Goal: Task Accomplishment & Management: Manage account settings

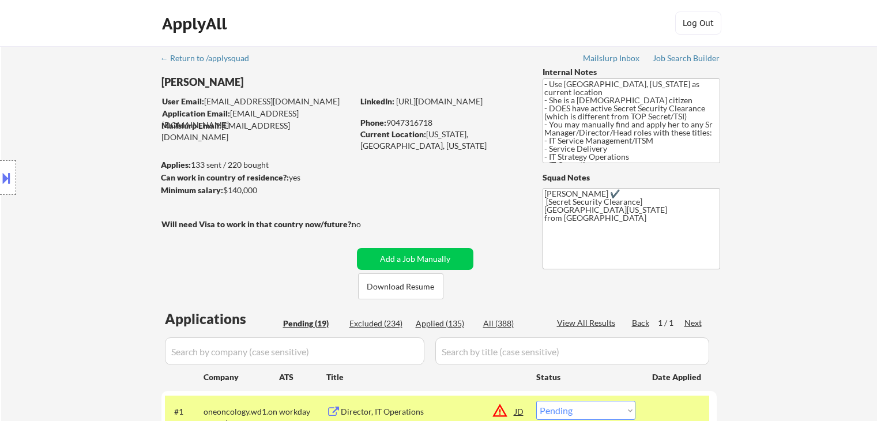
select select ""pending""
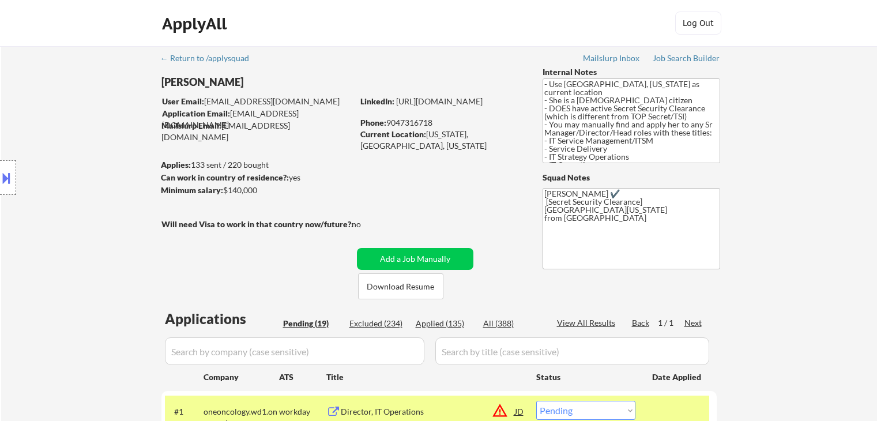
select select ""pending""
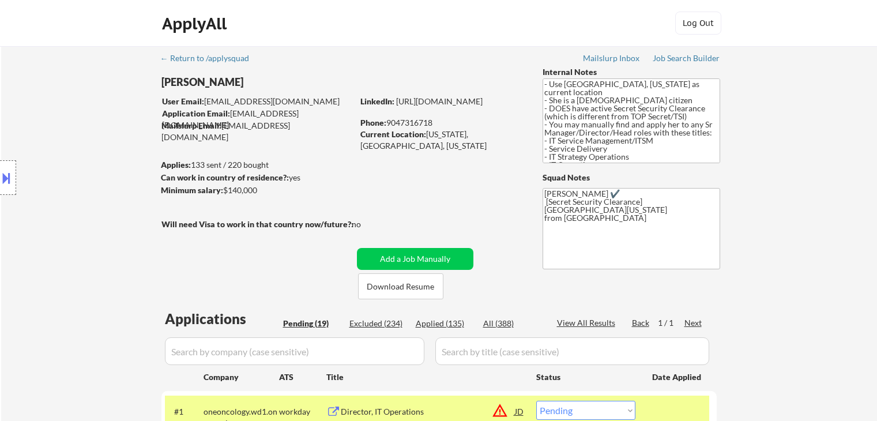
select select ""pending""
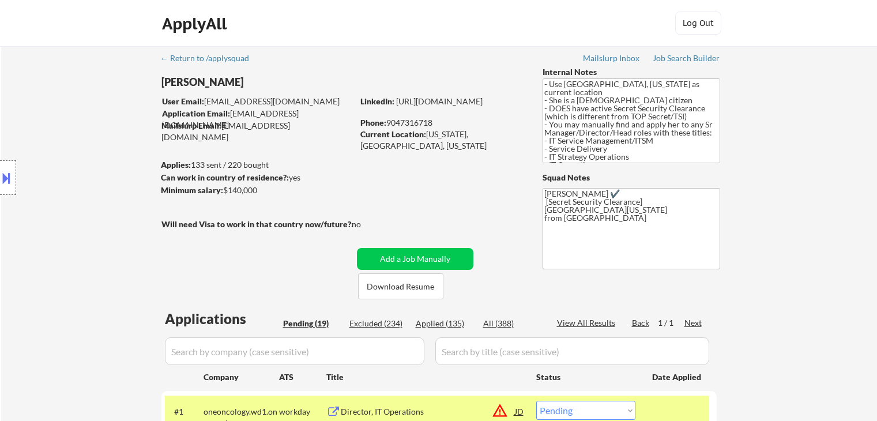
select select ""pending""
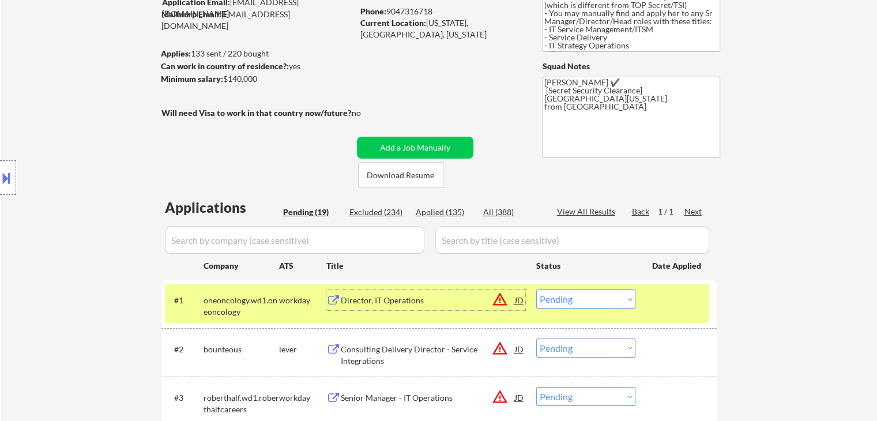
scroll to position [173, 0]
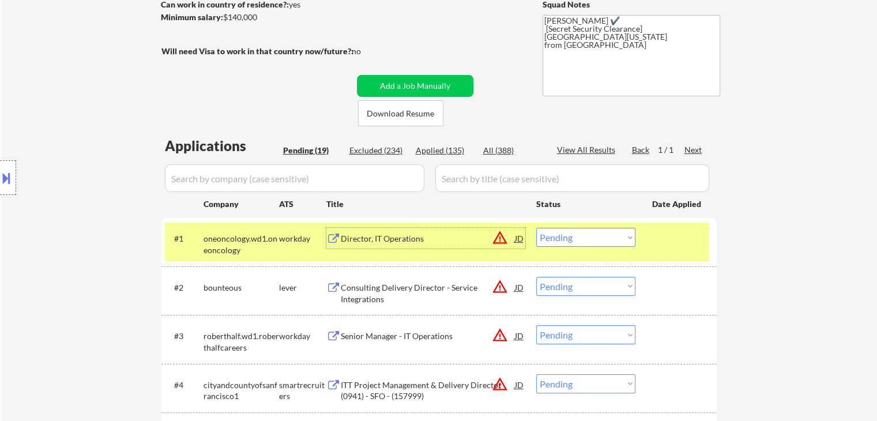
click at [593, 238] on select "Choose an option... Pending Applied Excluded (Questions) Excluded (Expired) Exc…" at bounding box center [585, 237] width 99 height 19
click at [536, 228] on select "Choose an option... Pending Applied Excluded (Questions) Excluded (Expired) Exc…" at bounding box center [585, 237] width 99 height 19
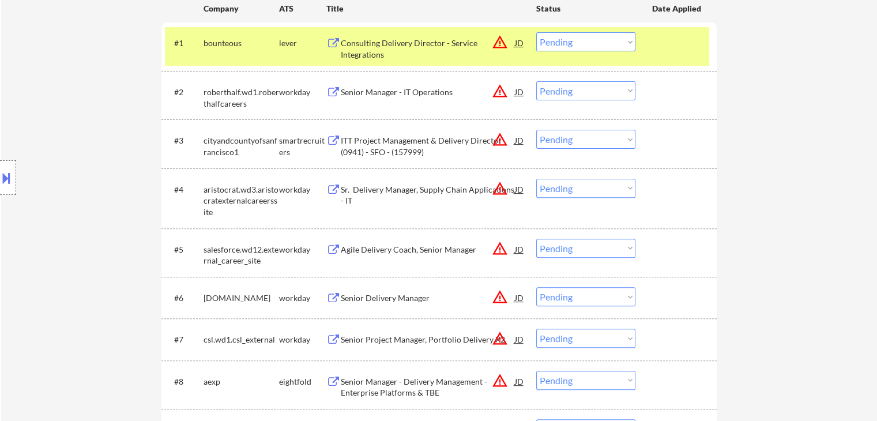
scroll to position [231, 0]
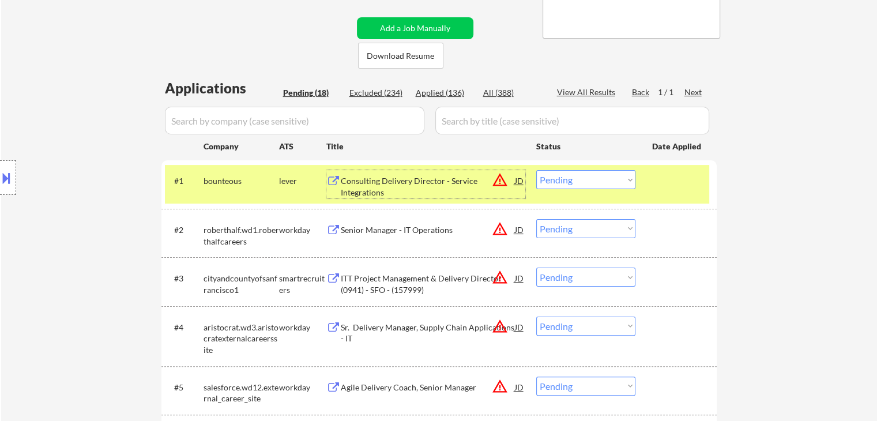
click at [402, 184] on div "Consulting Delivery Director - Service Integrations" at bounding box center [428, 186] width 174 height 22
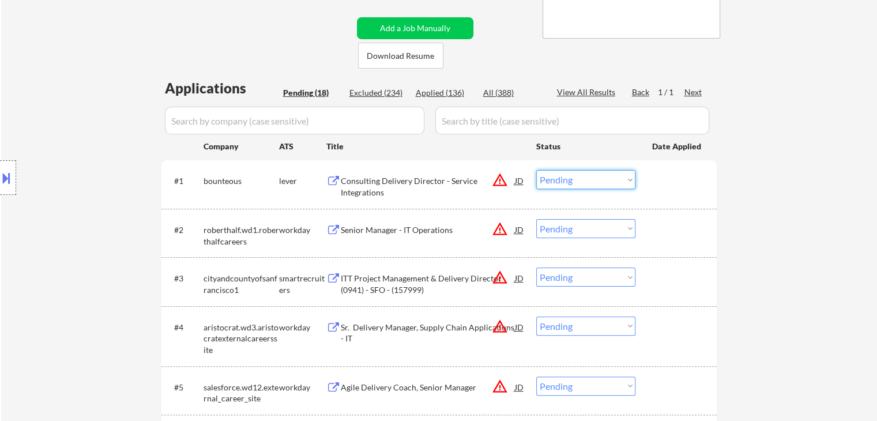
drag, startPoint x: 591, startPoint y: 181, endPoint x: 591, endPoint y: 188, distance: 6.9
click at [591, 182] on select "Choose an option... Pending Applied Excluded (Questions) Excluded (Expired) Exc…" at bounding box center [585, 179] width 99 height 19
click at [536, 170] on select "Choose an option... Pending Applied Excluded (Questions) Excluded (Expired) Exc…" at bounding box center [585, 179] width 99 height 19
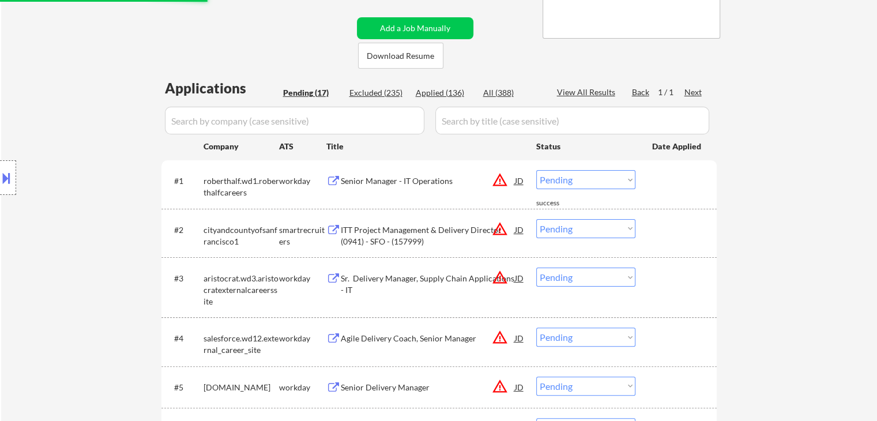
click at [386, 184] on div "Senior Manager - IT Operations" at bounding box center [428, 181] width 174 height 12
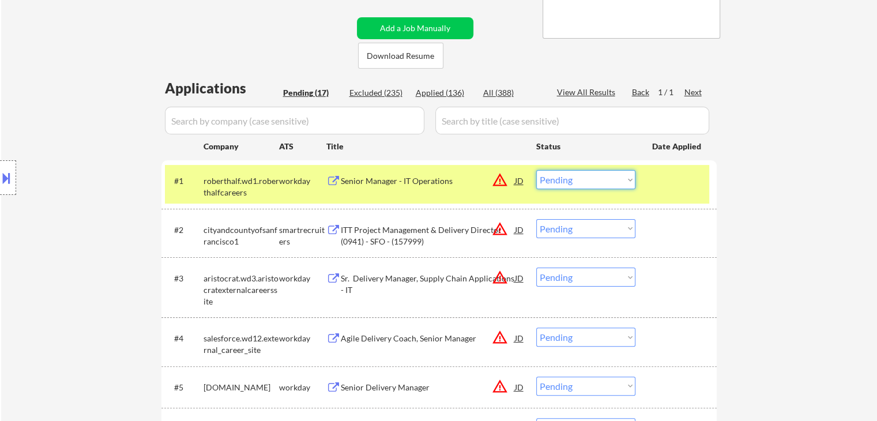
click at [565, 181] on select "Choose an option... Pending Applied Excluded (Questions) Excluded (Expired) Exc…" at bounding box center [585, 179] width 99 height 19
click at [536, 170] on select "Choose an option... Pending Applied Excluded (Questions) Excluded (Expired) Exc…" at bounding box center [585, 179] width 99 height 19
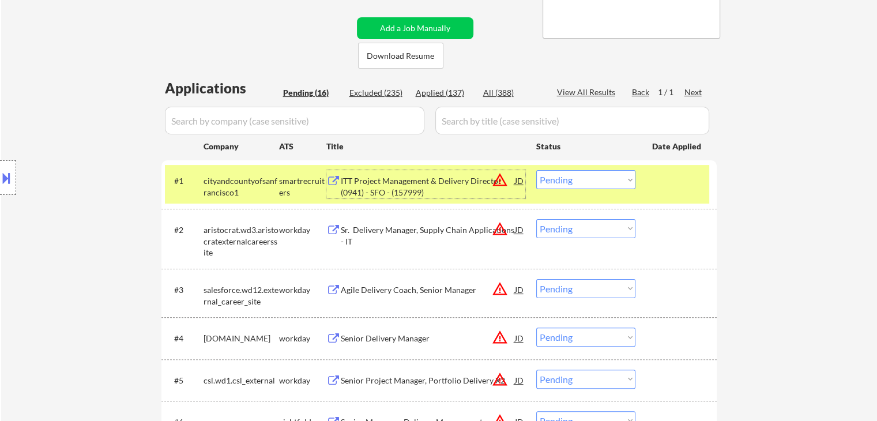
click at [405, 180] on div "ITT Project Management & Delivery Director (0941) - SFO - (157999)" at bounding box center [428, 186] width 174 height 22
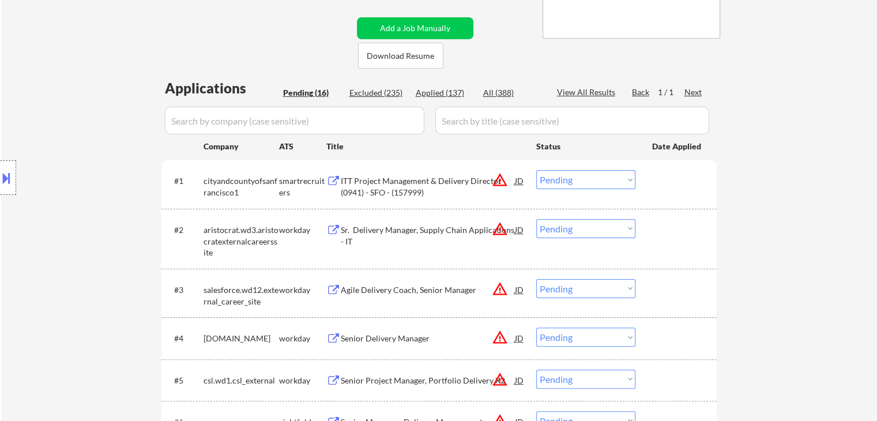
drag, startPoint x: 9, startPoint y: 180, endPoint x: 76, endPoint y: 175, distance: 67.1
click at [11, 180] on button at bounding box center [6, 177] width 13 height 19
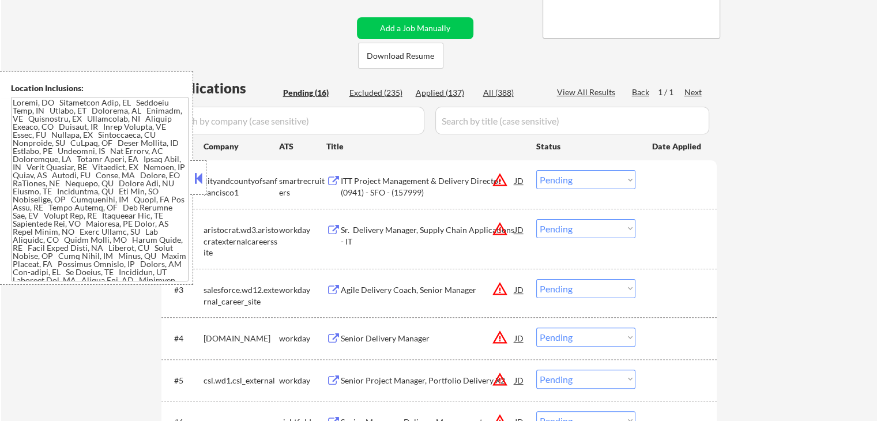
scroll to position [5632, 0]
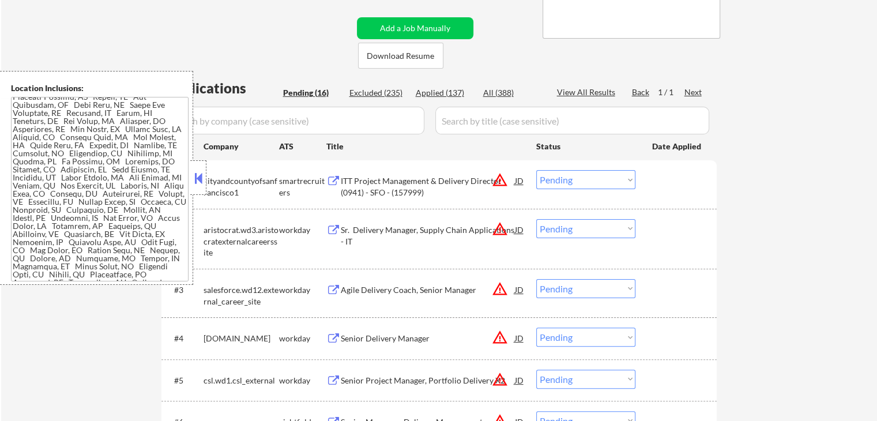
click at [200, 175] on button at bounding box center [198, 178] width 13 height 17
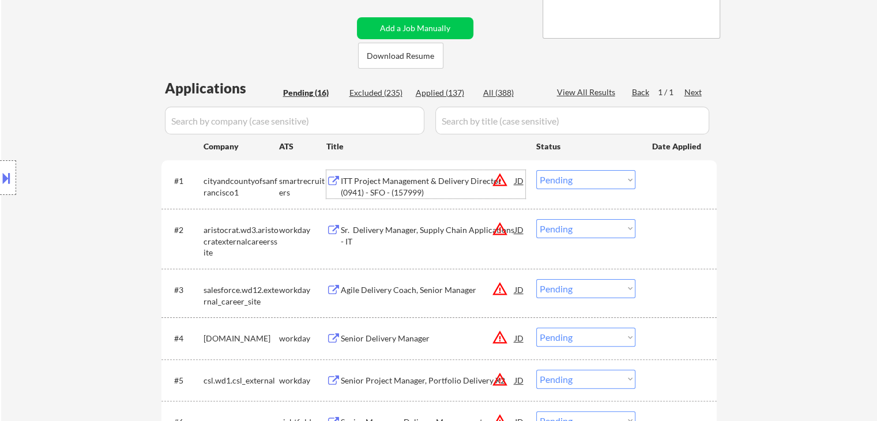
click at [424, 184] on div "ITT Project Management & Delivery Director (0941) - SFO - (157999)" at bounding box center [428, 186] width 174 height 22
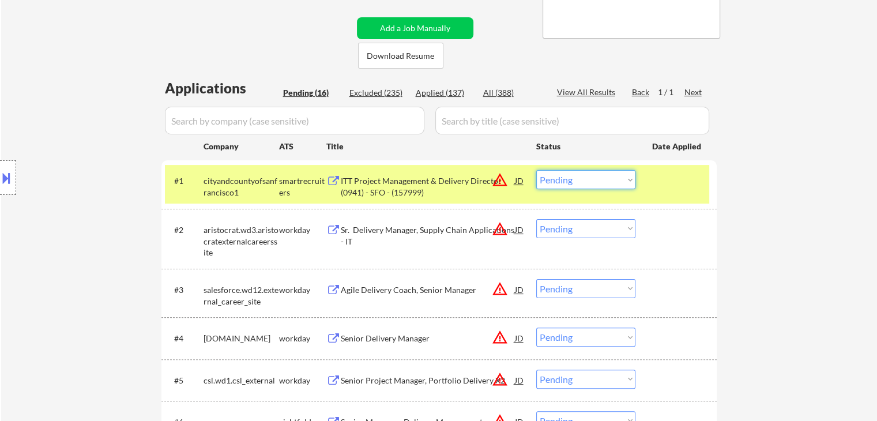
drag, startPoint x: 558, startPoint y: 176, endPoint x: 570, endPoint y: 188, distance: 17.5
click at [559, 177] on select "Choose an option... Pending Applied Excluded (Questions) Excluded (Expired) Exc…" at bounding box center [585, 179] width 99 height 19
click at [536, 170] on select "Choose an option... Pending Applied Excluded (Questions) Excluded (Expired) Exc…" at bounding box center [585, 179] width 99 height 19
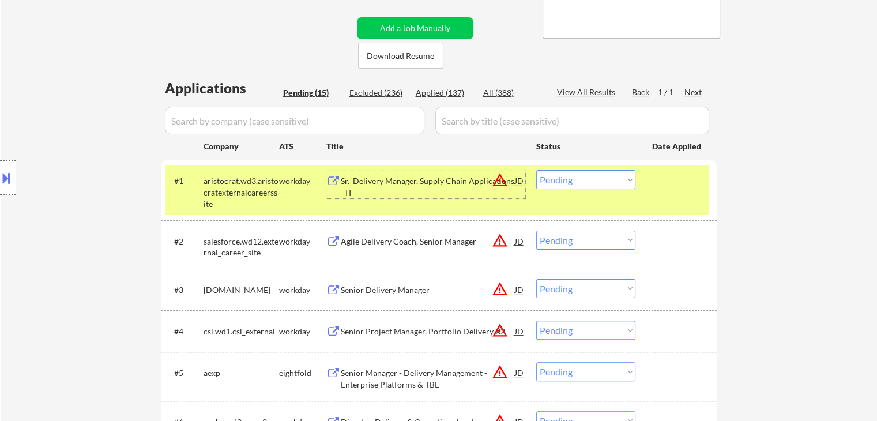
click at [397, 193] on div "Sr. Delivery Manager, Supply Chain Applications - IT" at bounding box center [428, 186] width 174 height 22
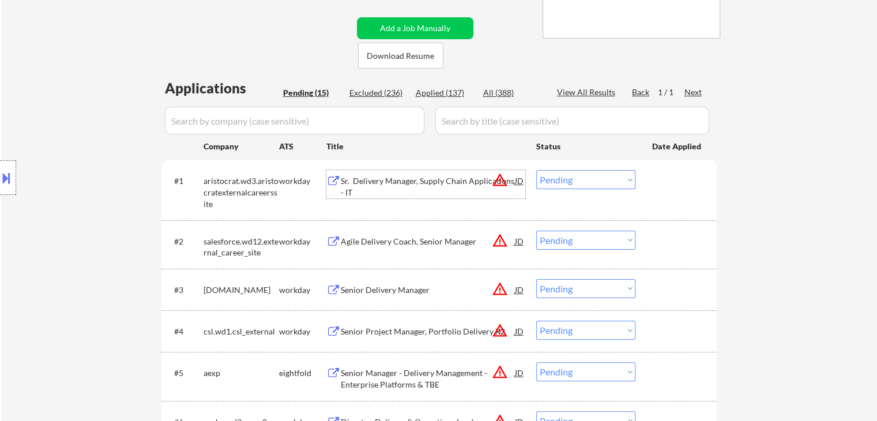
click at [574, 183] on select "Choose an option... Pending Applied Excluded (Questions) Excluded (Expired) Exc…" at bounding box center [585, 179] width 99 height 19
click at [536, 170] on select "Choose an option... Pending Applied Excluded (Questions) Excluded (Expired) Exc…" at bounding box center [585, 179] width 99 height 19
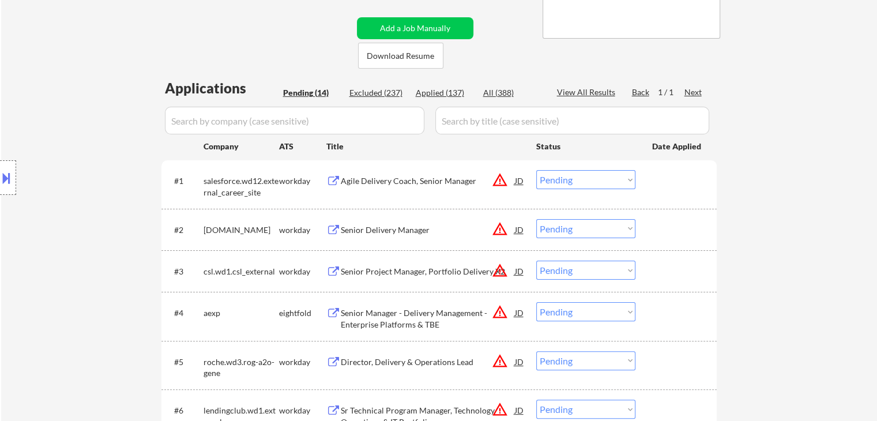
click at [387, 183] on div "Agile Delivery Coach, Senior Manager" at bounding box center [428, 181] width 174 height 12
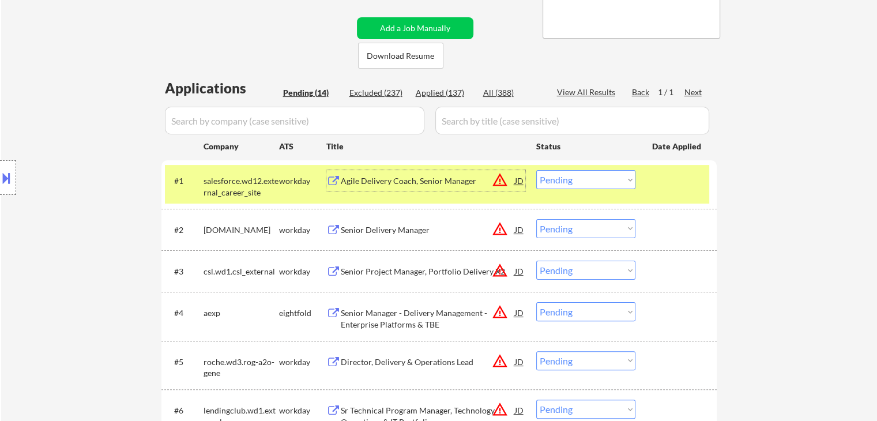
click at [599, 184] on select "Choose an option... Pending Applied Excluded (Questions) Excluded (Expired) Exc…" at bounding box center [585, 179] width 99 height 19
click at [536, 170] on select "Choose an option... Pending Applied Excluded (Questions) Excluded (Expired) Exc…" at bounding box center [585, 179] width 99 height 19
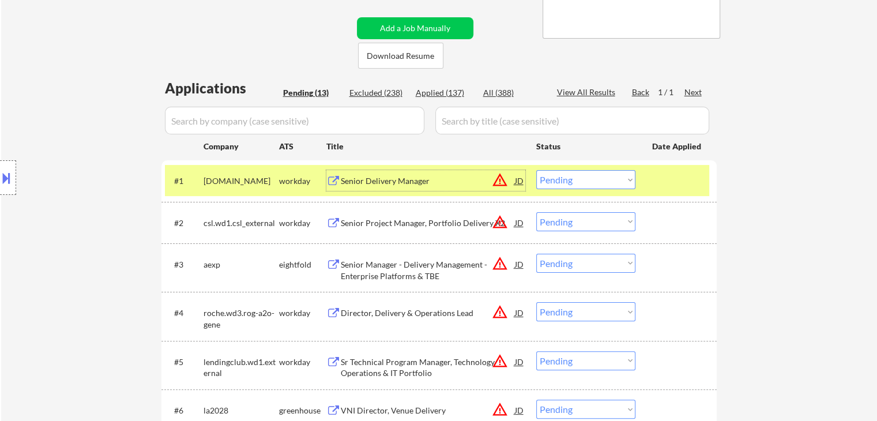
click at [419, 187] on div "Senior Delivery Manager" at bounding box center [428, 180] width 174 height 21
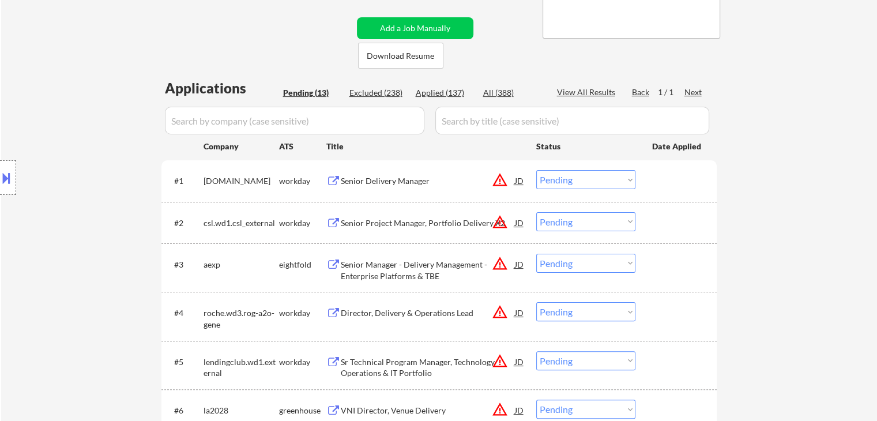
click at [7, 178] on button at bounding box center [6, 177] width 13 height 19
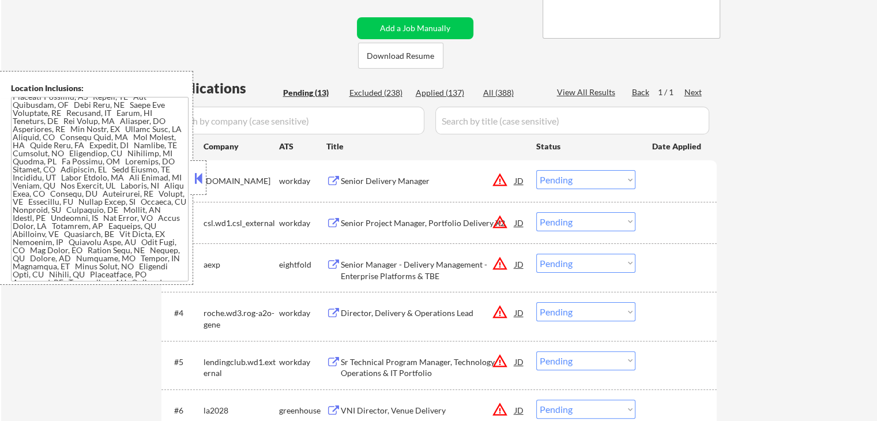
scroll to position [5257, 0]
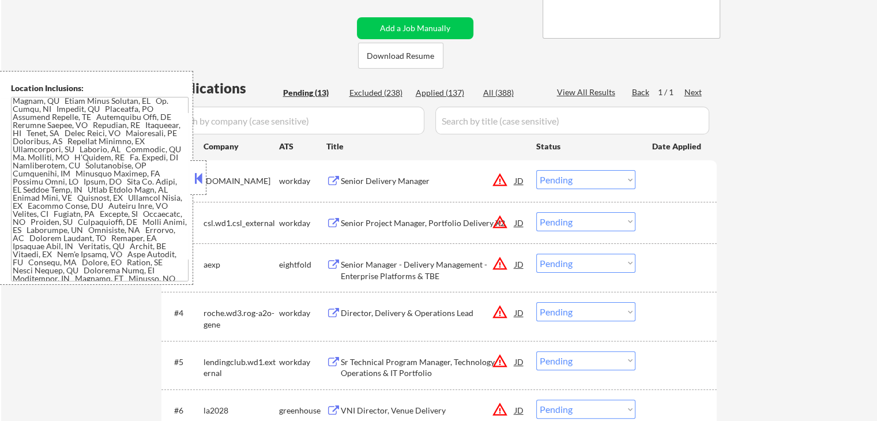
click at [198, 176] on button at bounding box center [198, 178] width 13 height 17
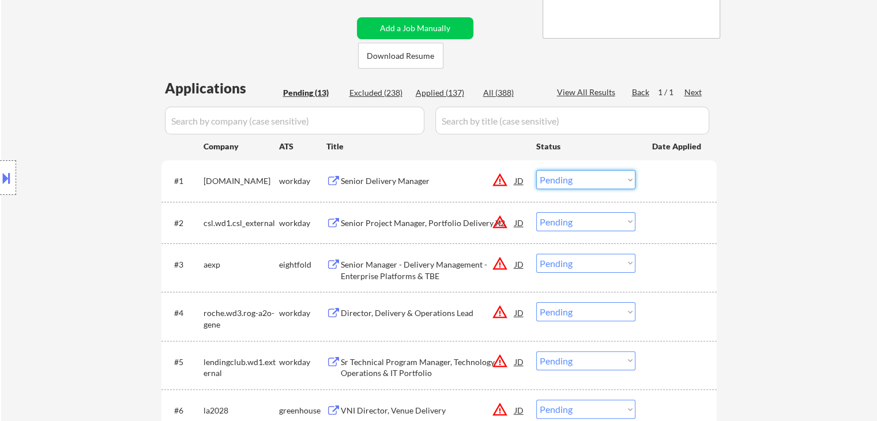
click at [559, 185] on select "Choose an option... Pending Applied Excluded (Questions) Excluded (Expired) Exc…" at bounding box center [585, 179] width 99 height 19
click at [536, 170] on select "Choose an option... Pending Applied Excluded (Questions) Excluded (Expired) Exc…" at bounding box center [585, 179] width 99 height 19
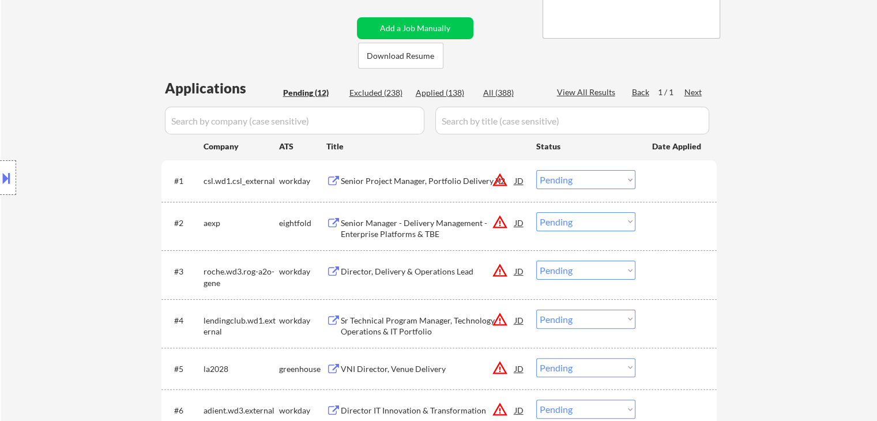
click at [418, 183] on div "Senior Project Manager, Portfolio Delivery X2" at bounding box center [428, 181] width 174 height 12
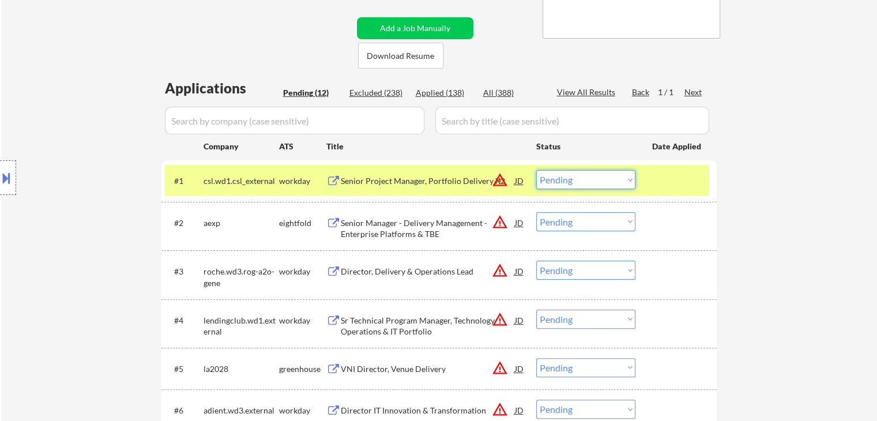
click at [572, 183] on select "Choose an option... Pending Applied Excluded (Questions) Excluded (Expired) Exc…" at bounding box center [585, 179] width 99 height 19
click at [536, 170] on select "Choose an option... Pending Applied Excluded (Questions) Excluded (Expired) Exc…" at bounding box center [585, 179] width 99 height 19
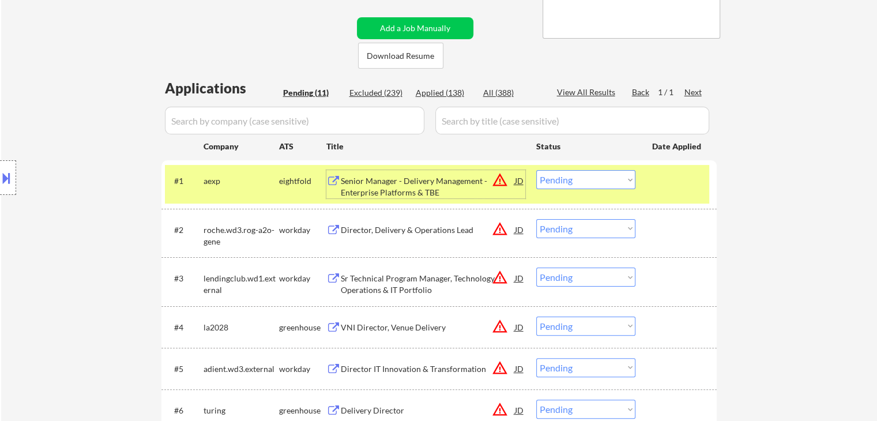
click at [393, 181] on div "Senior Manager - Delivery Management - Enterprise Platforms & TBE" at bounding box center [428, 186] width 174 height 22
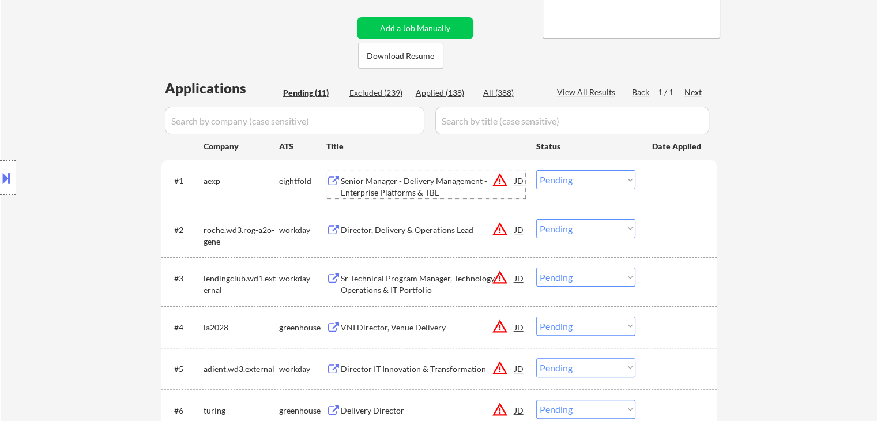
click at [7, 178] on button at bounding box center [6, 177] width 13 height 19
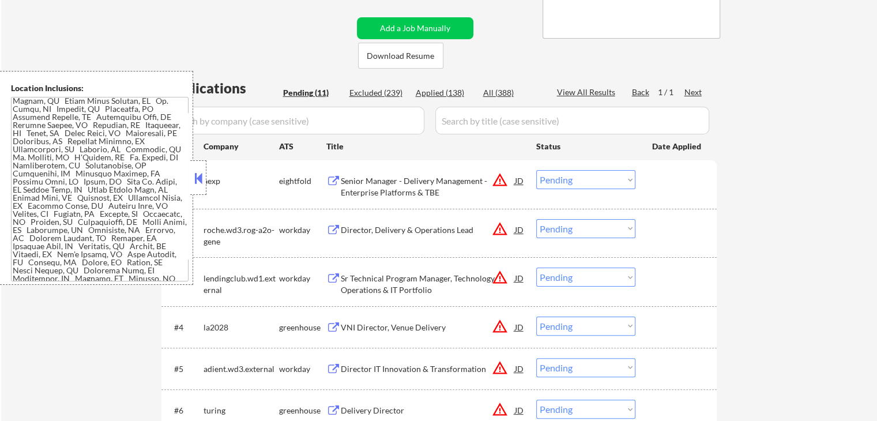
scroll to position [3634, 0]
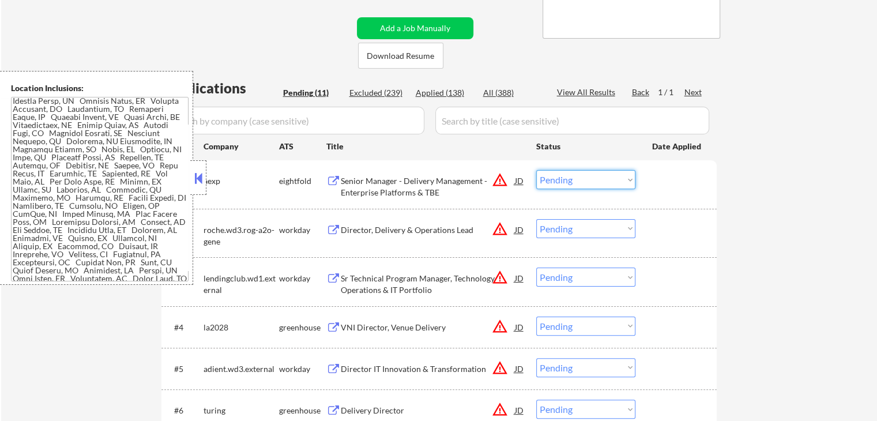
drag, startPoint x: 575, startPoint y: 182, endPoint x: 581, endPoint y: 188, distance: 9.0
click at [577, 183] on select "Choose an option... Pending Applied Excluded (Questions) Excluded (Expired) Exc…" at bounding box center [585, 179] width 99 height 19
click at [536, 170] on select "Choose an option... Pending Applied Excluded (Questions) Excluded (Expired) Exc…" at bounding box center [585, 179] width 99 height 19
click at [204, 176] on button at bounding box center [198, 178] width 13 height 17
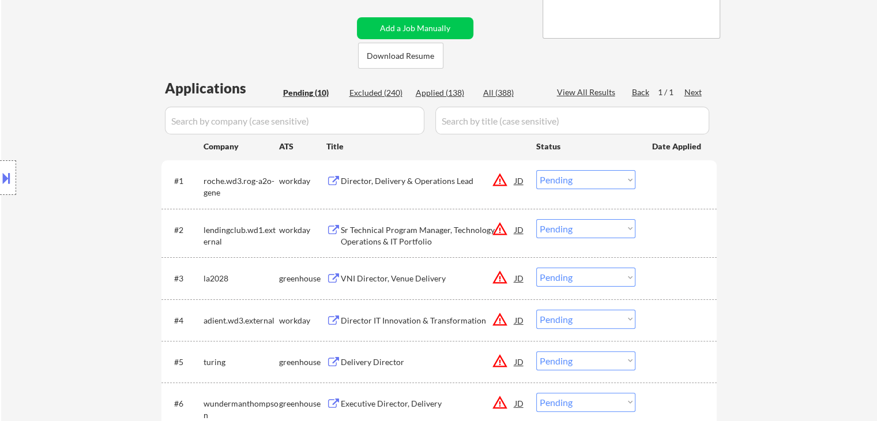
click at [376, 187] on div "Director, Delivery & Operations Lead" at bounding box center [428, 180] width 174 height 21
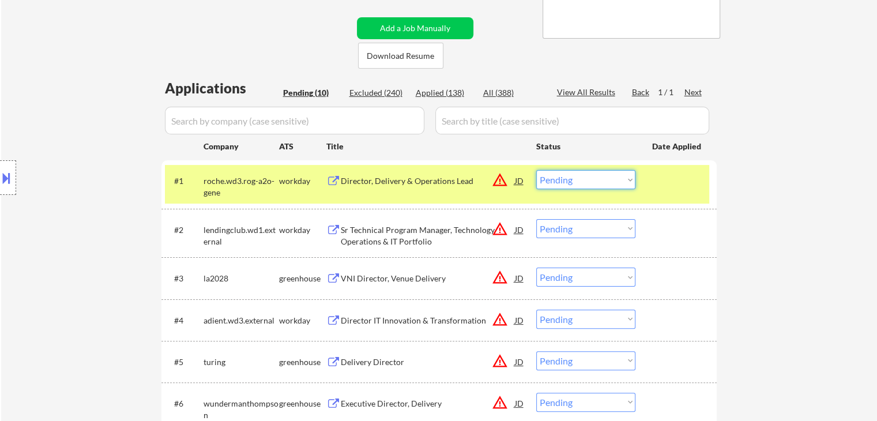
drag, startPoint x: 600, startPoint y: 182, endPoint x: 603, endPoint y: 187, distance: 6.4
click at [601, 182] on select "Choose an option... Pending Applied Excluded (Questions) Excluded (Expired) Exc…" at bounding box center [585, 179] width 99 height 19
click at [536, 170] on select "Choose an option... Pending Applied Excluded (Questions) Excluded (Expired) Exc…" at bounding box center [585, 179] width 99 height 19
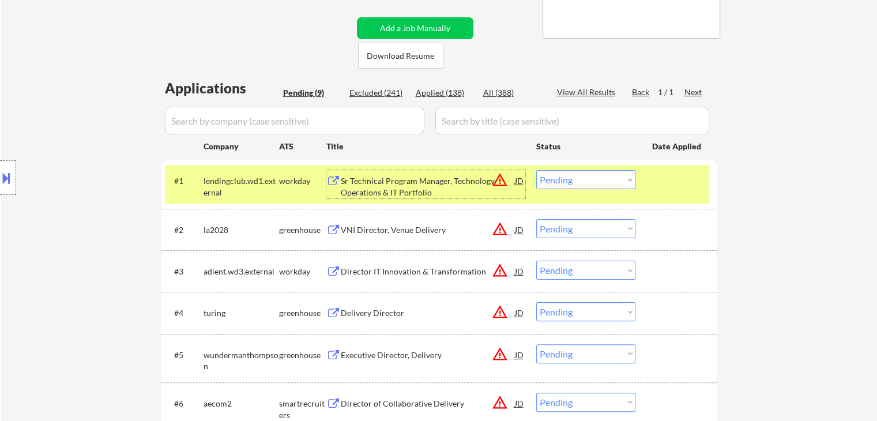
click at [394, 180] on div "Sr Technical Program Manager, Technology Operations & IT Portfolio" at bounding box center [428, 186] width 174 height 22
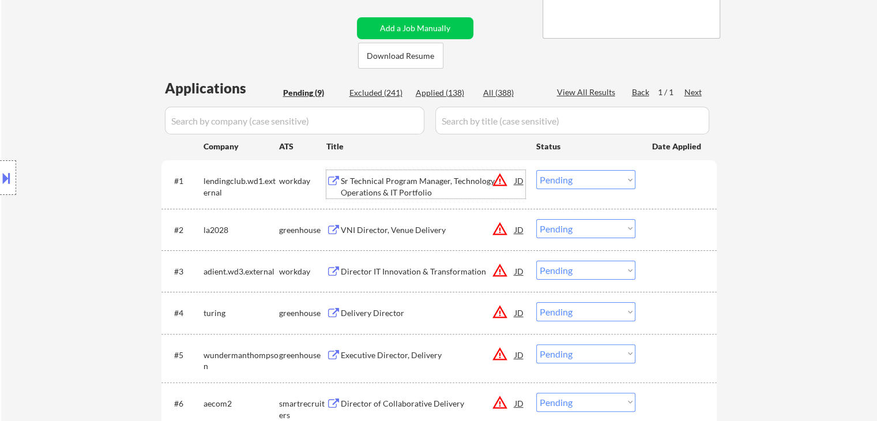
drag, startPoint x: 590, startPoint y: 180, endPoint x: 601, endPoint y: 187, distance: 12.5
click at [592, 180] on select "Choose an option... Pending Applied Excluded (Questions) Excluded (Expired) Exc…" at bounding box center [585, 179] width 99 height 19
click at [536, 170] on select "Choose an option... Pending Applied Excluded (Questions) Excluded (Expired) Exc…" at bounding box center [585, 179] width 99 height 19
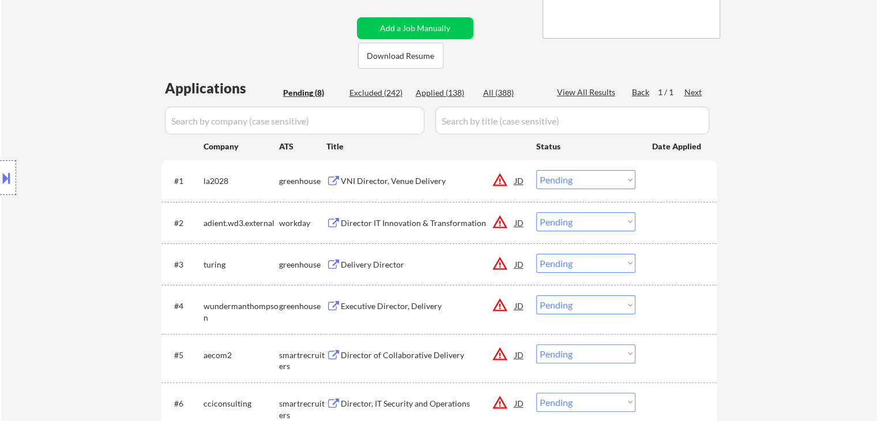
click at [381, 183] on div "VNI Director, Venue Delivery" at bounding box center [428, 181] width 174 height 12
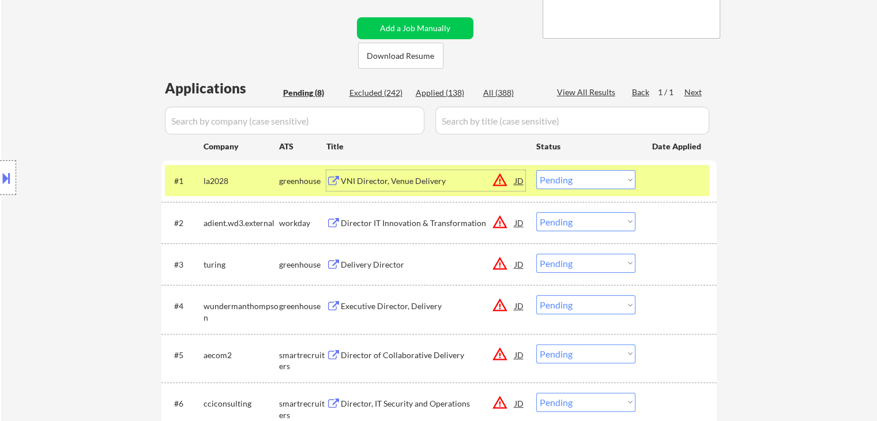
click at [584, 181] on select "Choose an option... Pending Applied Excluded (Questions) Excluded (Expired) Exc…" at bounding box center [585, 179] width 99 height 19
click at [536, 170] on select "Choose an option... Pending Applied Excluded (Questions) Excluded (Expired) Exc…" at bounding box center [585, 179] width 99 height 19
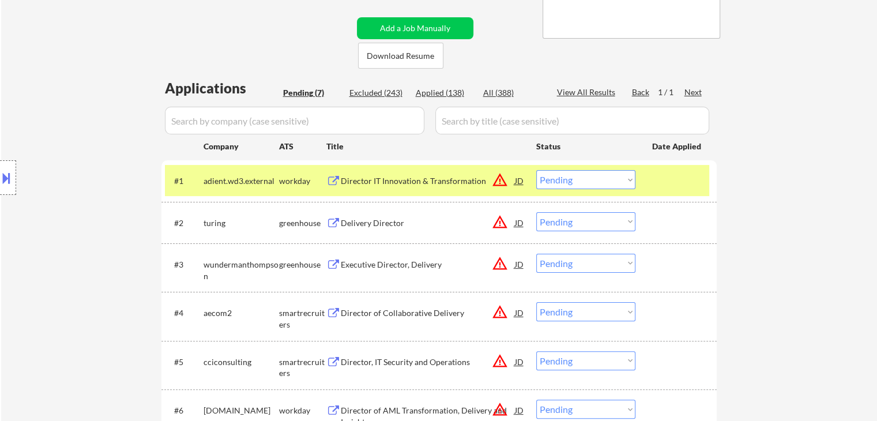
click at [436, 178] on div "Director IT Innovation & Transformation" at bounding box center [428, 181] width 174 height 12
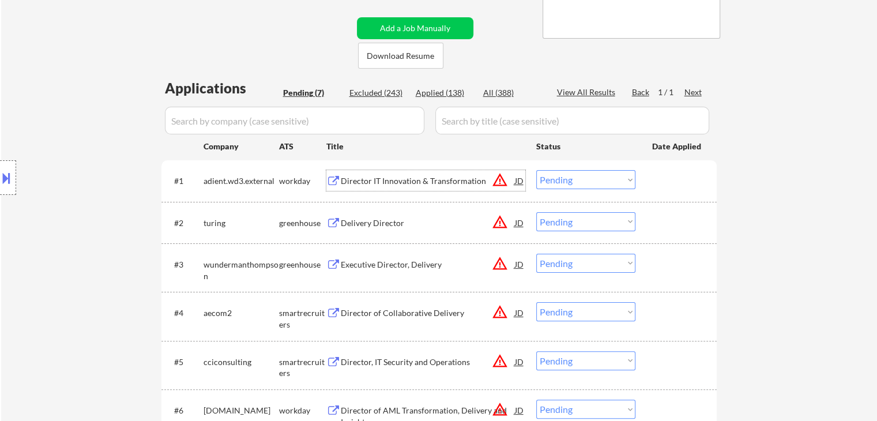
click at [226, 22] on div "← Return to /applysquad Mailslurp Inbox Job Search Builder Delly Sherwood User …" at bounding box center [439, 171] width 575 height 713
click at [14, 175] on div at bounding box center [8, 177] width 16 height 35
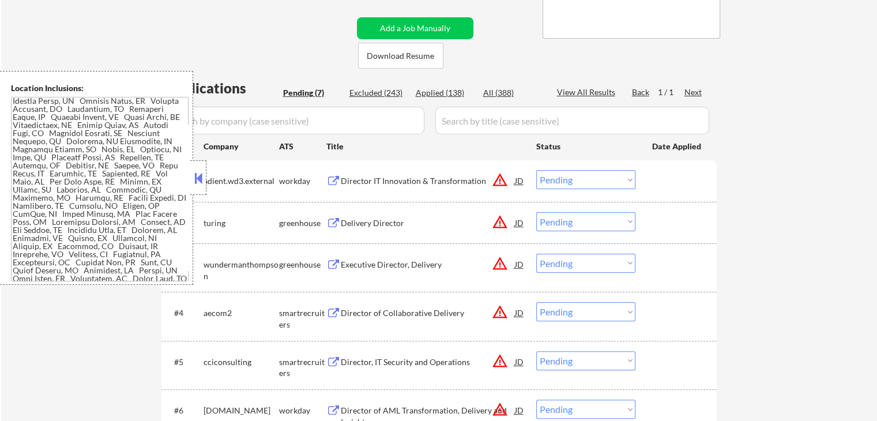
click at [574, 180] on select "Choose an option... Pending Applied Excluded (Questions) Excluded (Expired) Exc…" at bounding box center [585, 179] width 99 height 19
click at [536, 170] on select "Choose an option... Pending Applied Excluded (Questions) Excluded (Expired) Exc…" at bounding box center [585, 179] width 99 height 19
click at [200, 176] on button at bounding box center [198, 178] width 13 height 17
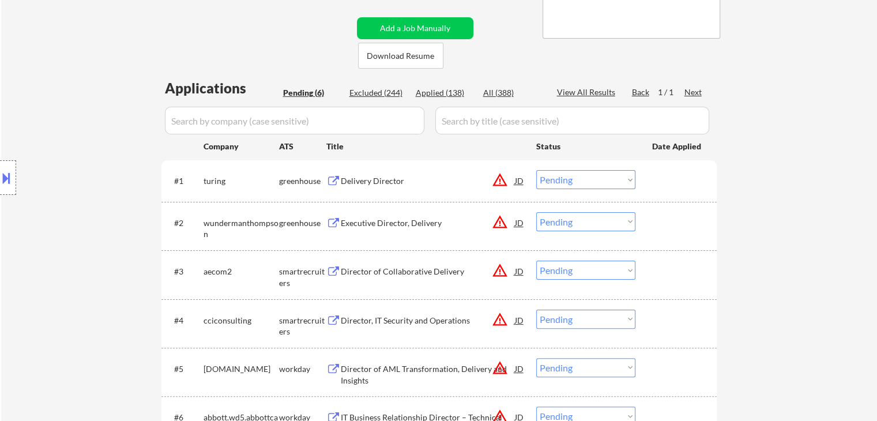
click at [358, 185] on div "Delivery Director" at bounding box center [428, 181] width 174 height 12
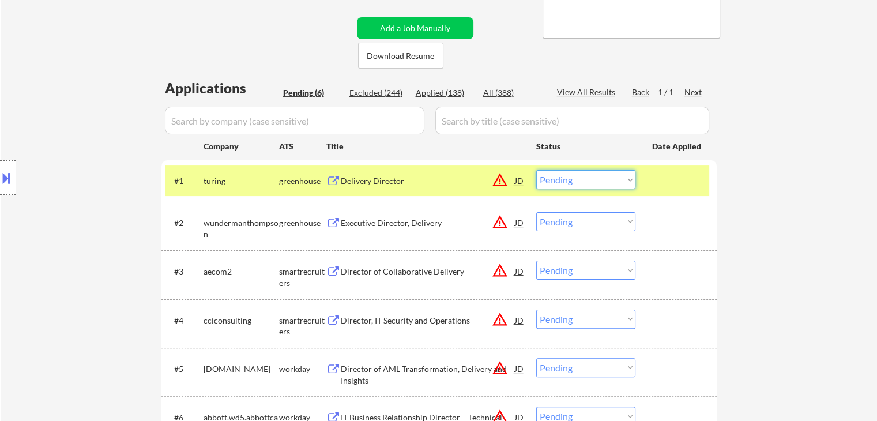
drag, startPoint x: 579, startPoint y: 174, endPoint x: 585, endPoint y: 187, distance: 14.5
click at [580, 175] on select "Choose an option... Pending Applied Excluded (Questions) Excluded (Expired) Exc…" at bounding box center [585, 179] width 99 height 19
click at [536, 170] on select "Choose an option... Pending Applied Excluded (Questions) Excluded (Expired) Exc…" at bounding box center [585, 179] width 99 height 19
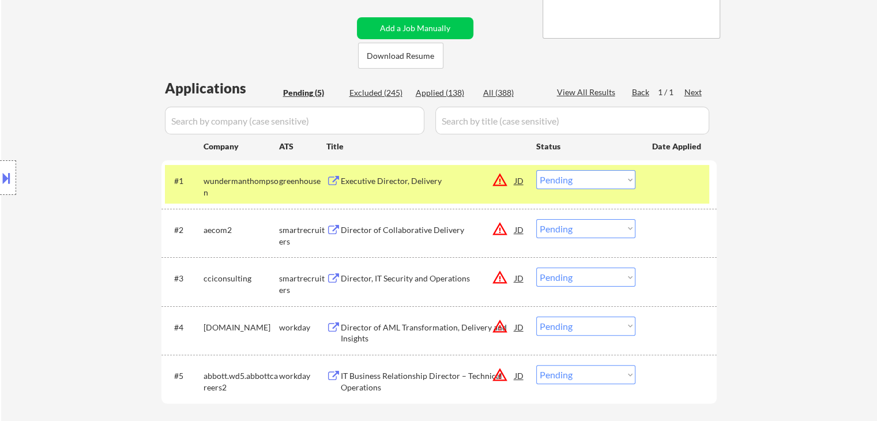
click at [409, 185] on div "Executive Director, Delivery" at bounding box center [428, 181] width 174 height 12
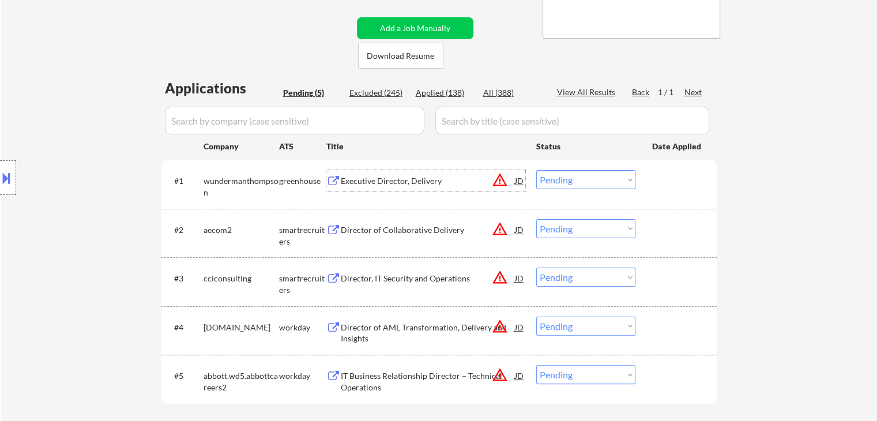
click at [597, 178] on select "Choose an option... Pending Applied Excluded (Questions) Excluded (Expired) Exc…" at bounding box center [585, 179] width 99 height 19
click at [536, 170] on select "Choose an option... Pending Applied Excluded (Questions) Excluded (Expired) Exc…" at bounding box center [585, 179] width 99 height 19
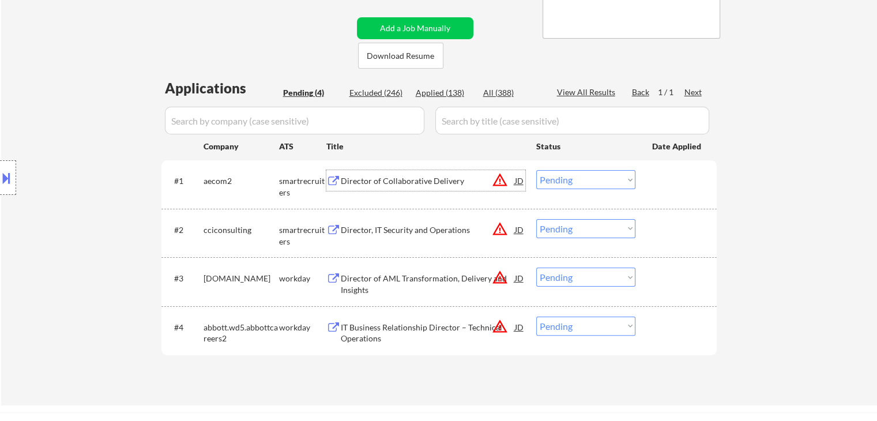
click at [409, 180] on div "Director of Collaborative Delivery" at bounding box center [428, 181] width 174 height 12
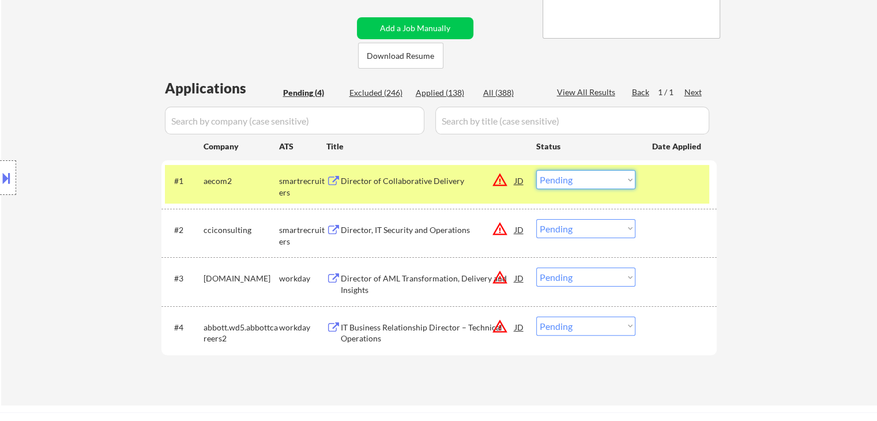
click at [581, 182] on select "Choose an option... Pending Applied Excluded (Questions) Excluded (Expired) Exc…" at bounding box center [585, 179] width 99 height 19
click at [536, 170] on select "Choose an option... Pending Applied Excluded (Questions) Excluded (Expired) Exc…" at bounding box center [585, 179] width 99 height 19
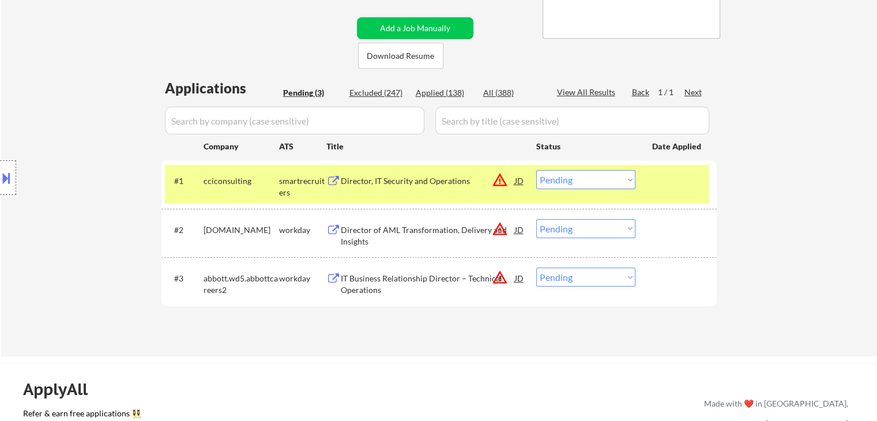
click at [398, 184] on div "Director, IT Security and Operations" at bounding box center [428, 181] width 174 height 12
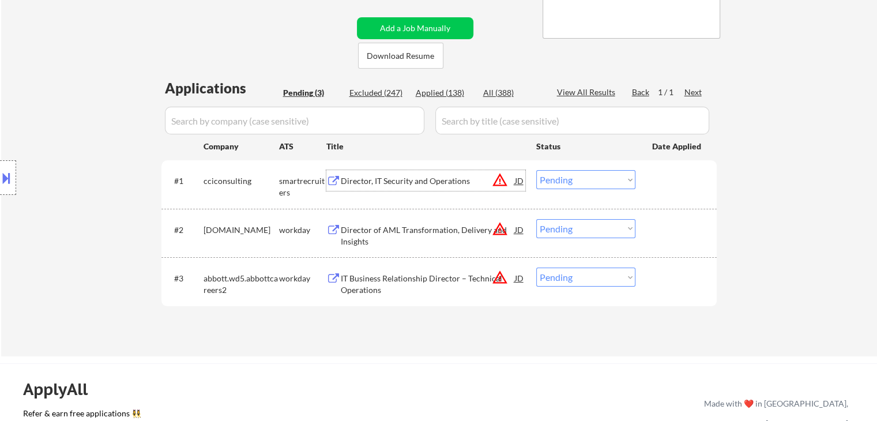
click at [593, 180] on select "Choose an option... Pending Applied Excluded (Questions) Excluded (Expired) Exc…" at bounding box center [585, 179] width 99 height 19
click at [536, 170] on select "Choose an option... Pending Applied Excluded (Questions) Excluded (Expired) Exc…" at bounding box center [585, 179] width 99 height 19
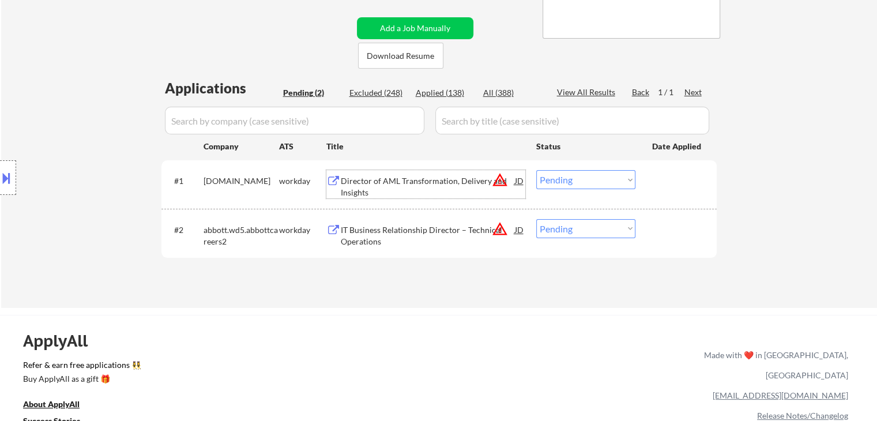
click at [383, 182] on div "Director of AML Transformation, Delivery and Insights" at bounding box center [428, 186] width 174 height 22
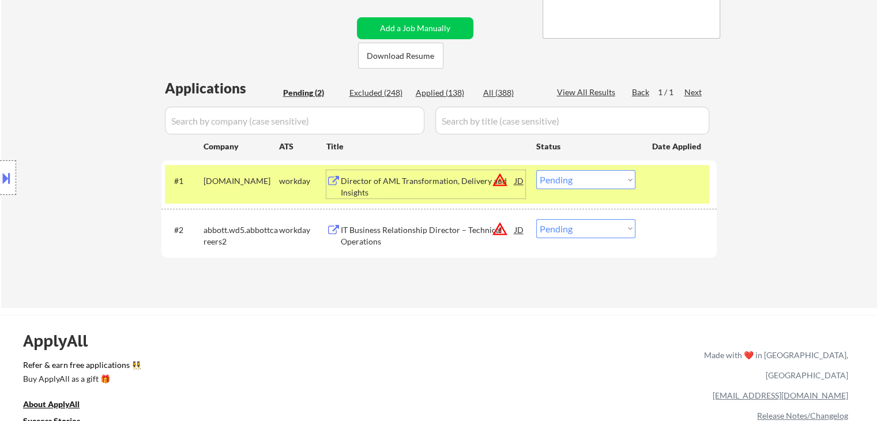
drag, startPoint x: 573, startPoint y: 179, endPoint x: 575, endPoint y: 188, distance: 9.0
click at [573, 179] on select "Choose an option... Pending Applied Excluded (Questions) Excluded (Expired) Exc…" at bounding box center [585, 179] width 99 height 19
click at [536, 170] on select "Choose an option... Pending Applied Excluded (Questions) Excluded (Expired) Exc…" at bounding box center [585, 179] width 99 height 19
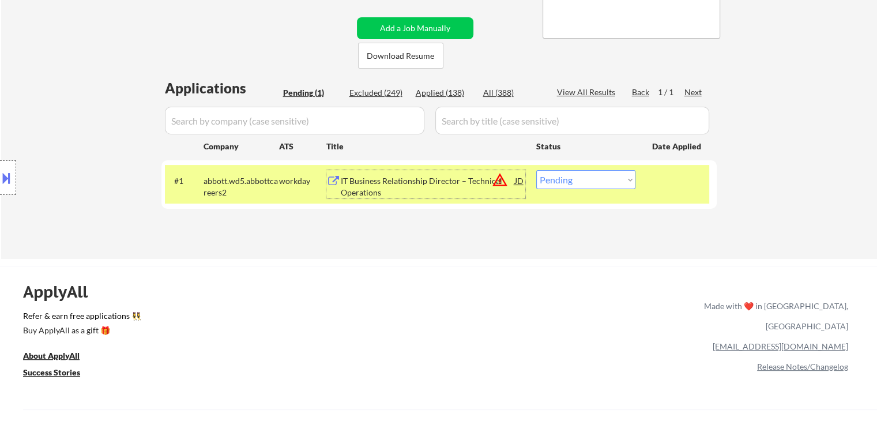
click at [454, 185] on div "IT Business Relationship Director – Technical Operations" at bounding box center [428, 186] width 174 height 22
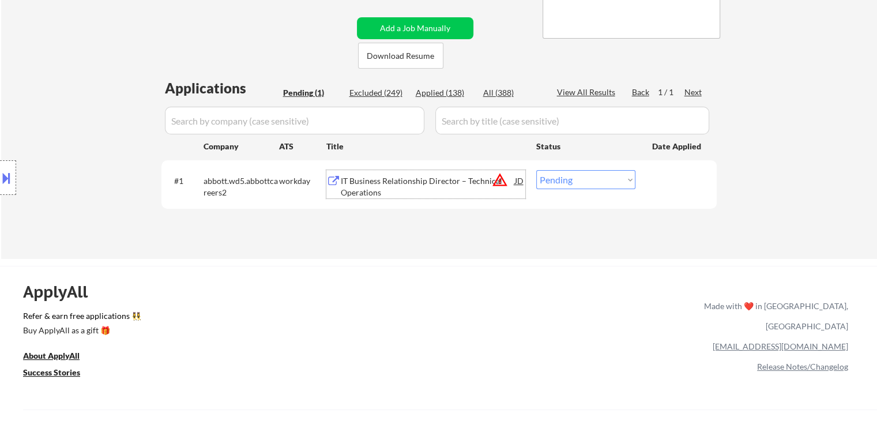
click at [574, 183] on select "Choose an option... Pending Applied Excluded (Questions) Excluded (Expired) Exc…" at bounding box center [585, 179] width 99 height 19
click at [536, 170] on select "Choose an option... Pending Applied Excluded (Questions) Excluded (Expired) Exc…" at bounding box center [585, 179] width 99 height 19
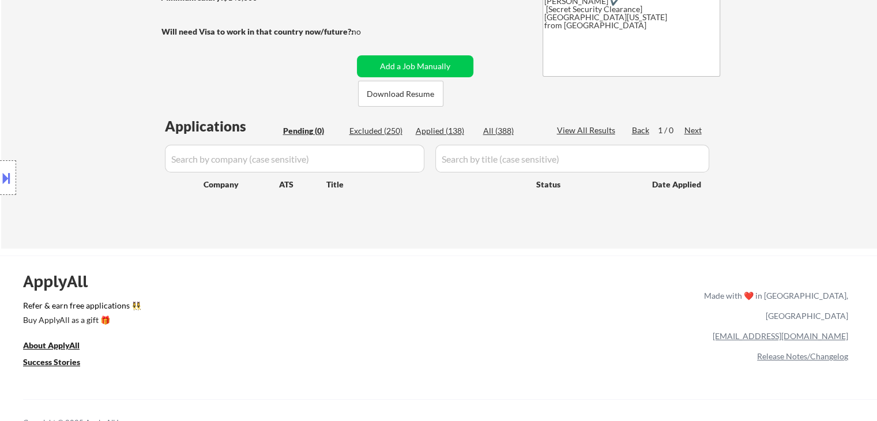
scroll to position [58, 0]
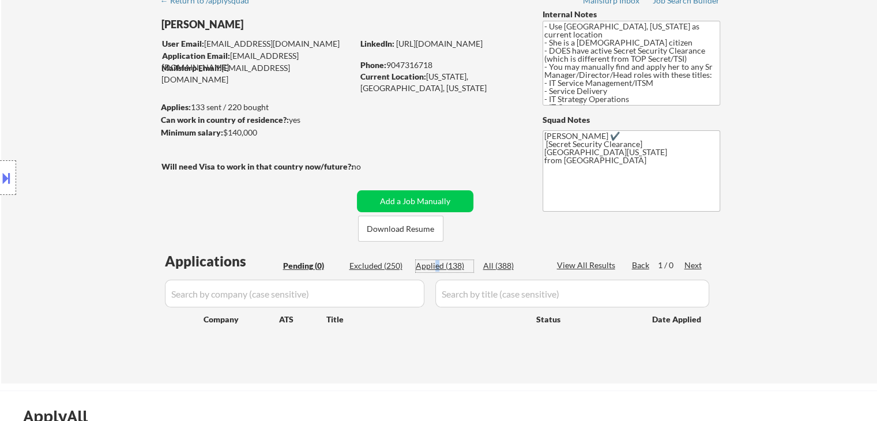
click at [437, 265] on div "Applied (138)" at bounding box center [445, 266] width 58 height 12
click at [473, 247] on div "← Return to /applysquad Mailslurp Inbox Job Search Builder Delly Sherwood User …" at bounding box center [439, 181] width 575 height 386
select select ""applied""
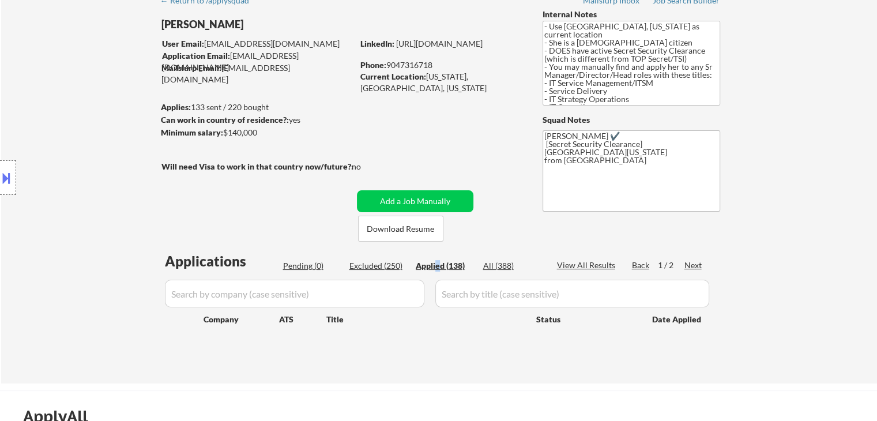
select select ""applied""
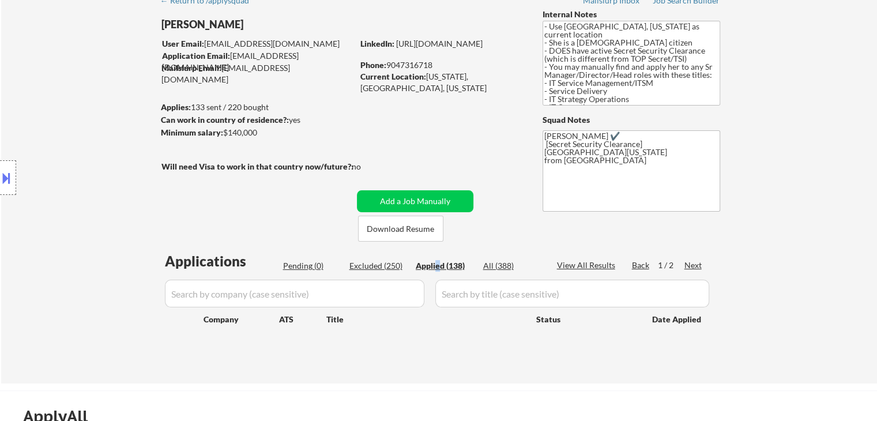
select select ""applied""
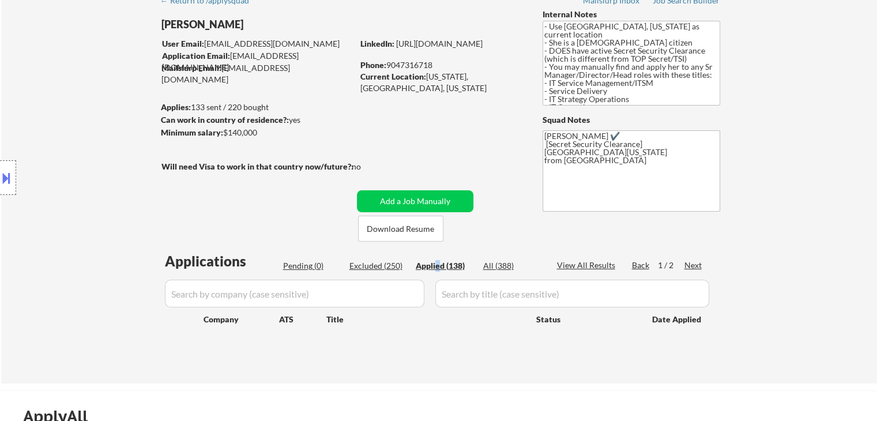
select select ""applied""
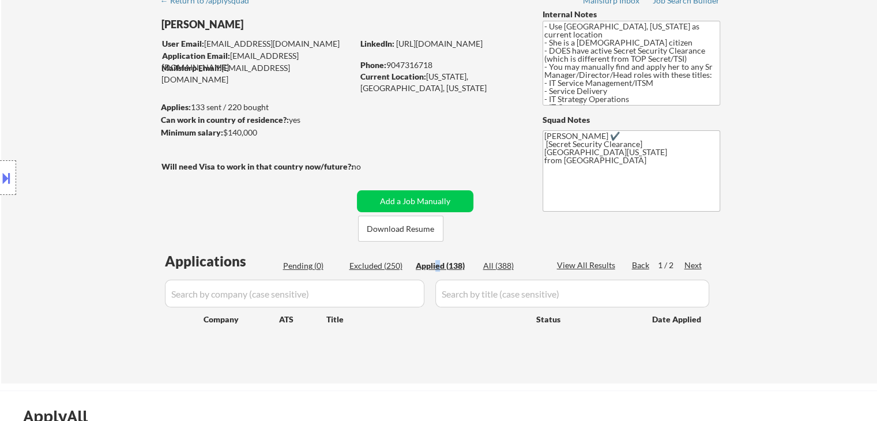
select select ""applied""
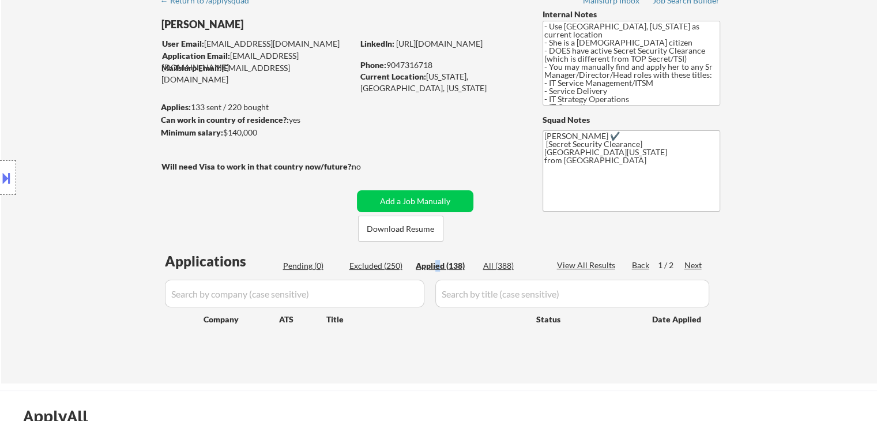
select select ""applied""
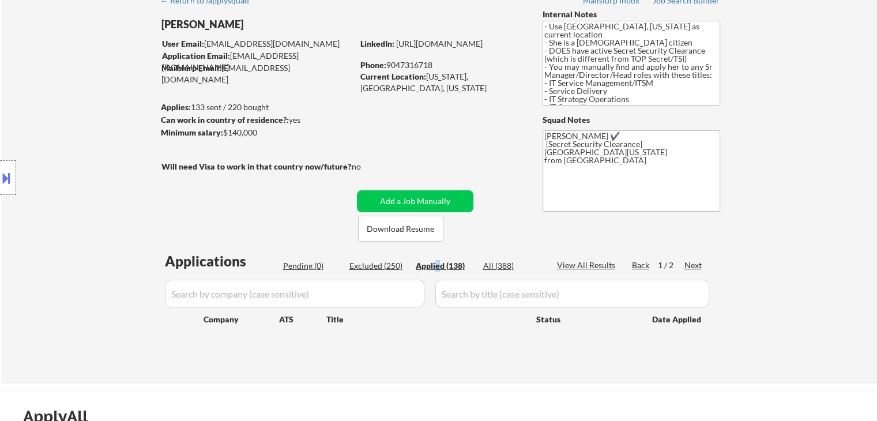
select select ""applied""
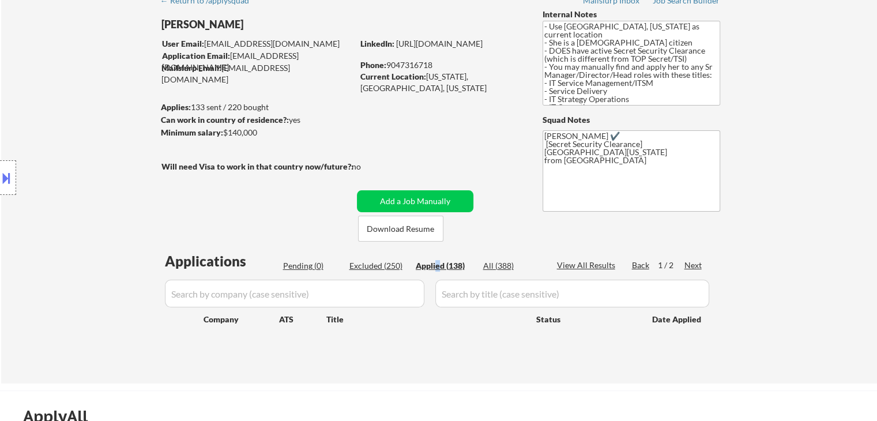
select select ""applied""
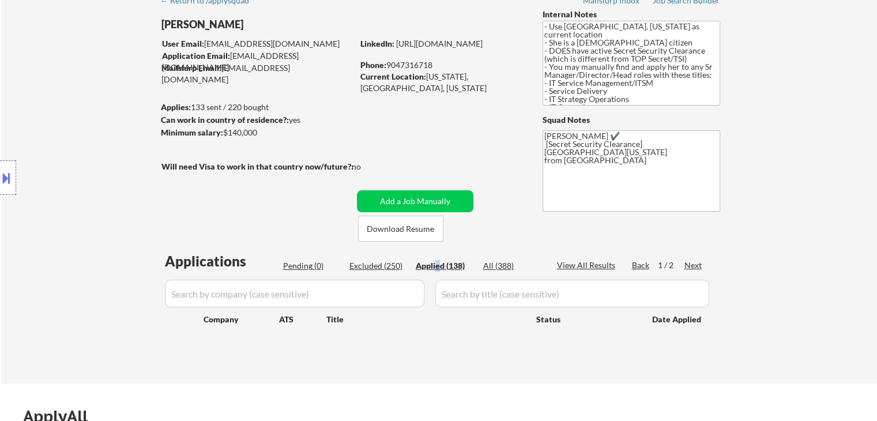
select select ""applied""
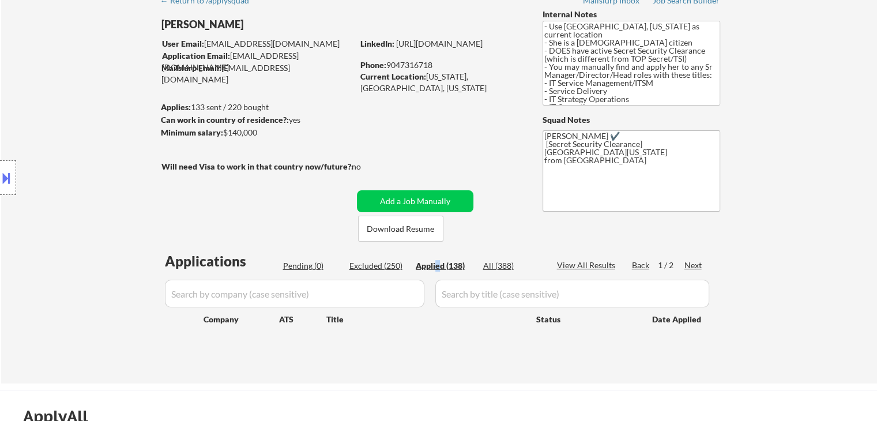
select select ""applied""
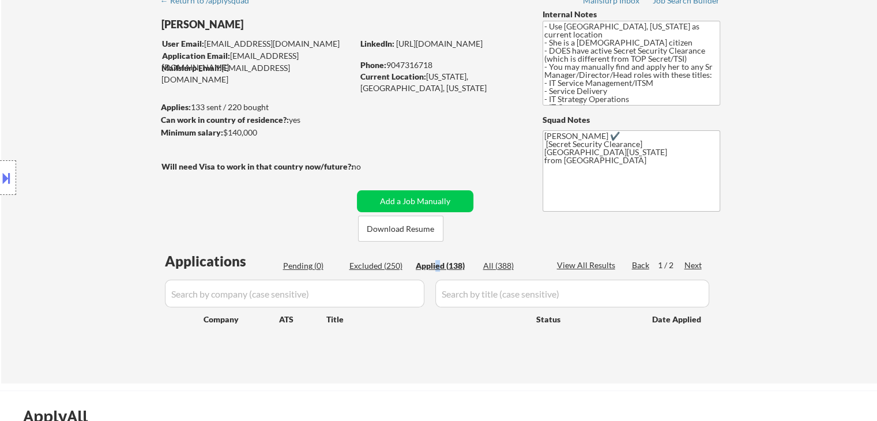
select select ""applied""
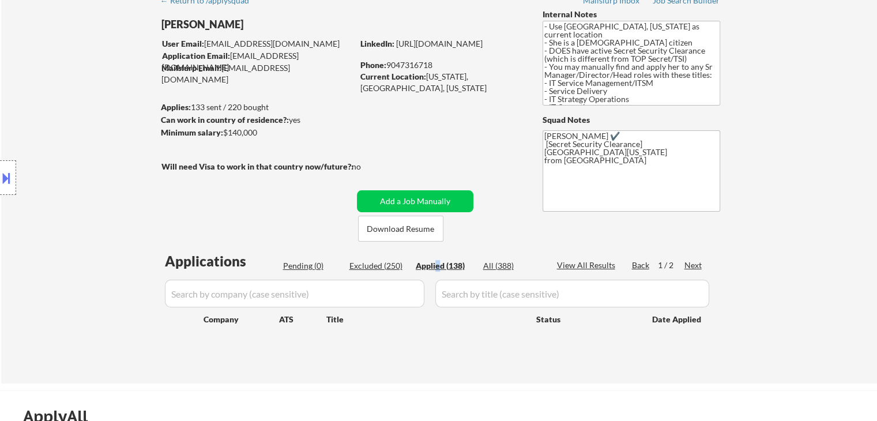
select select ""applied""
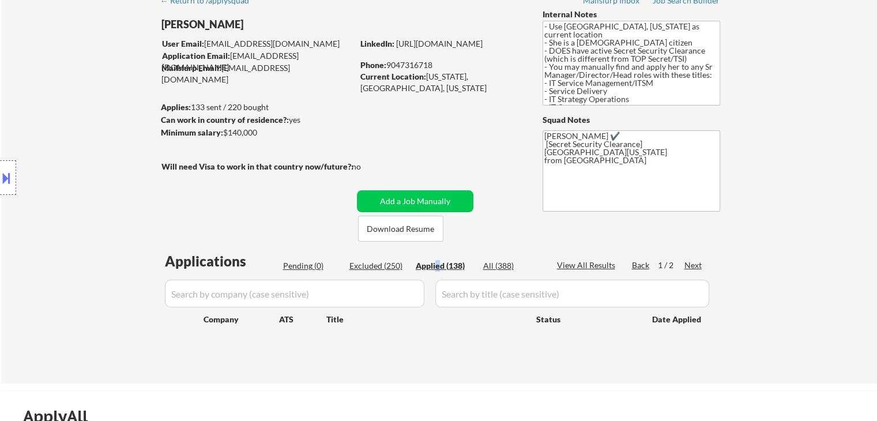
select select ""applied""
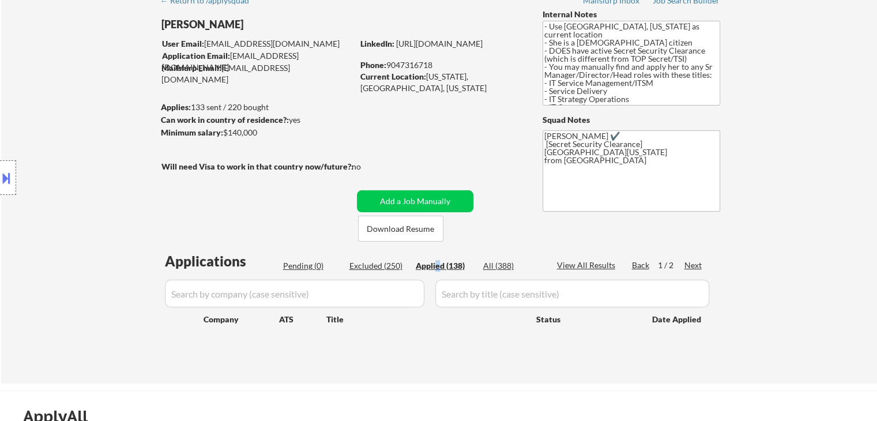
select select ""applied""
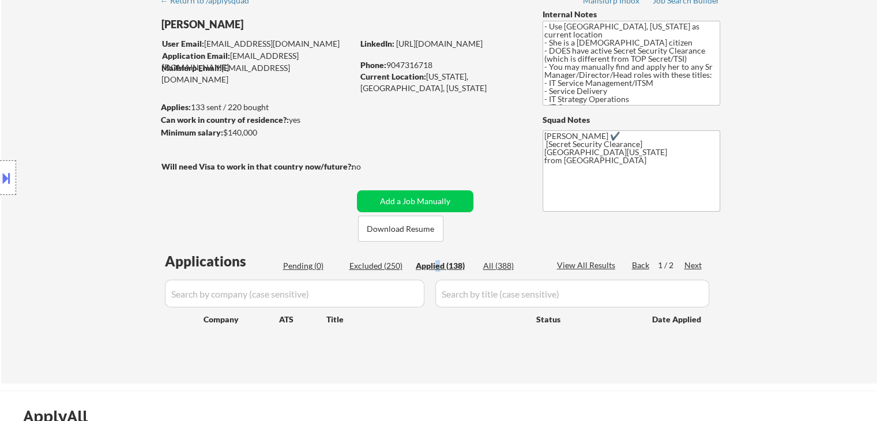
select select ""applied""
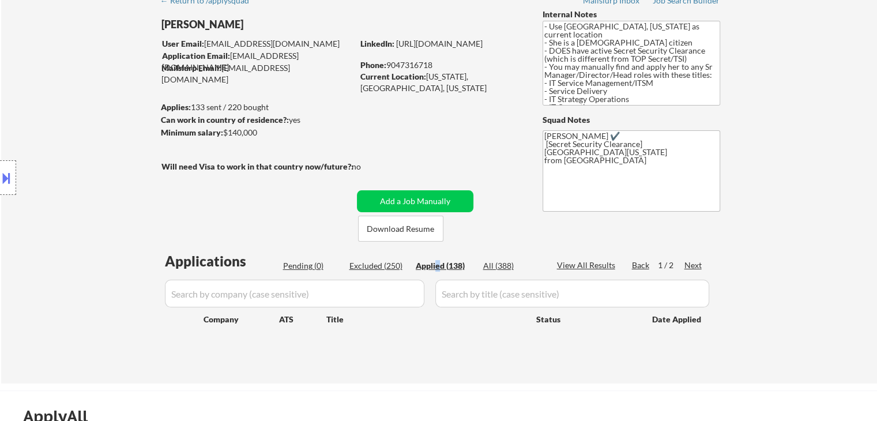
select select ""applied""
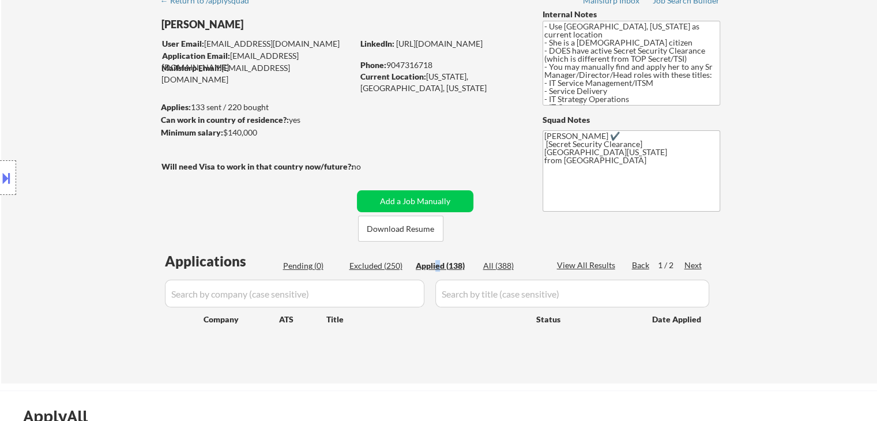
select select ""applied""
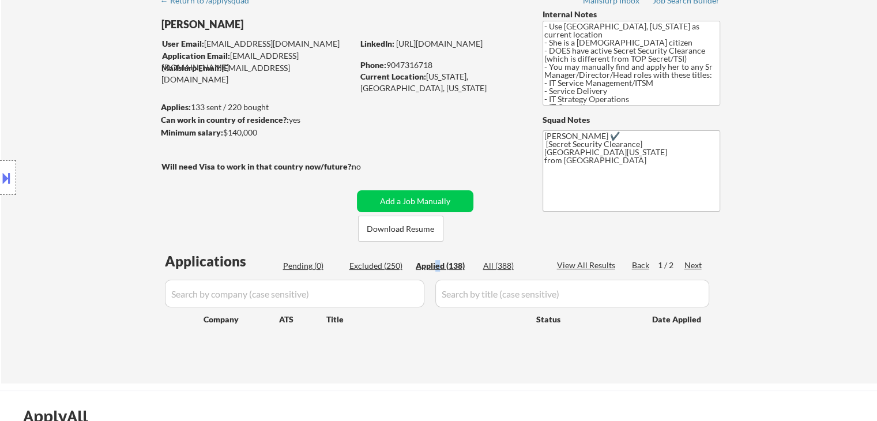
select select ""applied""
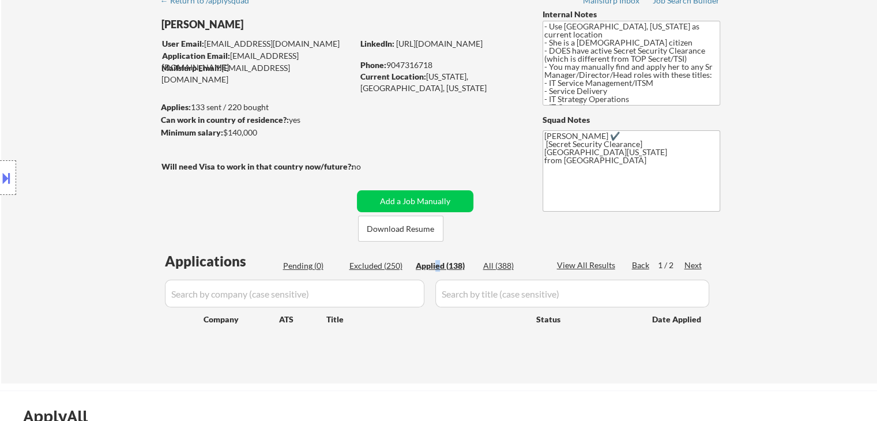
select select ""applied""
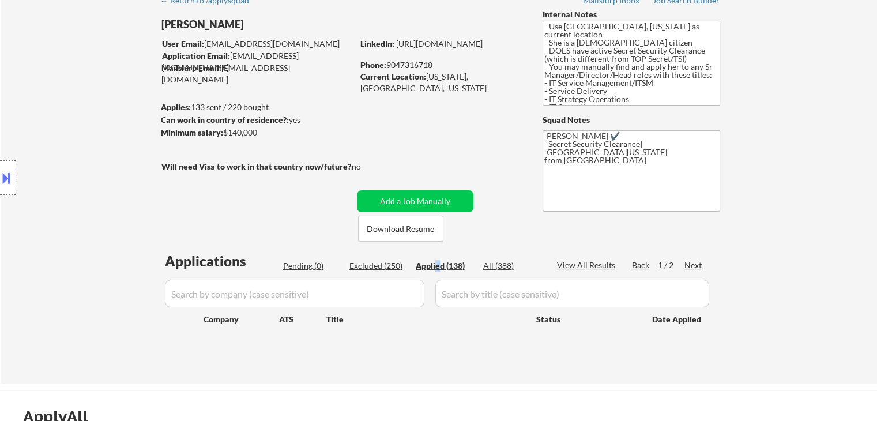
select select ""applied""
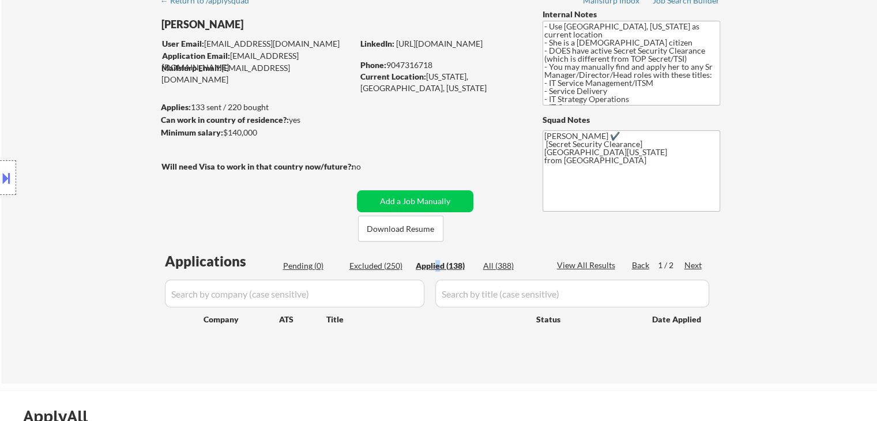
select select ""applied""
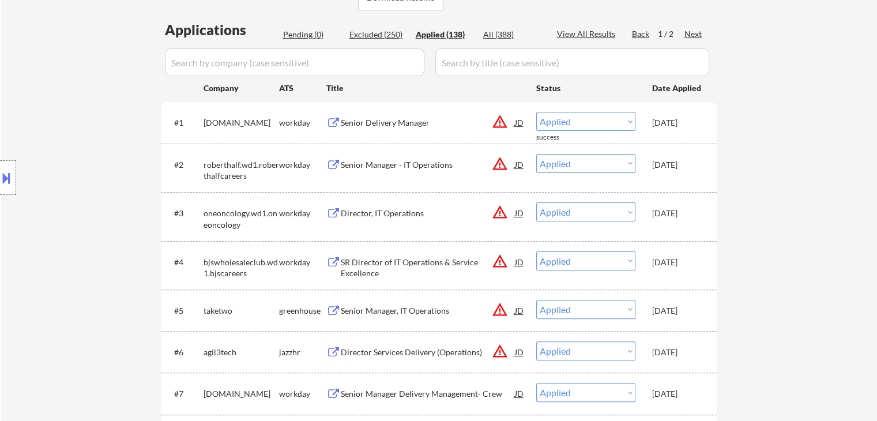
scroll to position [346, 0]
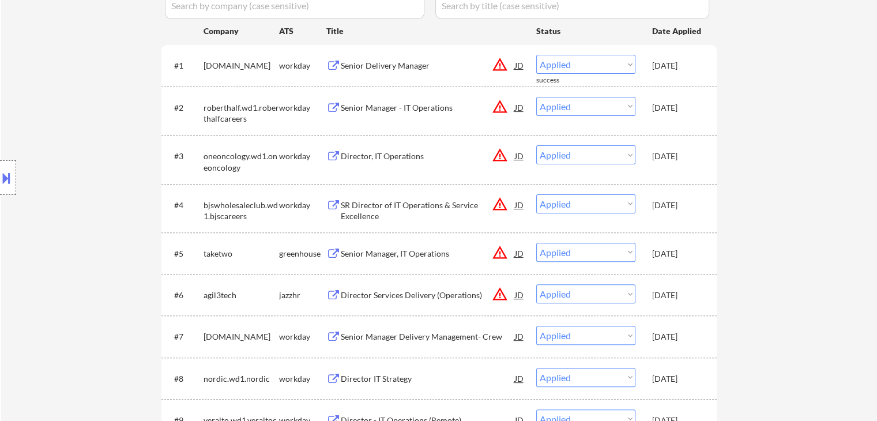
click at [691, 260] on div "Sep 24, 2025" at bounding box center [677, 253] width 51 height 21
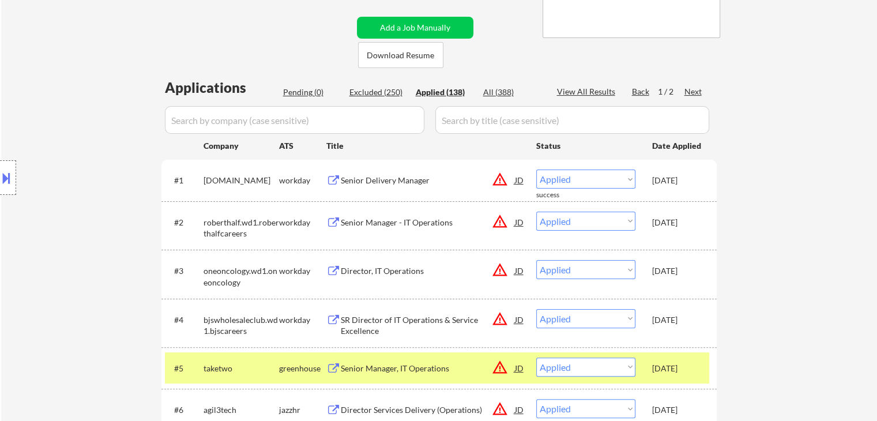
scroll to position [231, 0]
click at [679, 322] on div "Sep 24, 2025" at bounding box center [677, 321] width 51 height 12
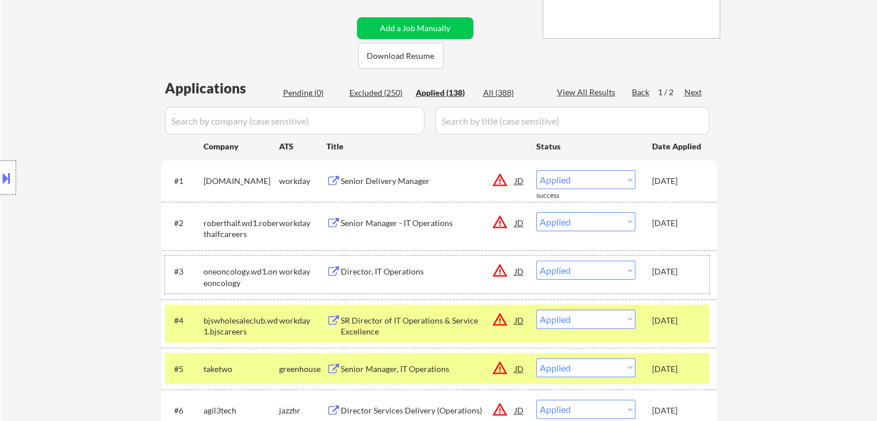
click at [675, 272] on div "Sep 24, 2025" at bounding box center [677, 272] width 51 height 12
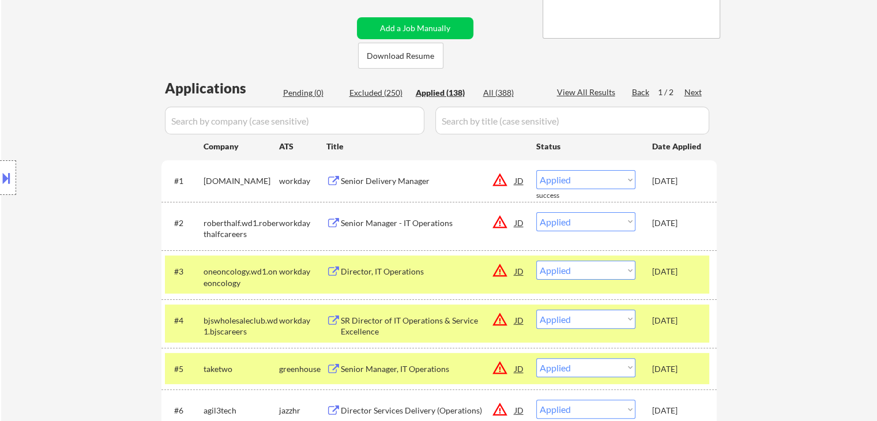
click at [667, 221] on div "Sep 24, 2025" at bounding box center [677, 223] width 51 height 12
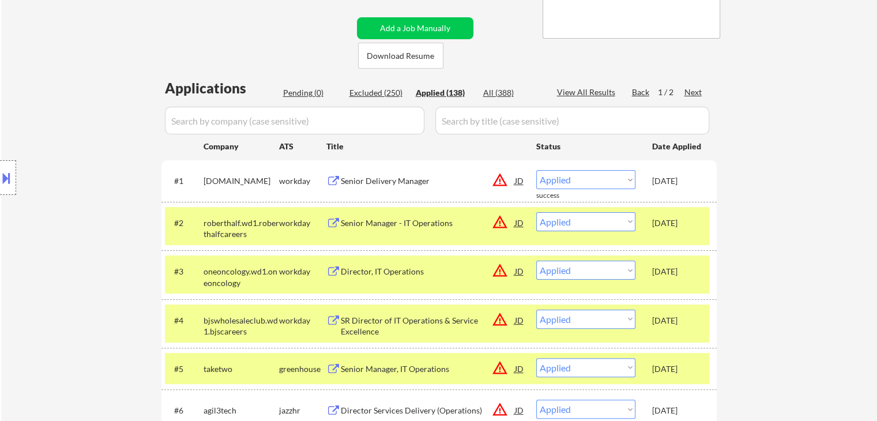
drag, startPoint x: 678, startPoint y: 183, endPoint x: 691, endPoint y: 201, distance: 22.2
click at [679, 183] on div "Sep 24, 2025" at bounding box center [677, 181] width 51 height 12
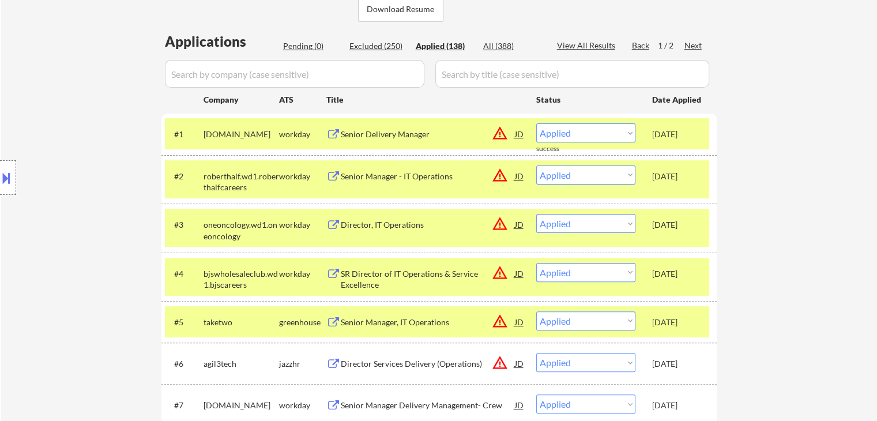
scroll to position [346, 0]
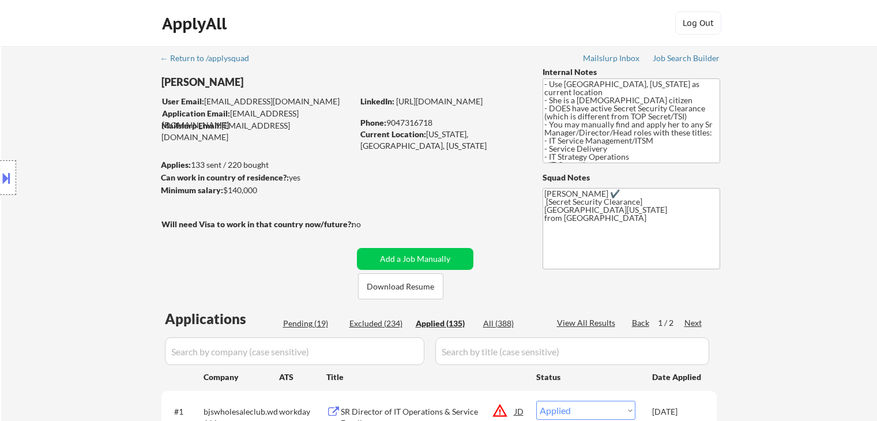
select select ""applied""
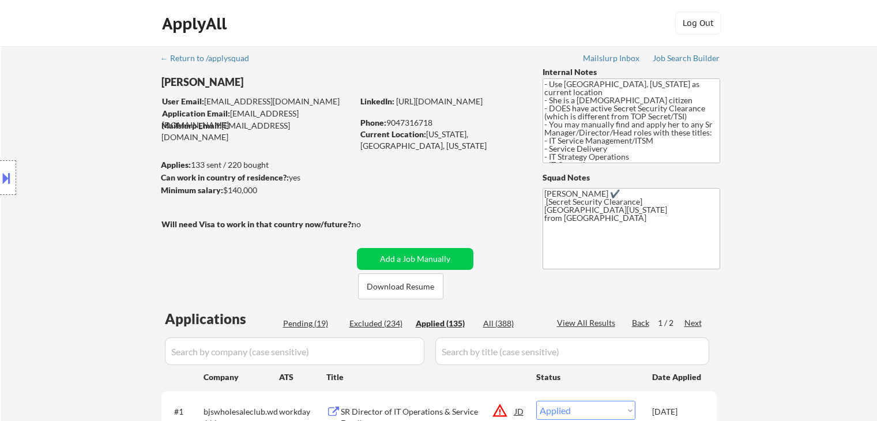
select select ""applied""
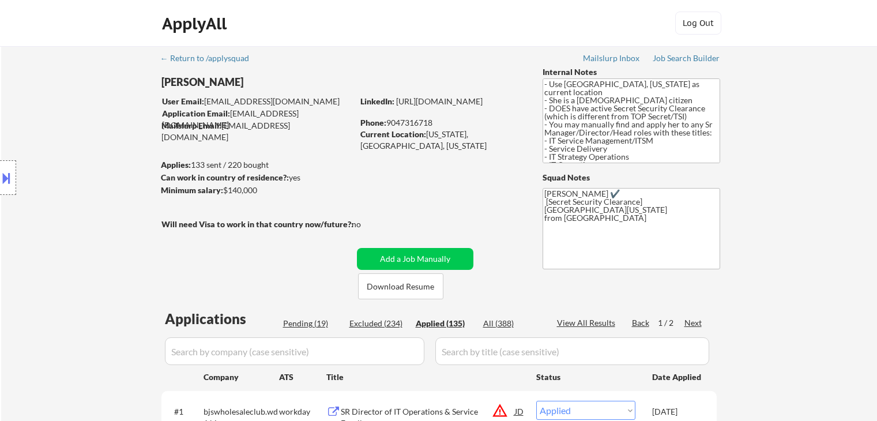
select select ""applied""
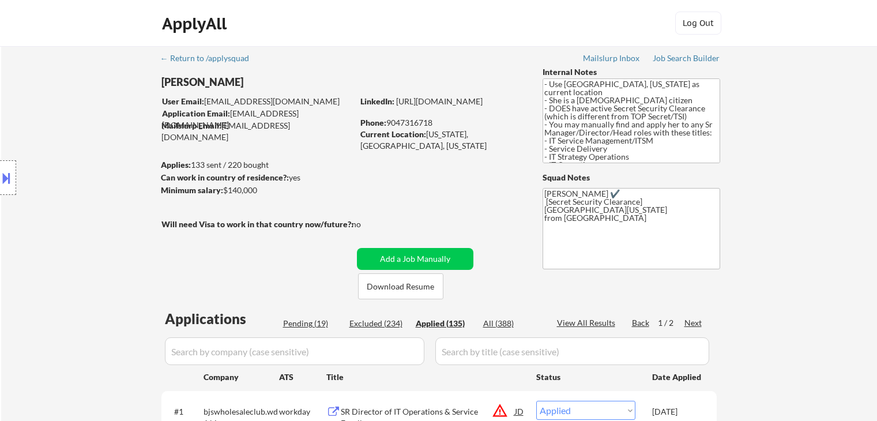
select select ""applied""
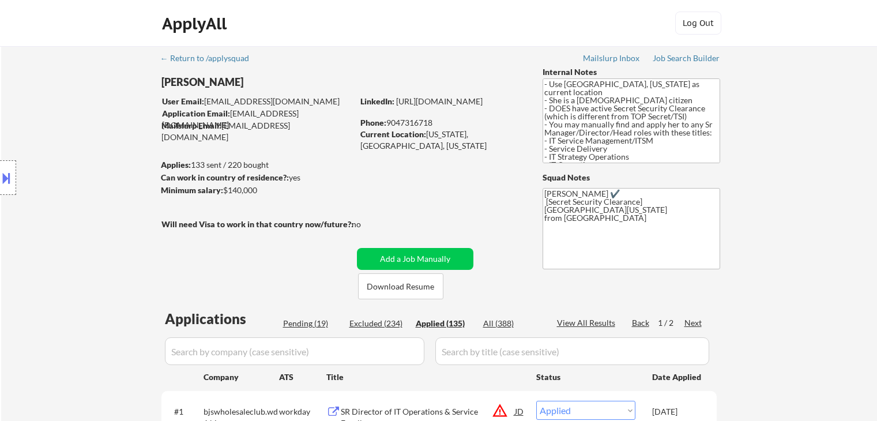
select select ""applied""
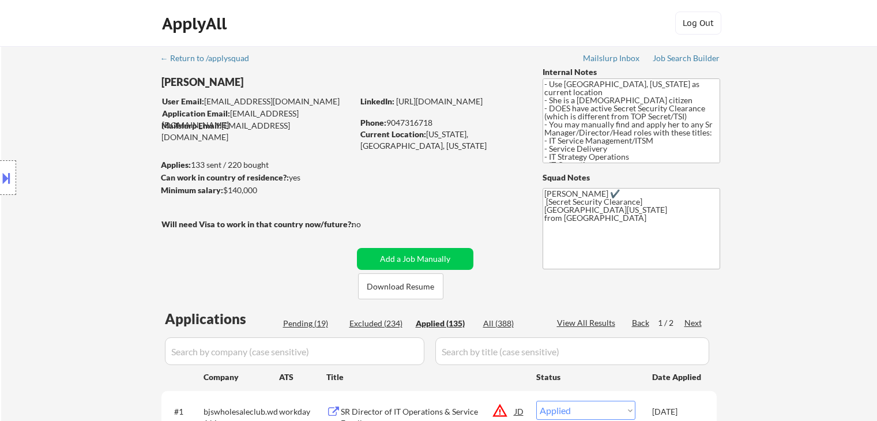
select select ""applied""
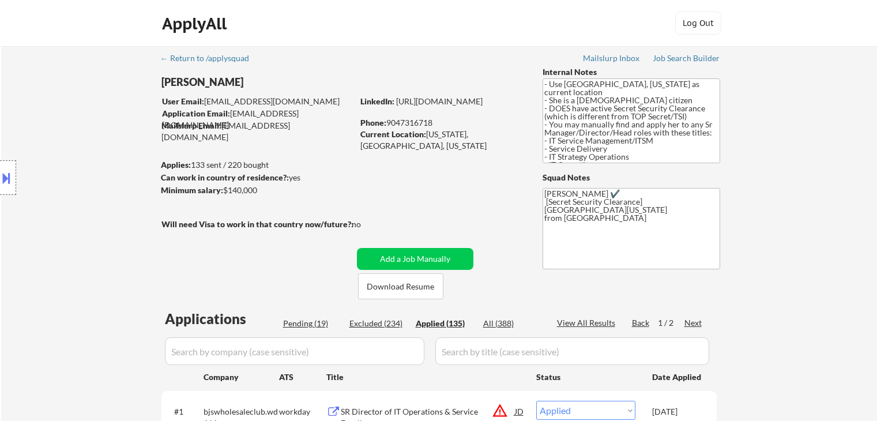
select select ""applied""
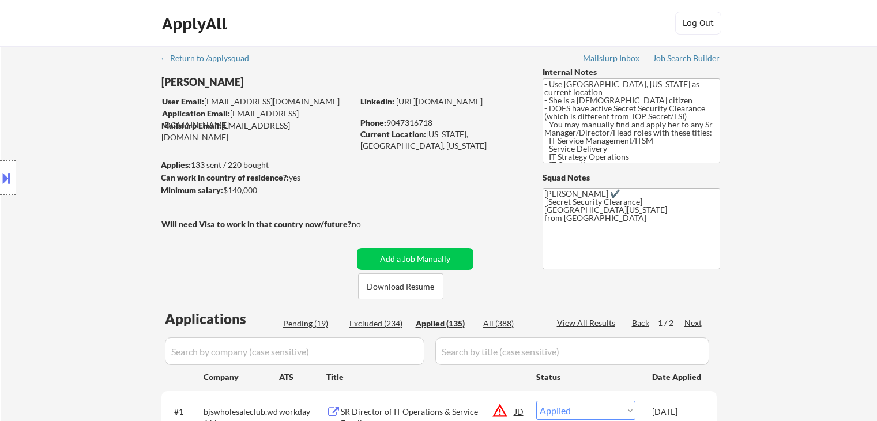
select select ""applied""
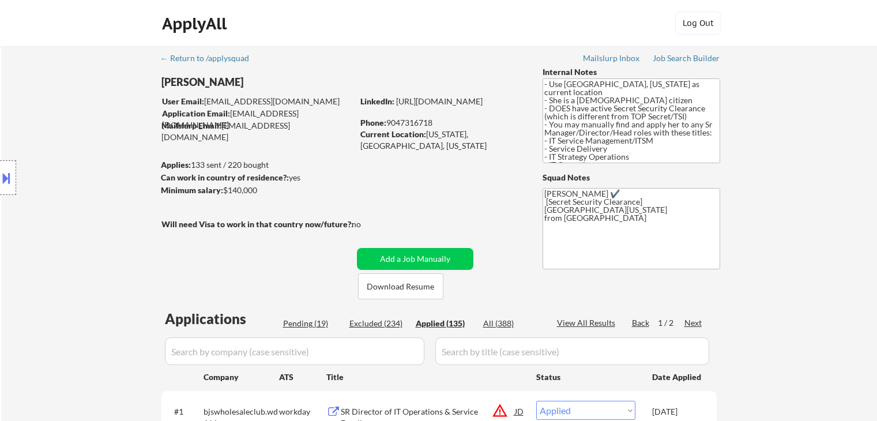
select select ""applied""
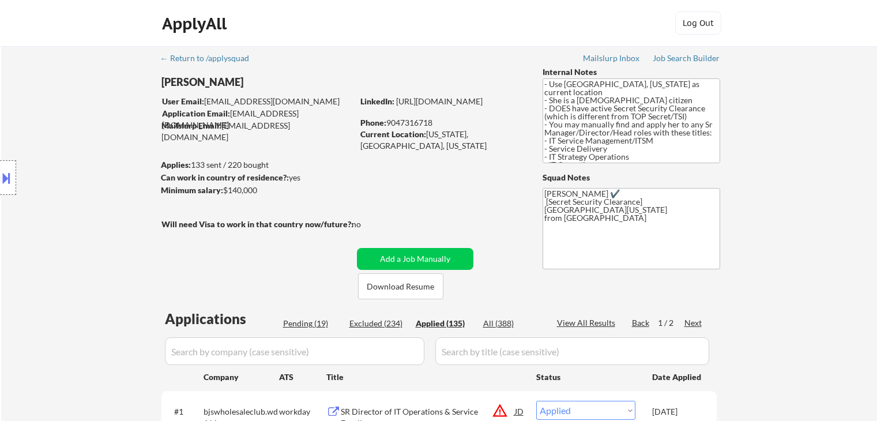
select select ""applied""
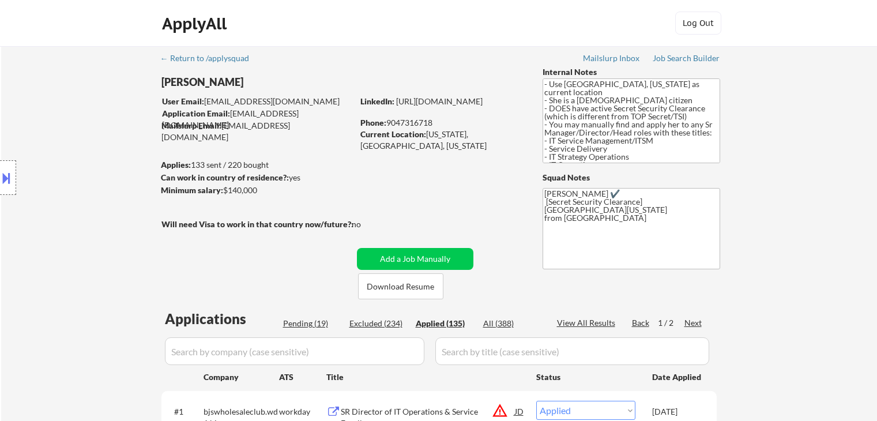
select select ""applied""
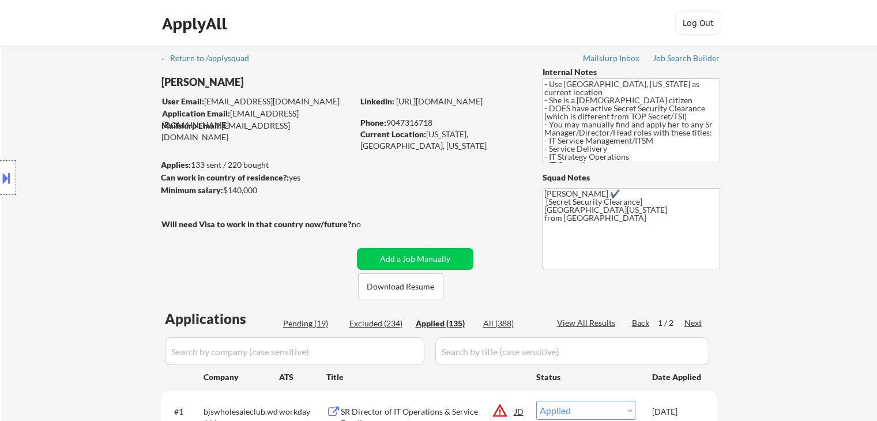
select select ""applied""
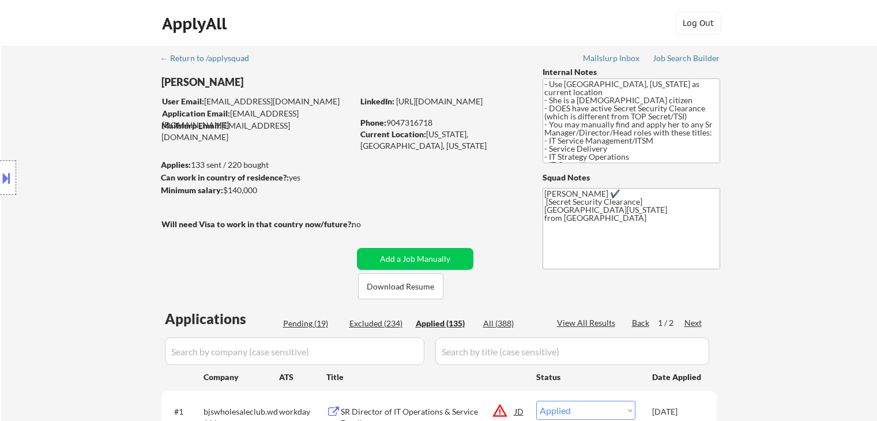
select select ""applied""
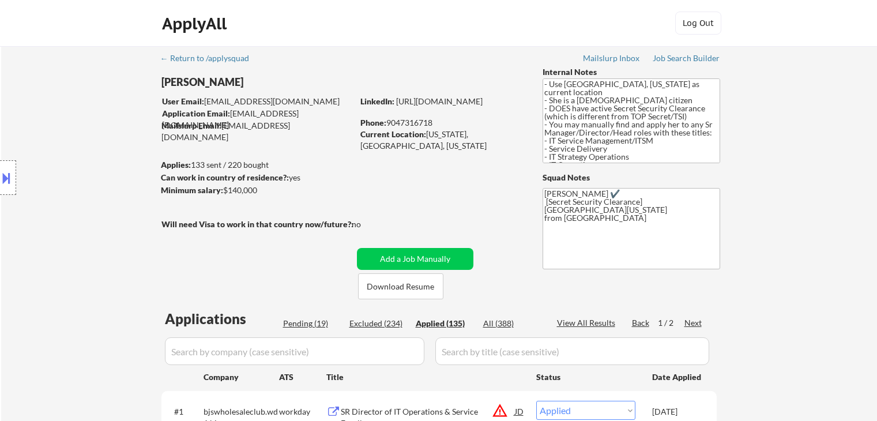
select select ""applied""
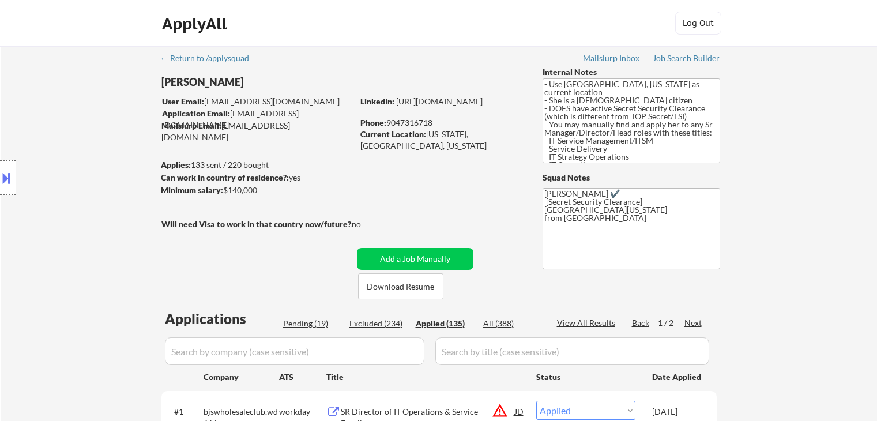
select select ""applied""
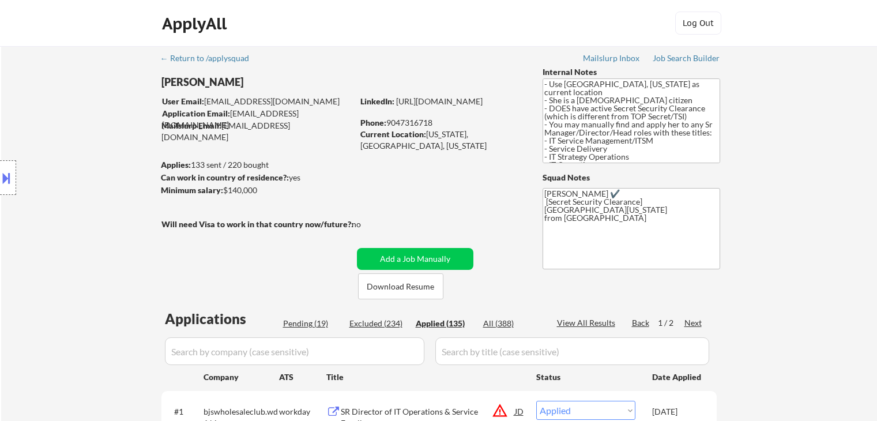
select select ""applied""
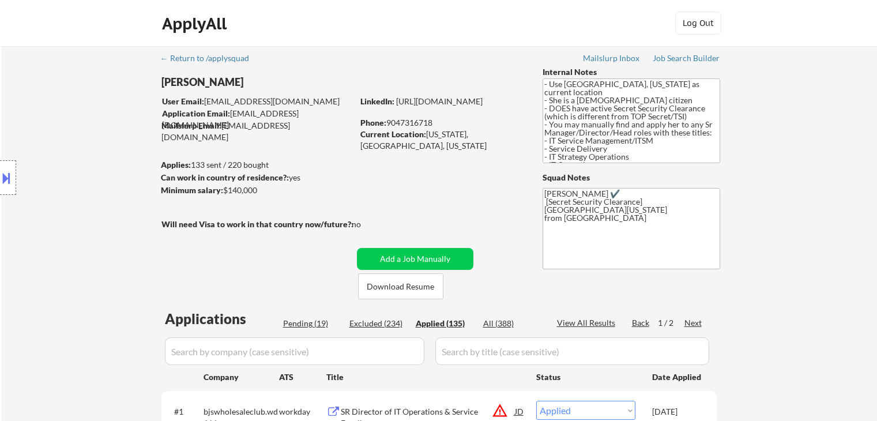
select select ""applied""
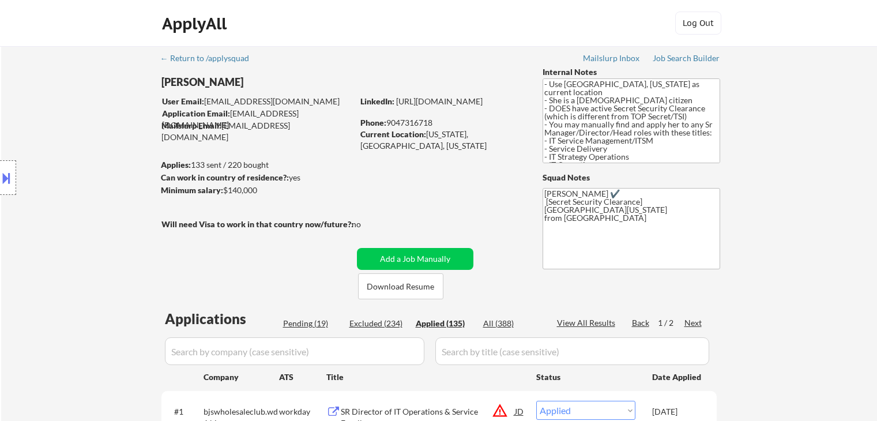
select select ""applied""
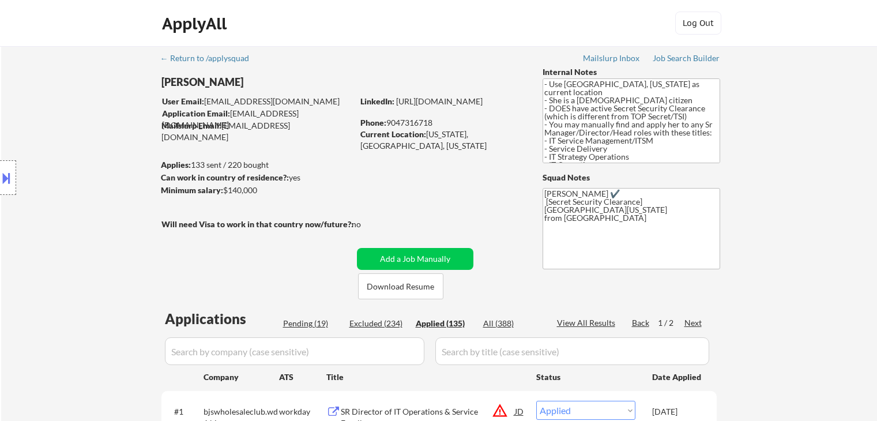
select select ""applied""
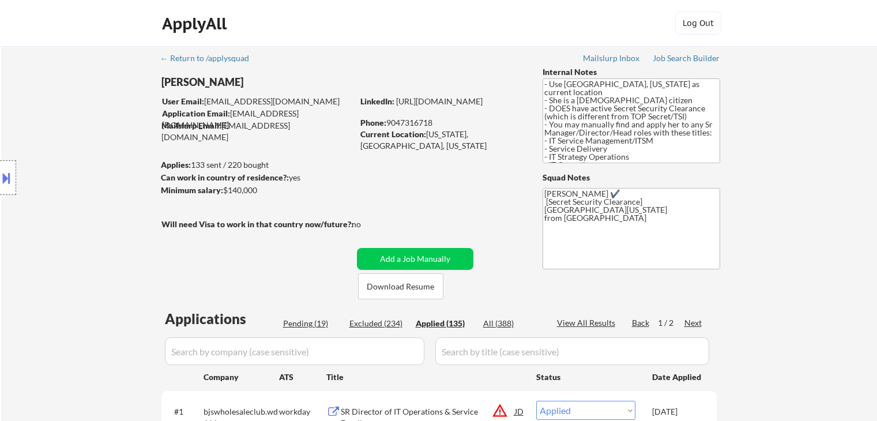
select select ""applied""
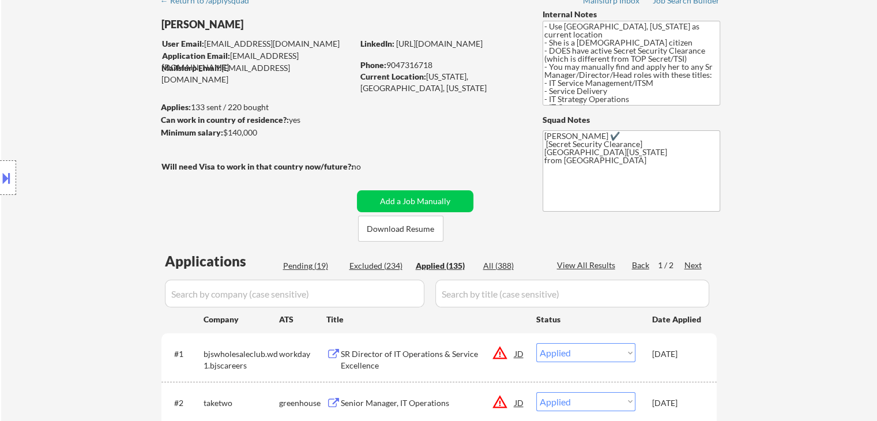
scroll to position [62, 0]
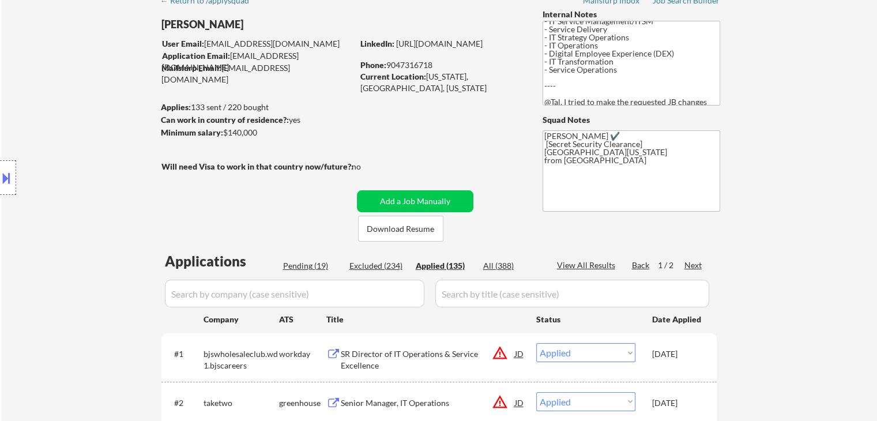
click at [7, 186] on button at bounding box center [6, 177] width 13 height 19
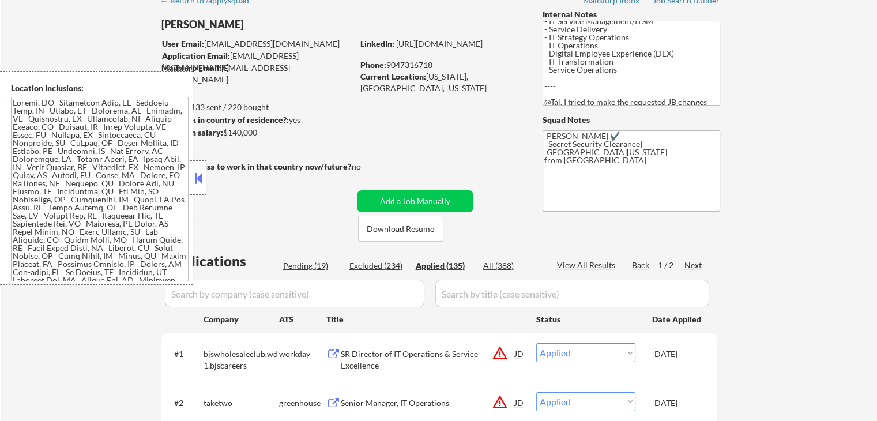
scroll to position [5572, 0]
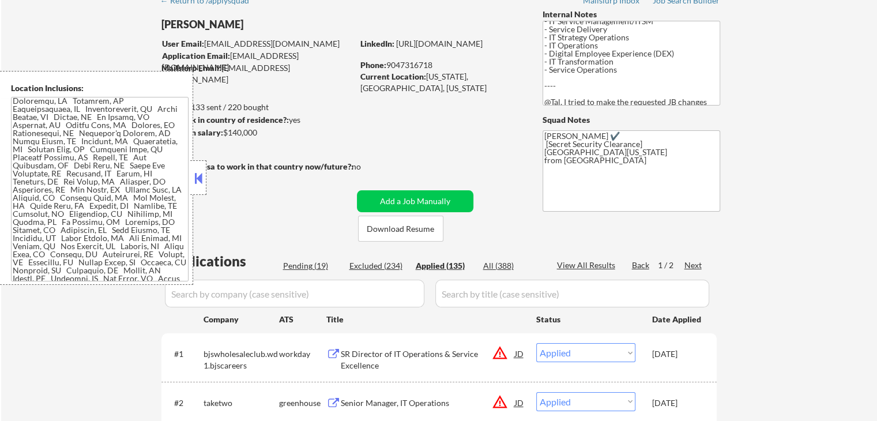
click at [198, 182] on button at bounding box center [198, 178] width 13 height 17
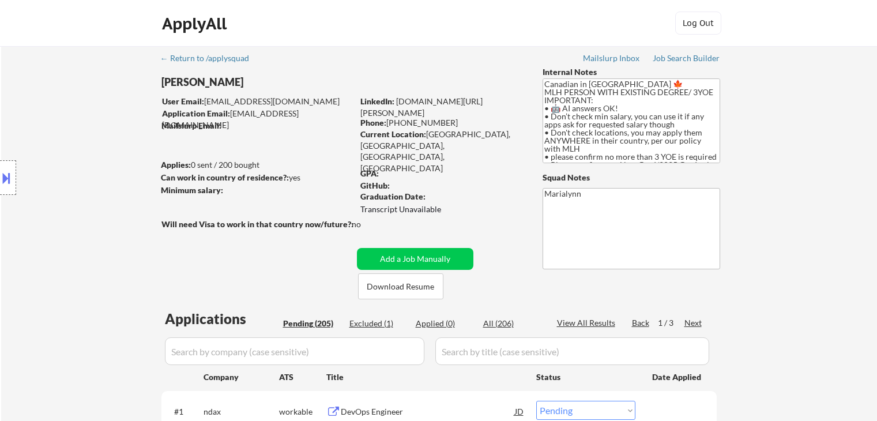
select select ""pending""
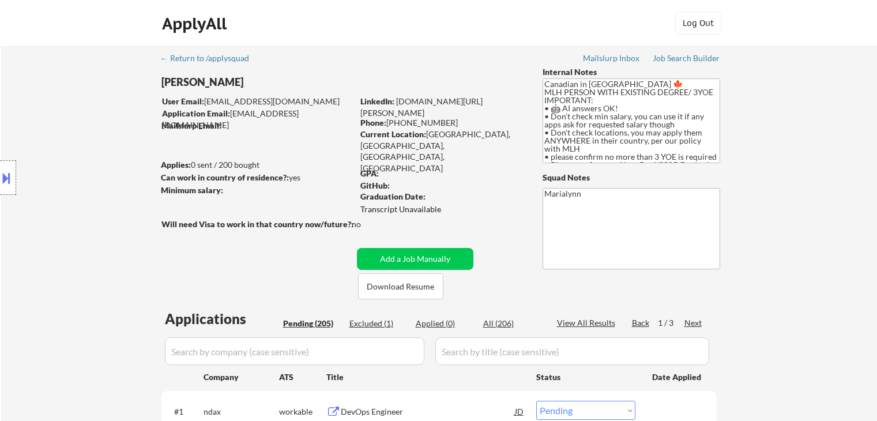
select select ""pending""
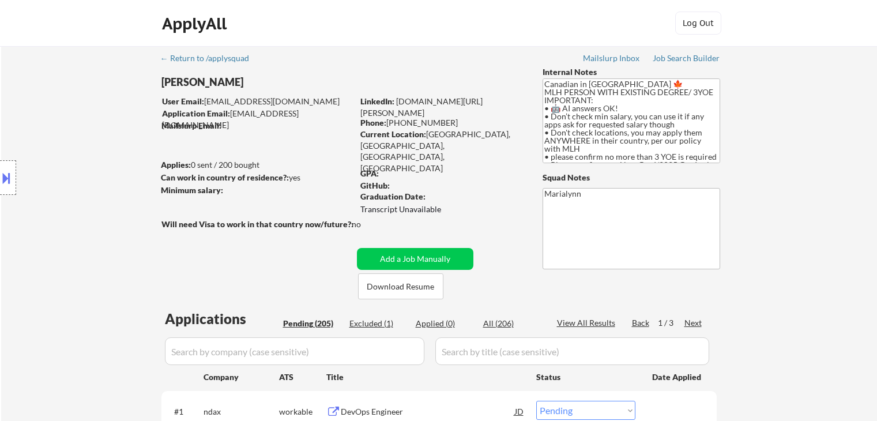
select select ""pending""
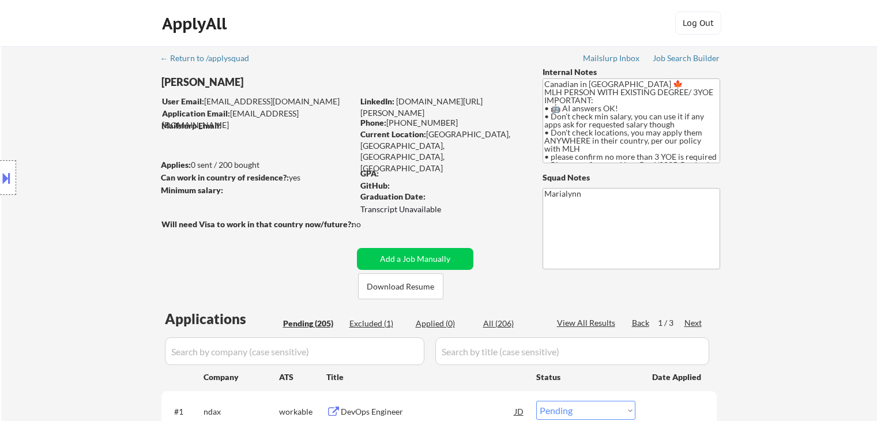
select select ""pending""
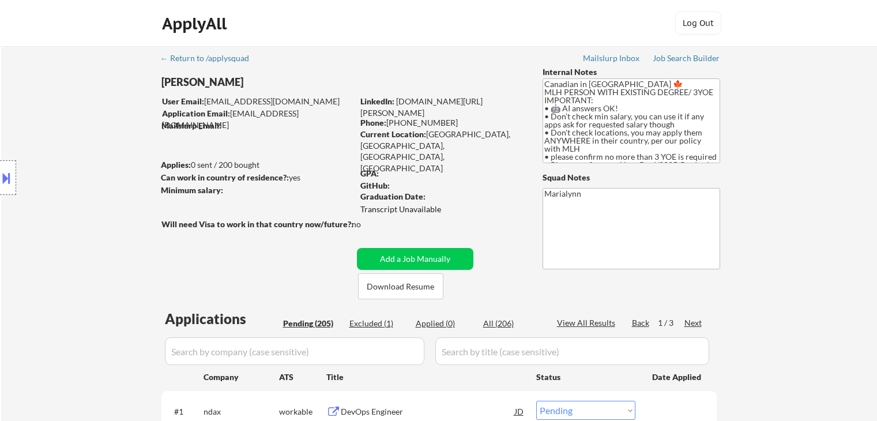
select select ""pending""
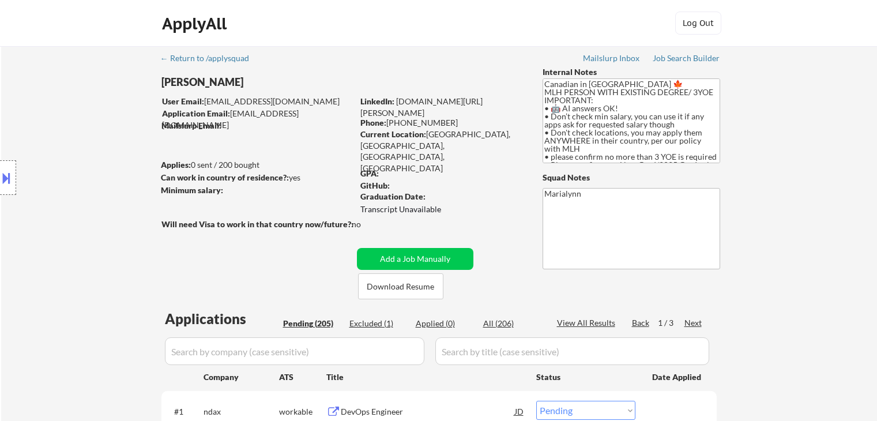
select select ""pending""
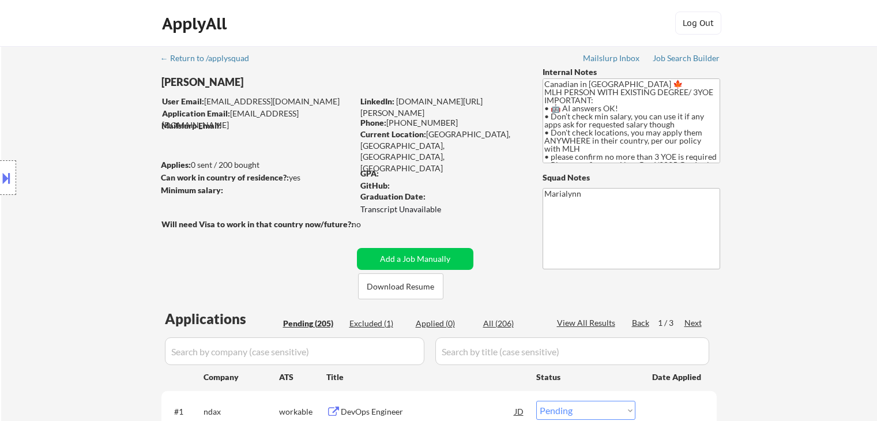
select select ""pending""
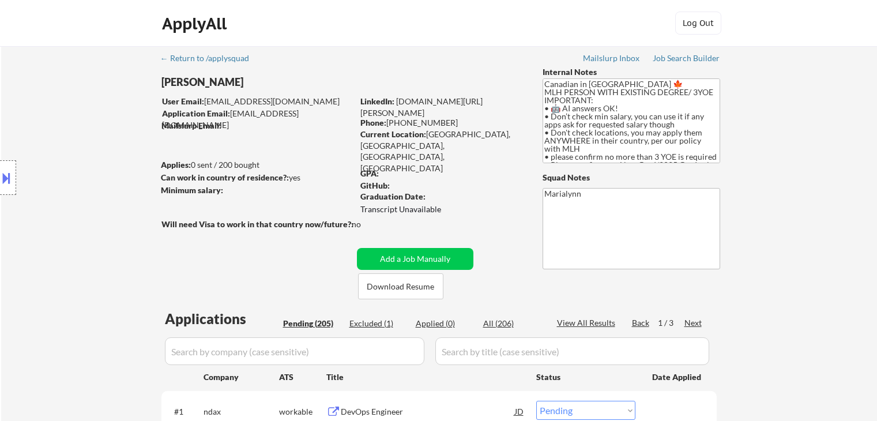
select select ""pending""
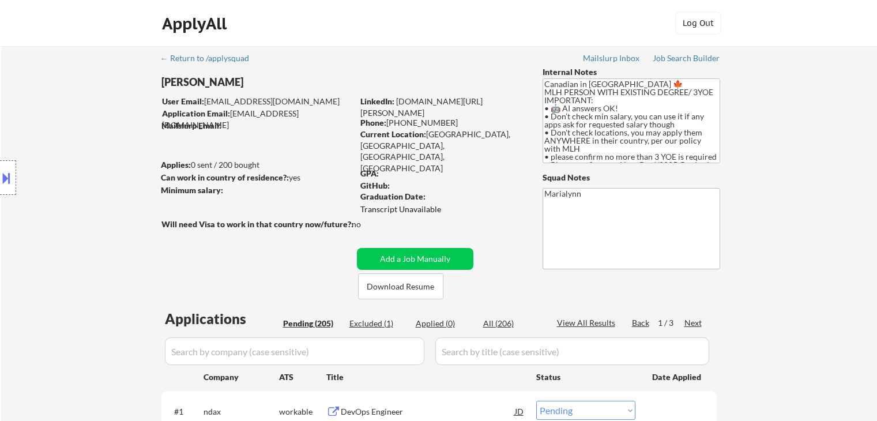
select select ""pending""
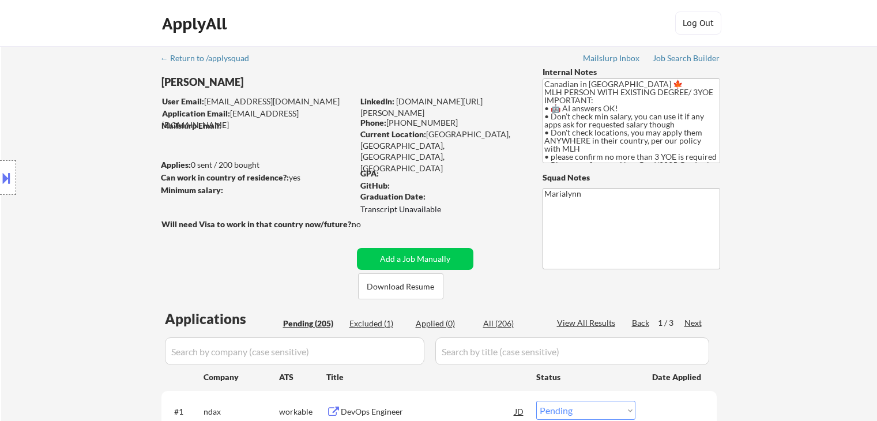
select select ""pending""
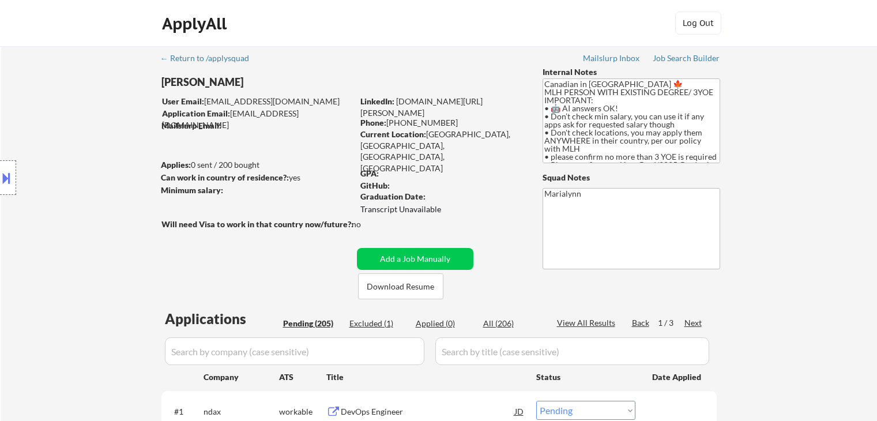
select select ""pending""
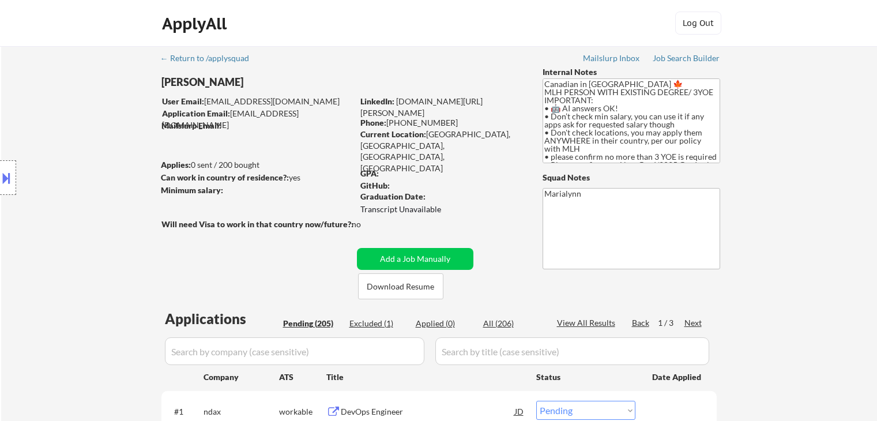
select select ""pending""
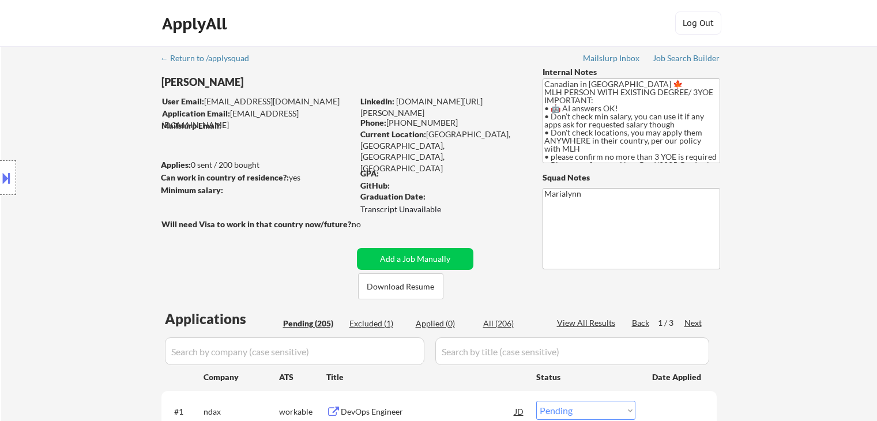
select select ""pending""
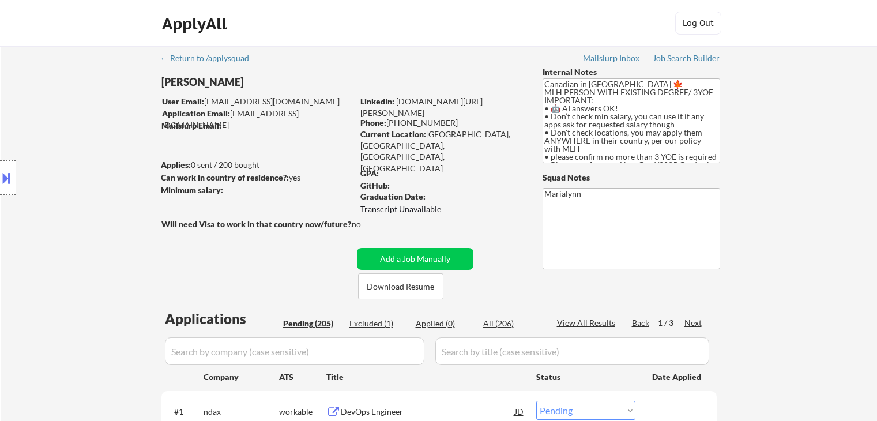
select select ""pending""
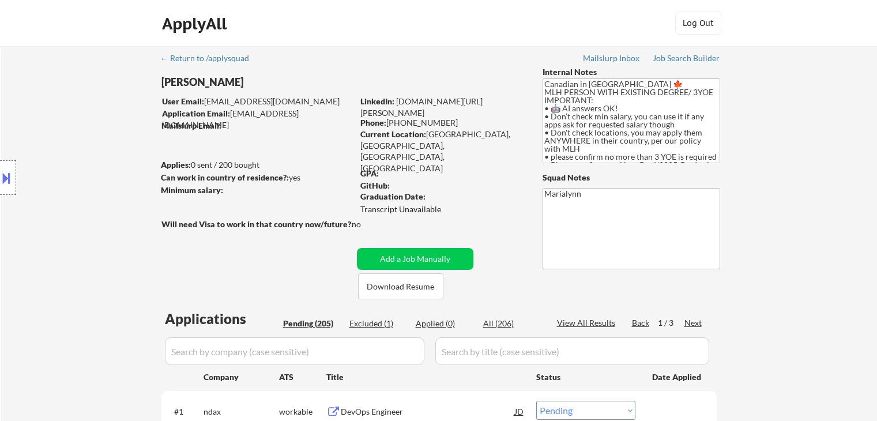
select select ""pending""
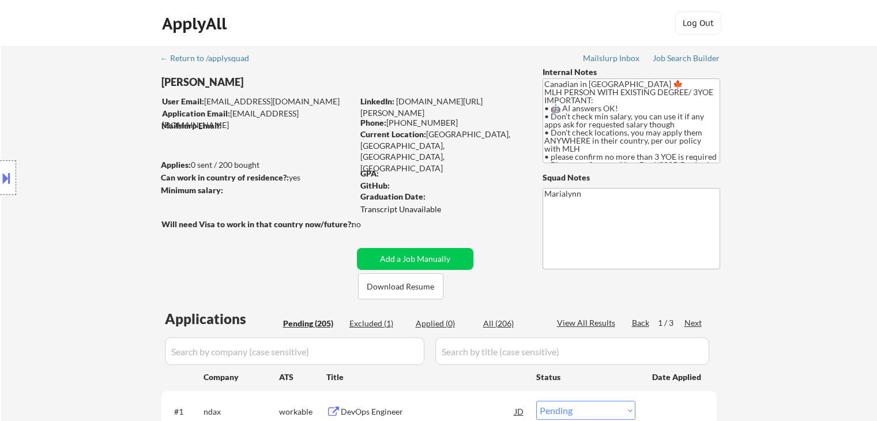
select select ""pending""
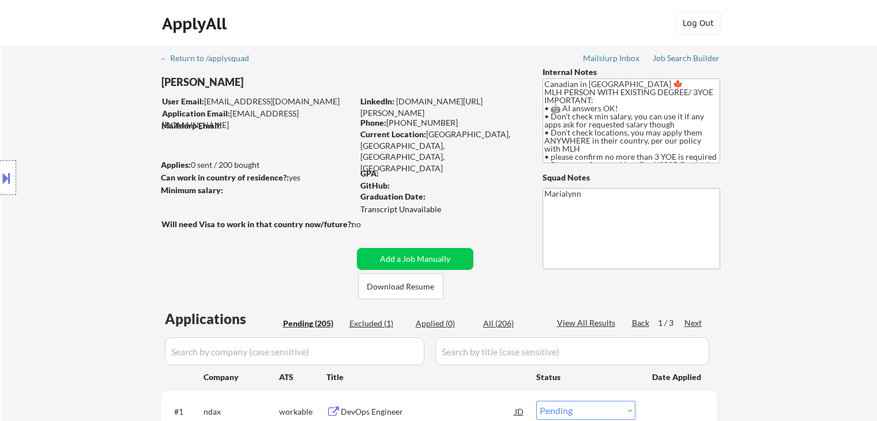
select select ""pending""
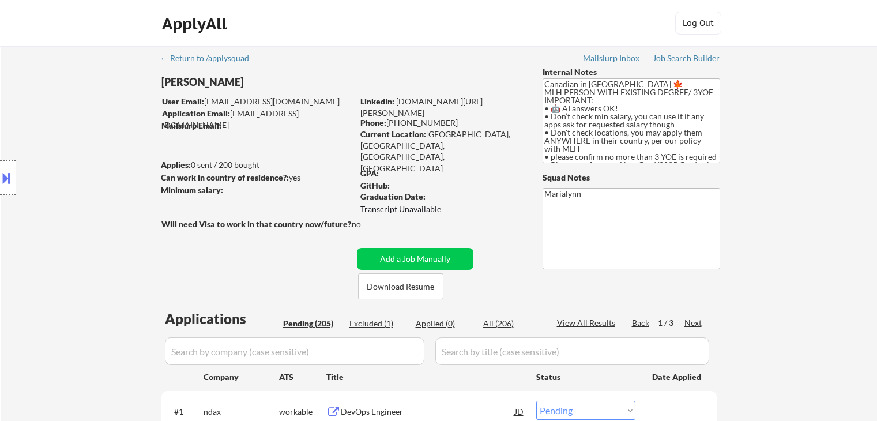
select select ""pending""
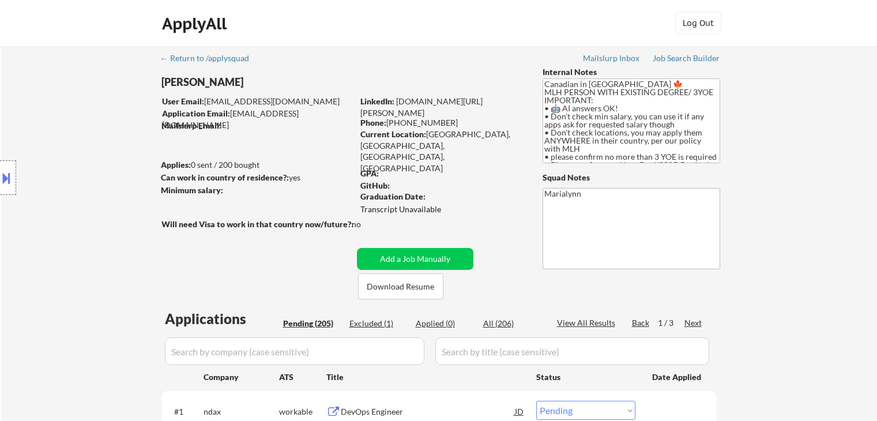
select select ""pending""
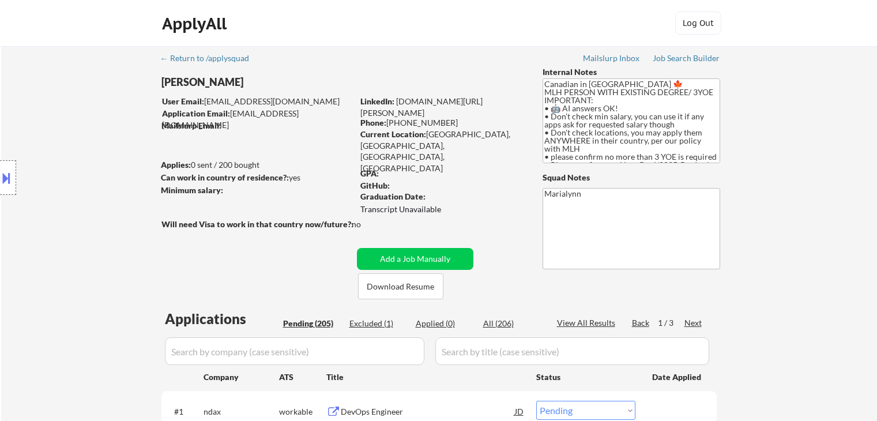
select select ""pending""
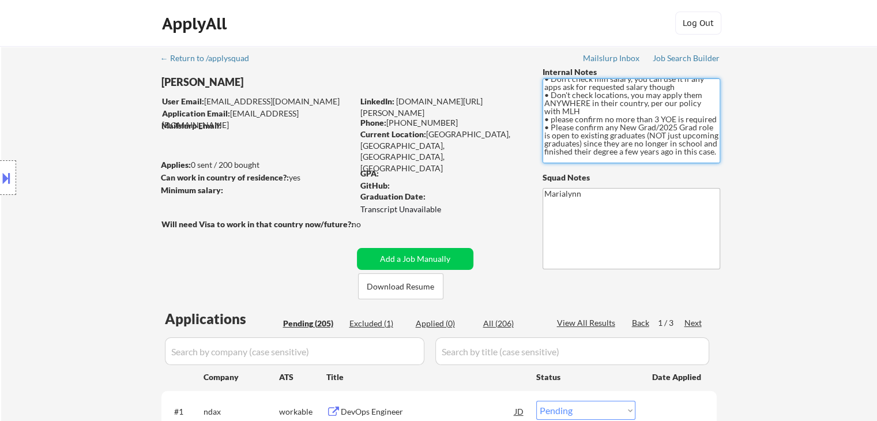
scroll to position [58, 0]
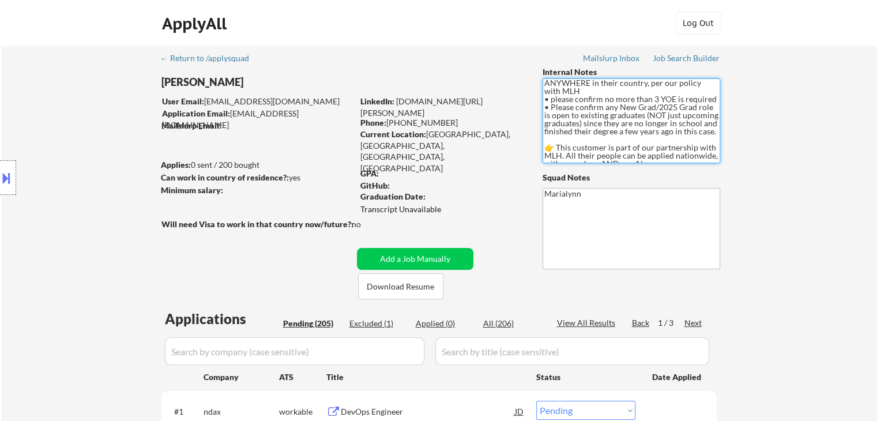
click at [567, 109] on textarea "Canadian in Canada 🍁 MLH PERSON WITH EXISTING DEGREE/ 3YOE IMPORTANT: • 🤖 AI an…" at bounding box center [632, 120] width 178 height 85
click at [579, 118] on textarea "Canadian in Canada 🍁 MLH PERSON WITH EXISTING DEGREE/ 3YOE IMPORTANT: • 🤖 AI an…" at bounding box center [632, 120] width 178 height 85
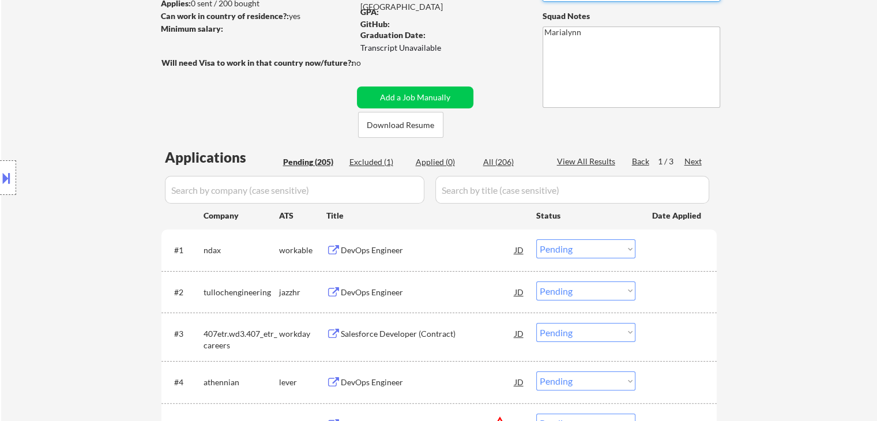
scroll to position [0, 0]
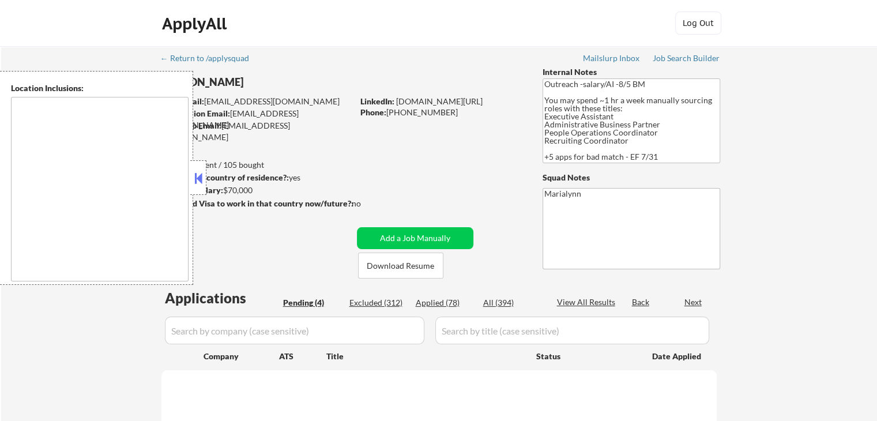
type textarea "remote"
select select ""pending""
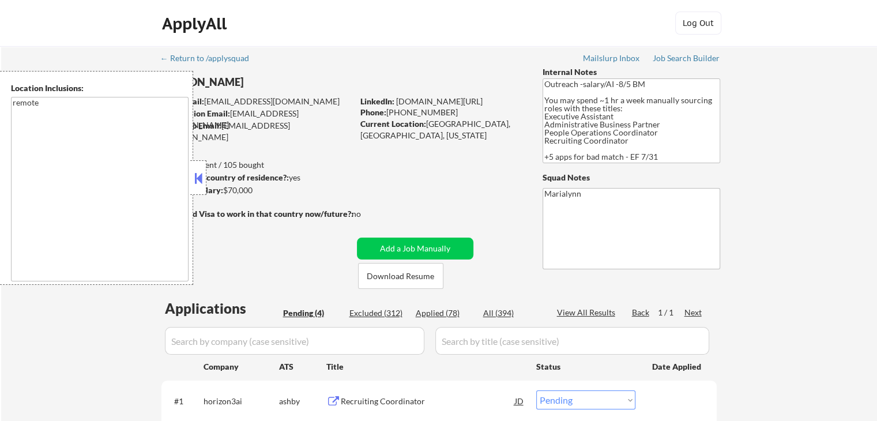
click at [195, 176] on button at bounding box center [198, 178] width 13 height 17
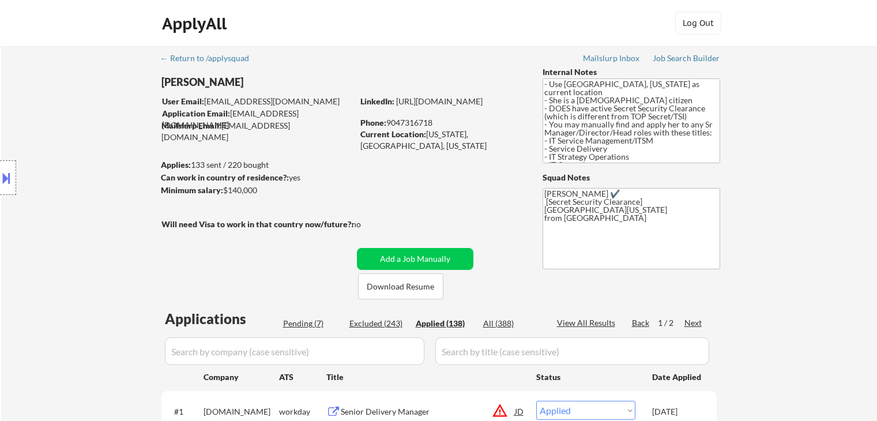
select select ""applied""
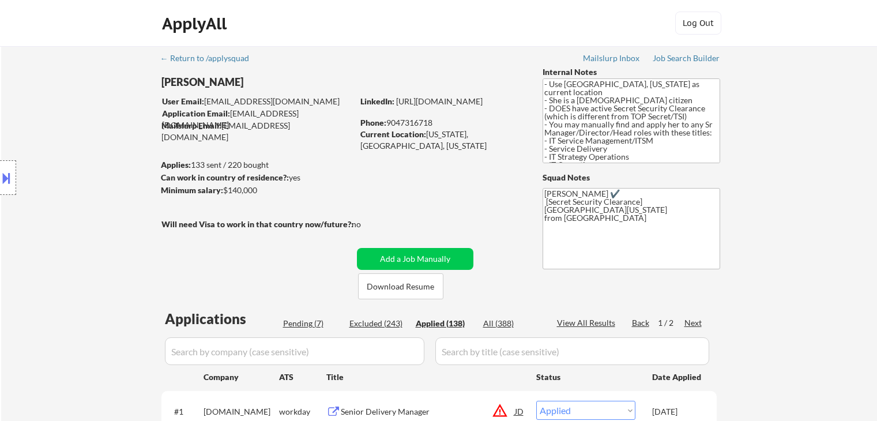
select select ""applied""
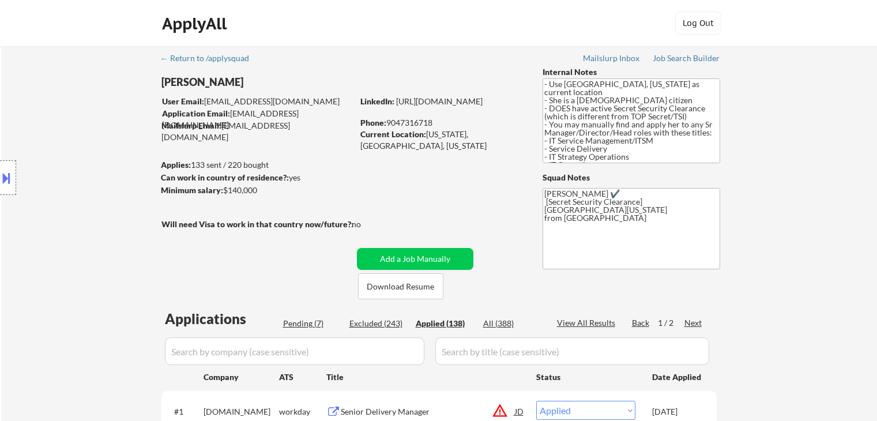
select select ""applied""
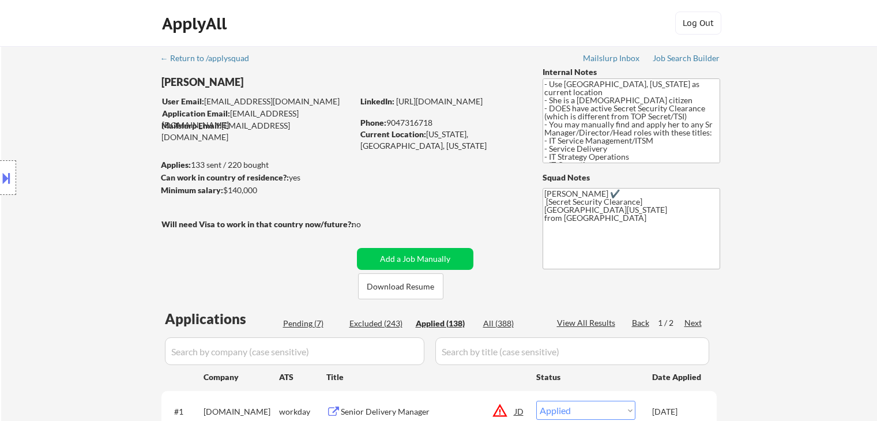
select select ""applied""
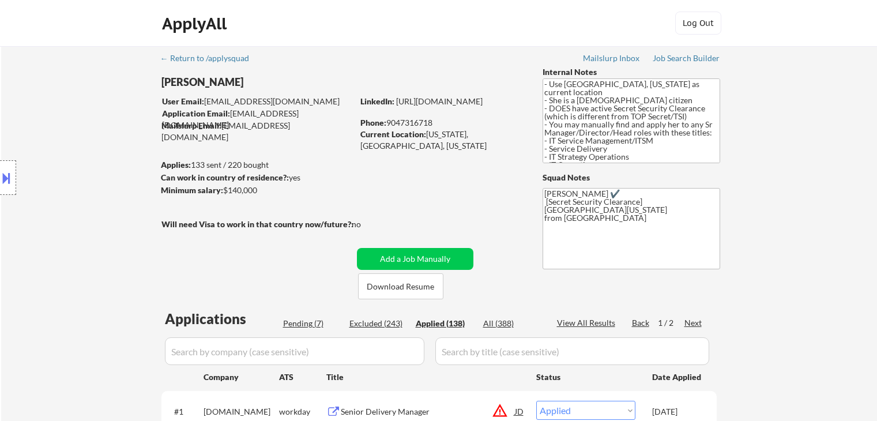
select select ""applied""
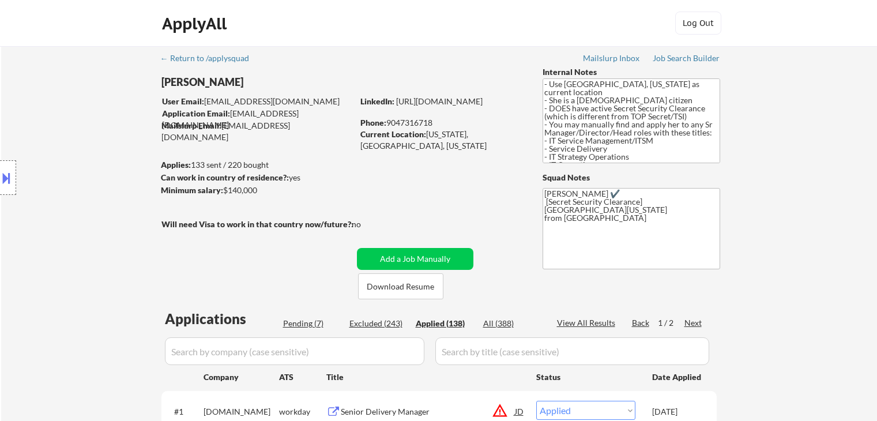
select select ""applied""
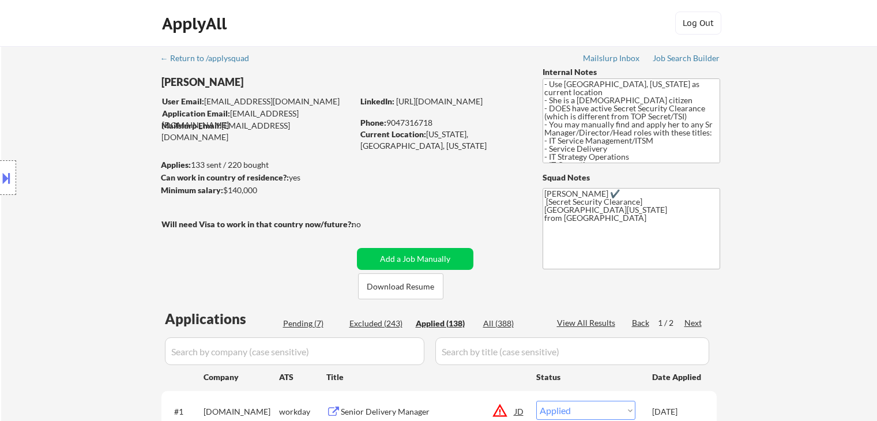
select select ""applied""
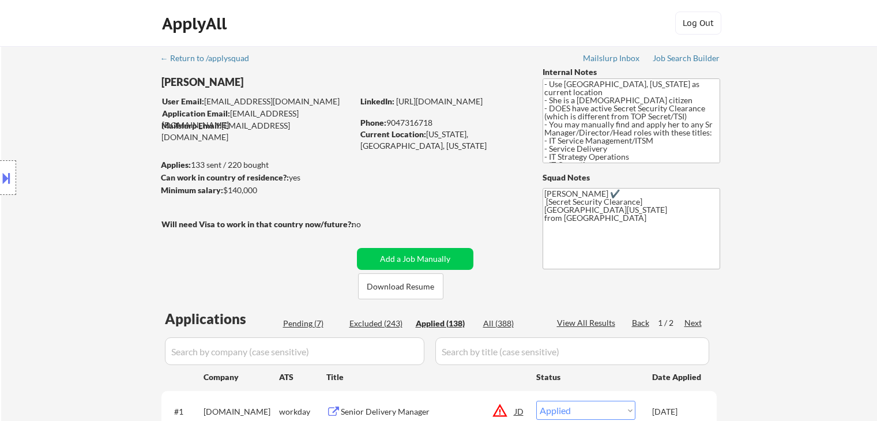
select select ""applied""
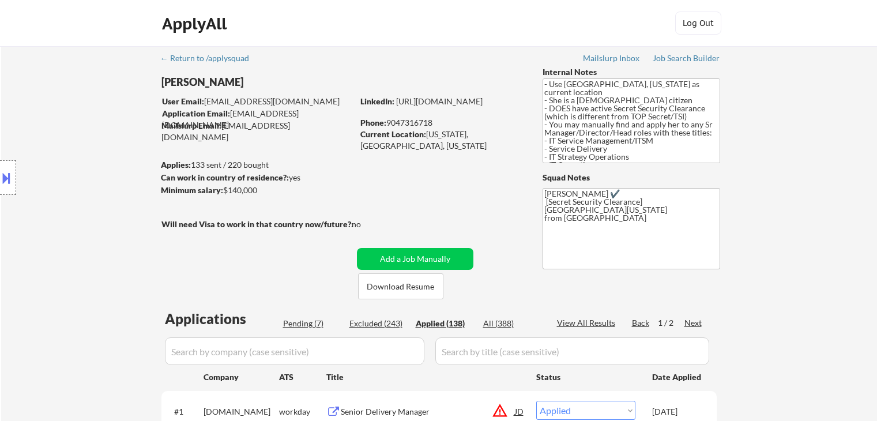
select select ""applied""
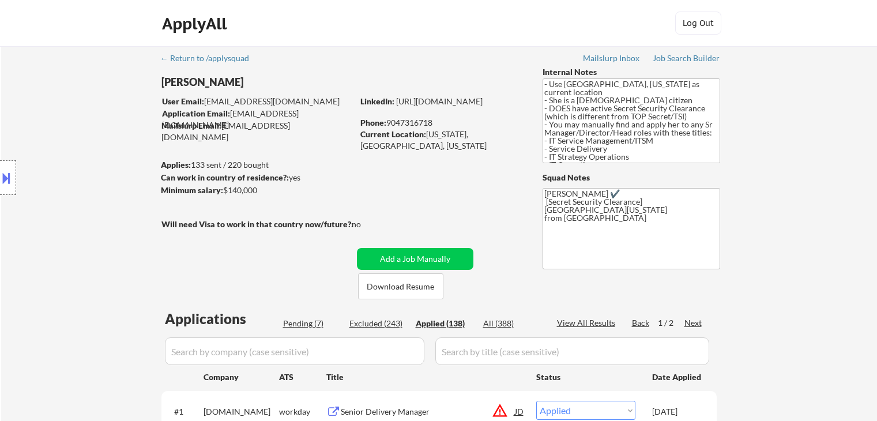
select select ""applied""
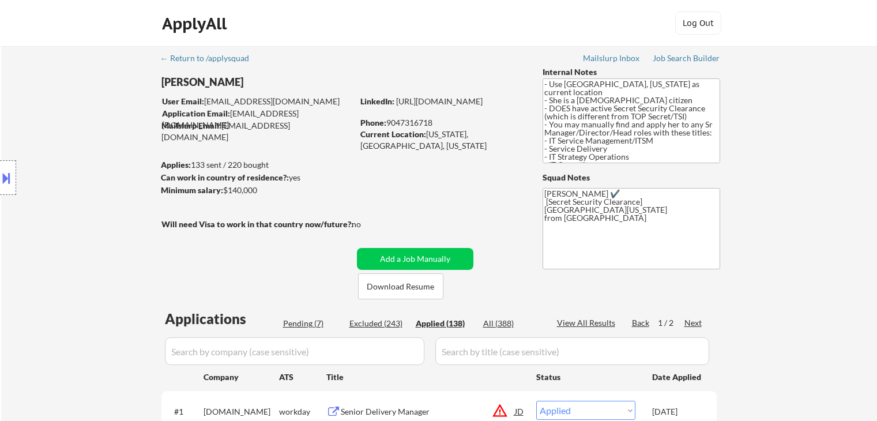
select select ""applied""
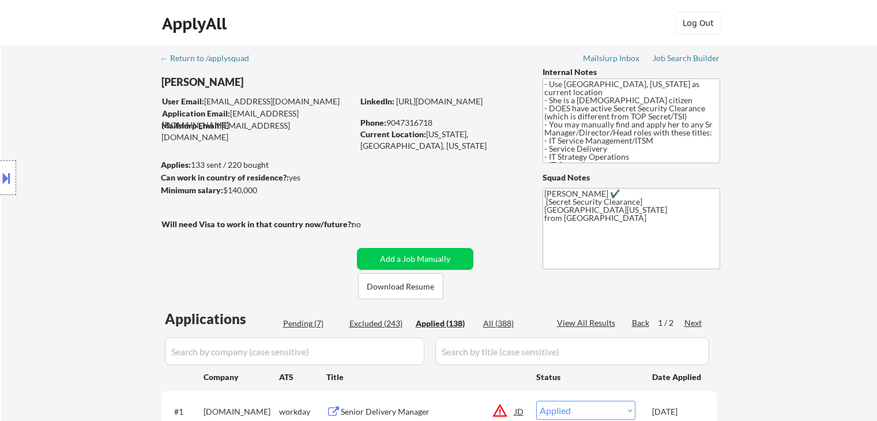
select select ""applied""
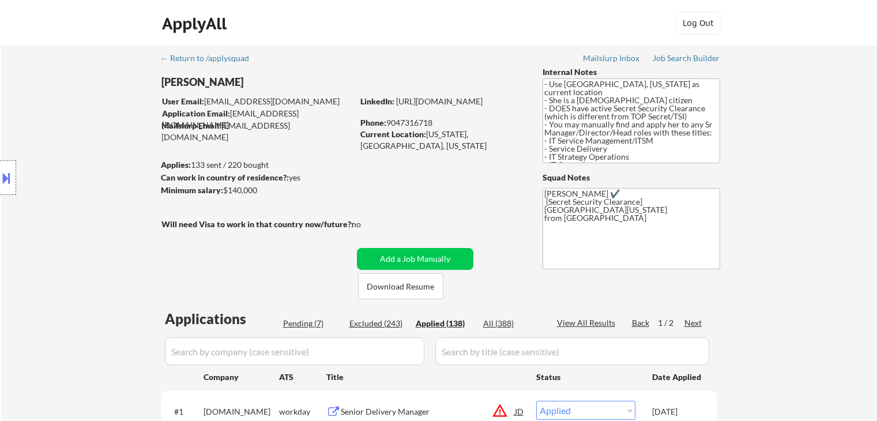
select select ""applied""
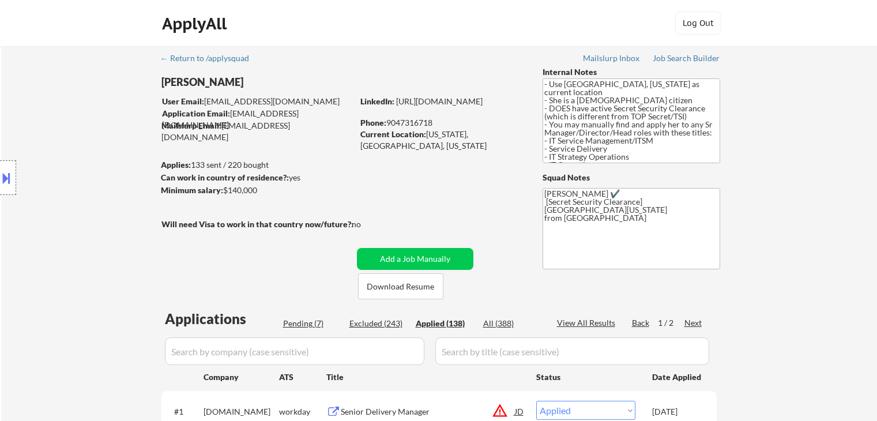
select select ""applied""
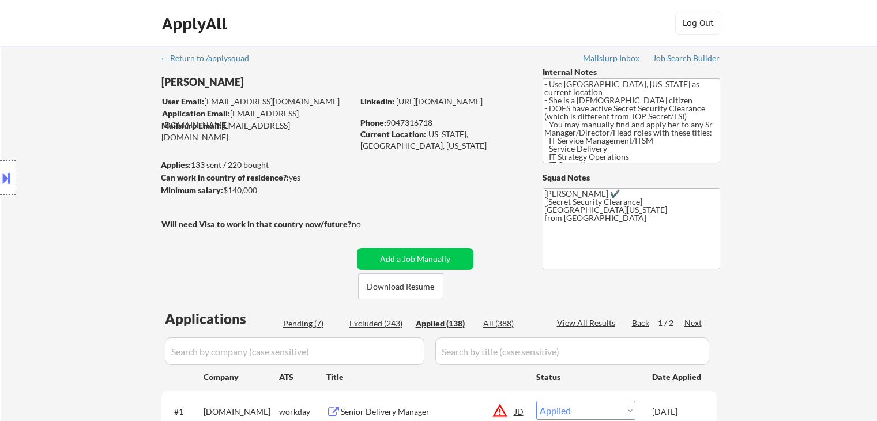
select select ""applied""
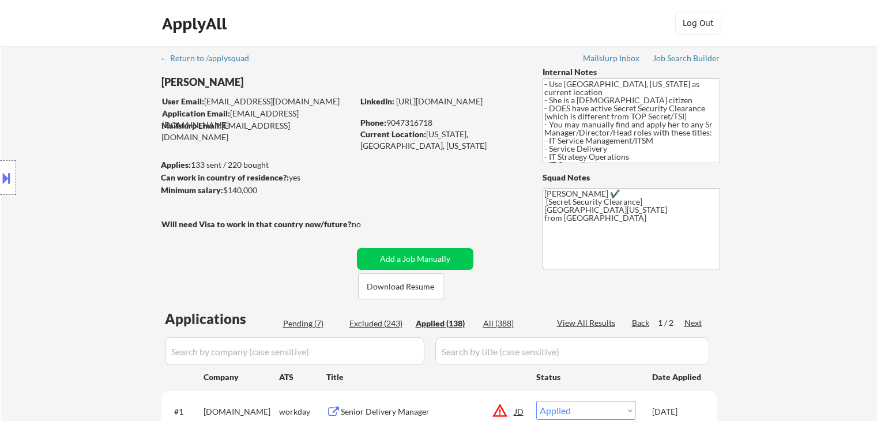
select select ""applied""
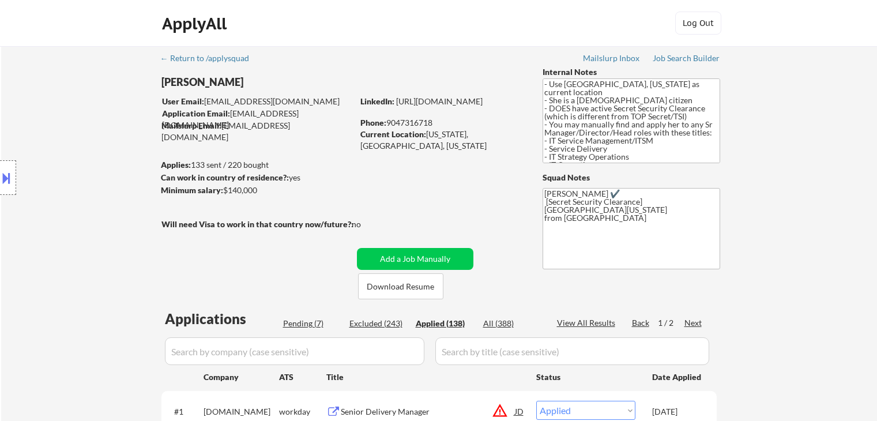
select select ""applied""
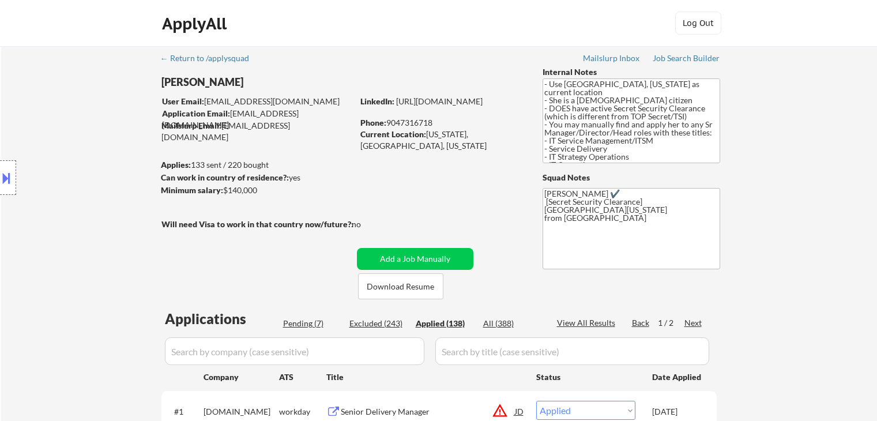
select select ""applied""
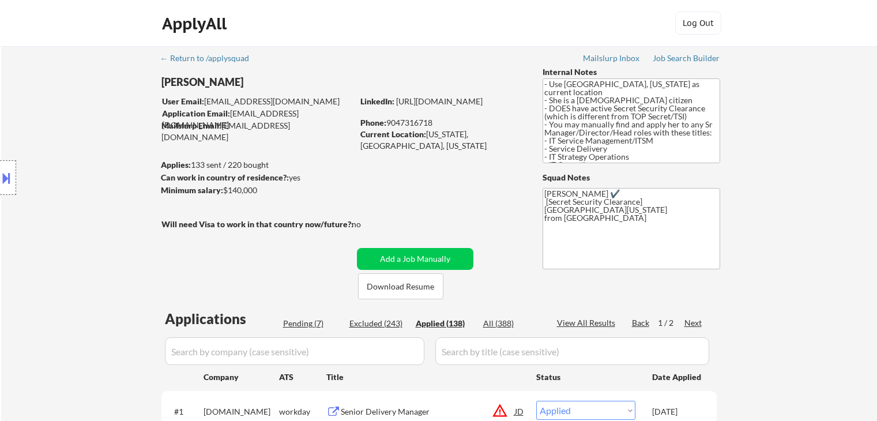
select select ""applied""
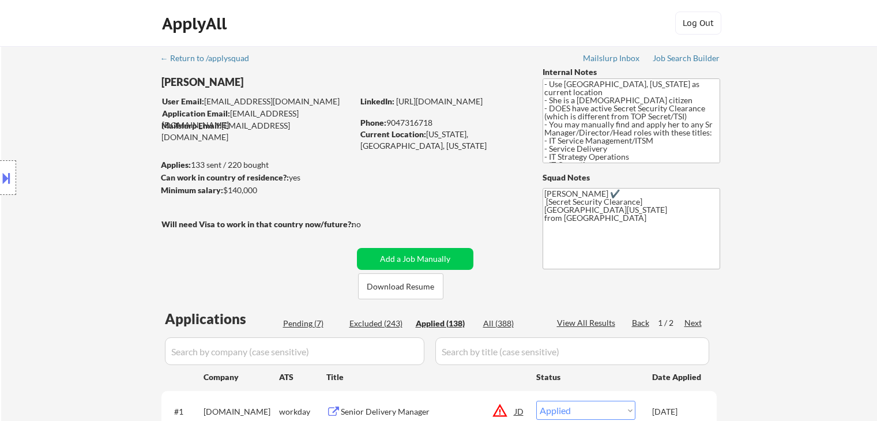
select select ""applied""
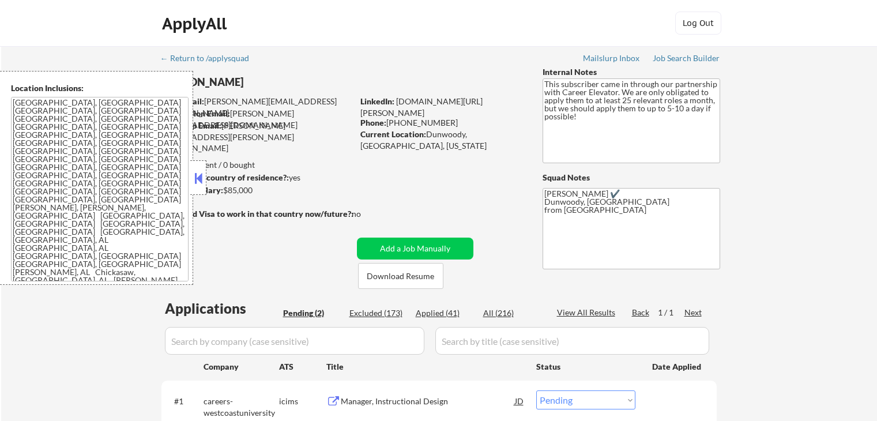
select select ""pending""
click at [205, 176] on div at bounding box center [198, 177] width 16 height 35
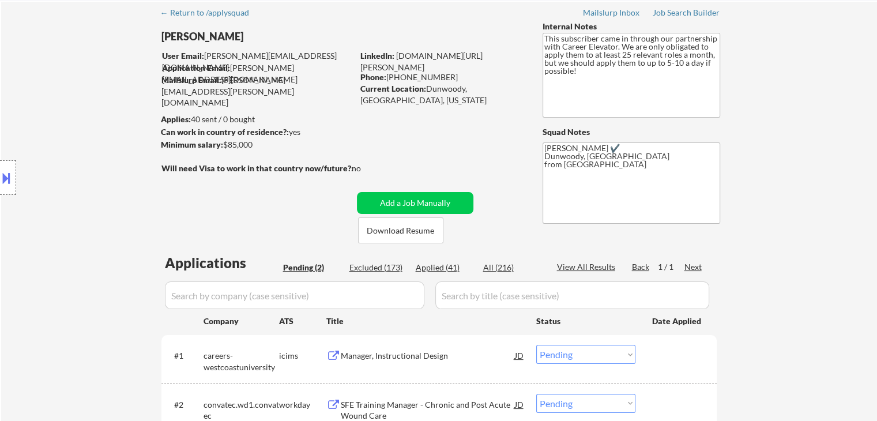
scroll to position [115, 0]
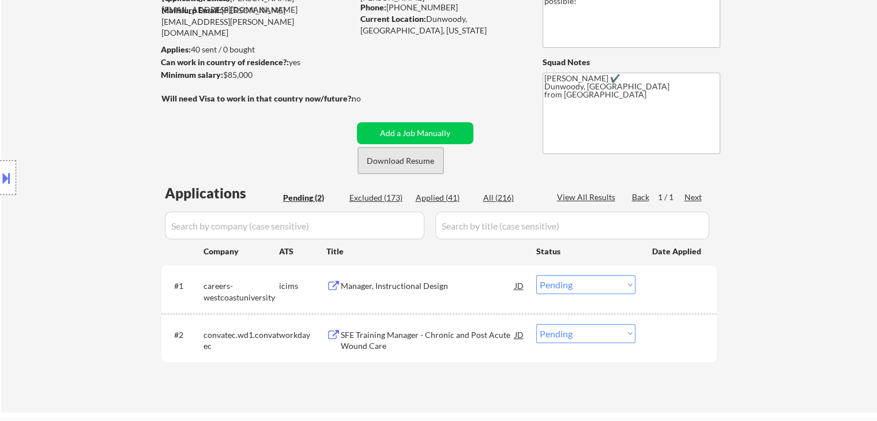
drag, startPoint x: 397, startPoint y: 165, endPoint x: 390, endPoint y: 174, distance: 10.7
click at [399, 164] on button "Download Resume" at bounding box center [400, 161] width 85 height 26
click at [404, 157] on button "Download Resume" at bounding box center [400, 161] width 85 height 26
click at [413, 288] on div "Manager, Instructional Design" at bounding box center [428, 286] width 174 height 12
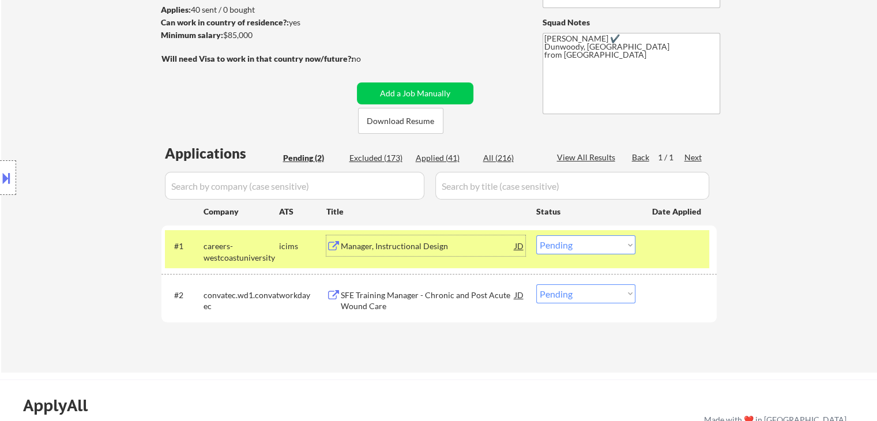
scroll to position [173, 0]
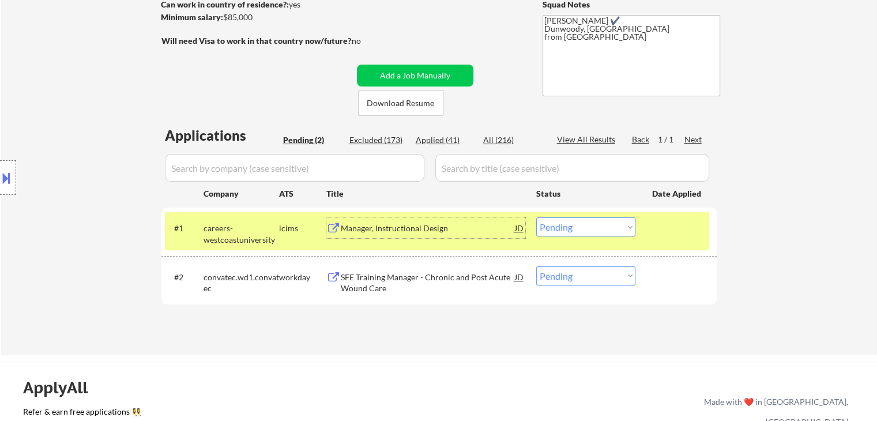
click at [560, 234] on select "Choose an option... Pending Applied Excluded (Questions) Excluded (Expired) Exc…" at bounding box center [585, 226] width 99 height 19
click at [536, 217] on select "Choose an option... Pending Applied Excluded (Questions) Excluded (Expired) Exc…" at bounding box center [585, 226] width 99 height 19
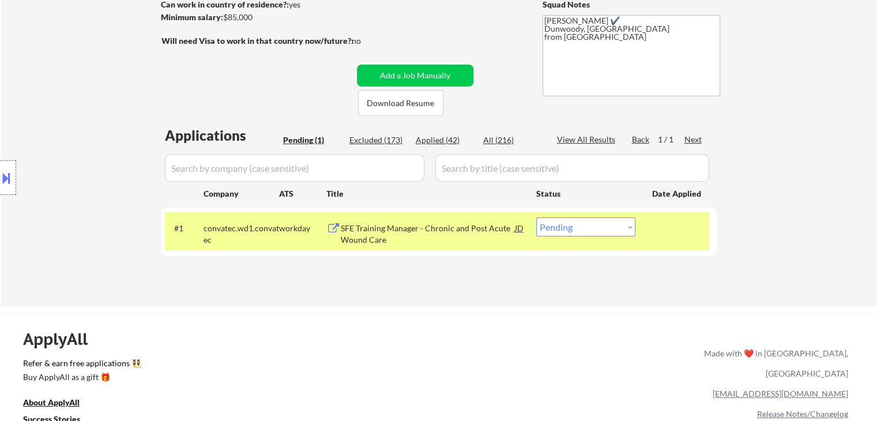
click at [397, 224] on div "SFE Training Manager - Chronic and Post Acute Wound Care" at bounding box center [428, 234] width 174 height 22
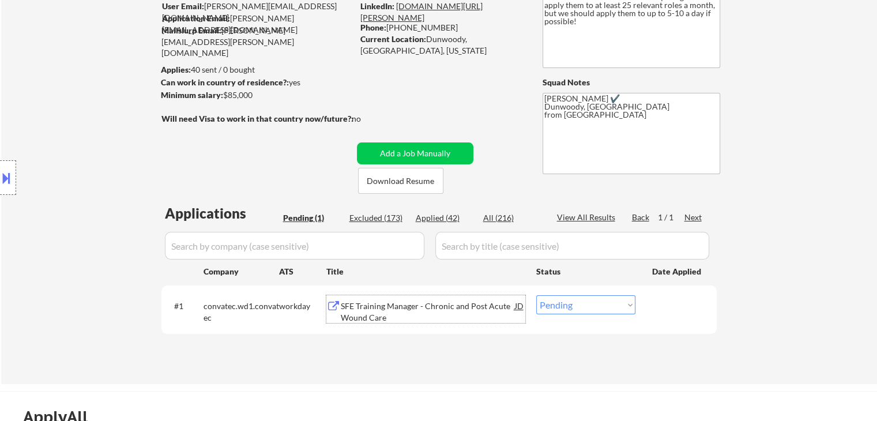
scroll to position [0, 0]
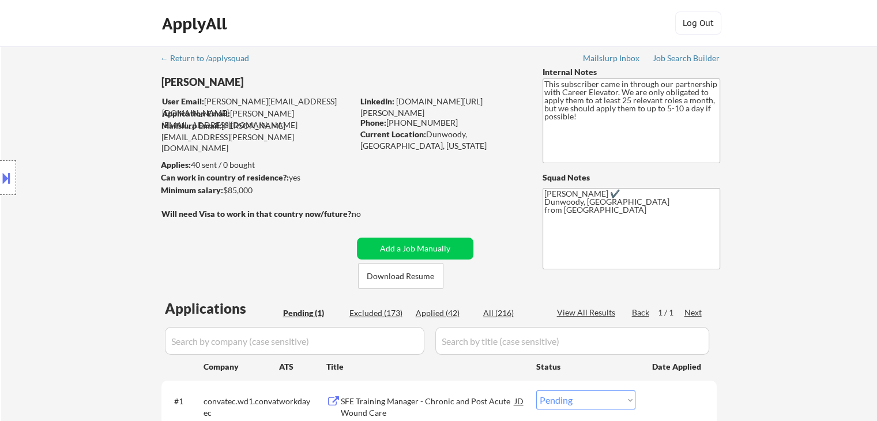
click at [451, 119] on div "Phone: (404) 747-2647" at bounding box center [441, 123] width 163 height 12
drag, startPoint x: 391, startPoint y: 123, endPoint x: 454, endPoint y: 121, distance: 62.9
click at [454, 121] on div "Phone: (404) 747-2647" at bounding box center [441, 123] width 163 height 12
copy div "404) 747-2647"
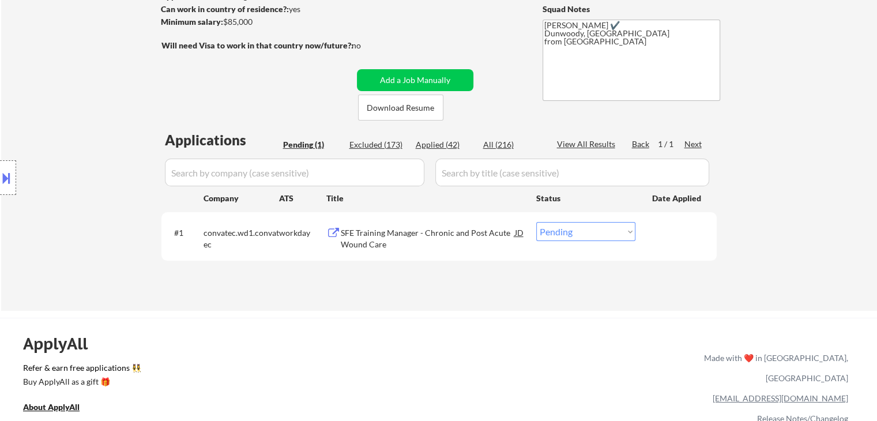
scroll to position [173, 0]
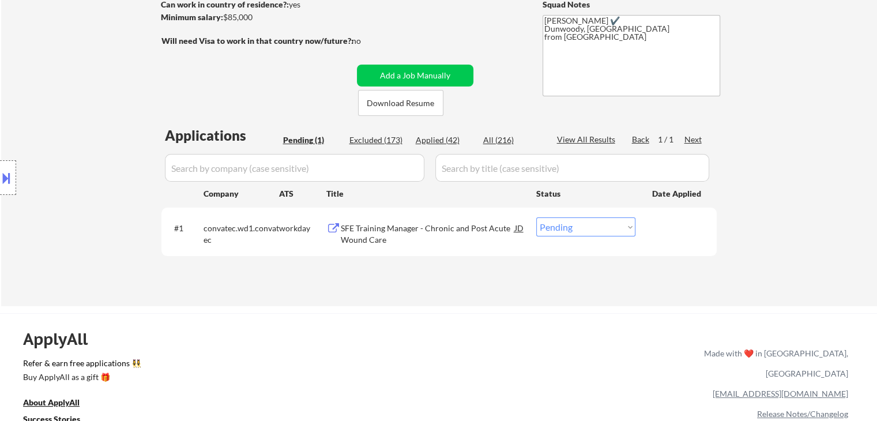
click at [567, 231] on select "Choose an option... Pending Applied Excluded (Questions) Excluded (Expired) Exc…" at bounding box center [585, 226] width 99 height 19
click at [536, 217] on select "Choose an option... Pending Applied Excluded (Questions) Excluded (Expired) Exc…" at bounding box center [585, 226] width 99 height 19
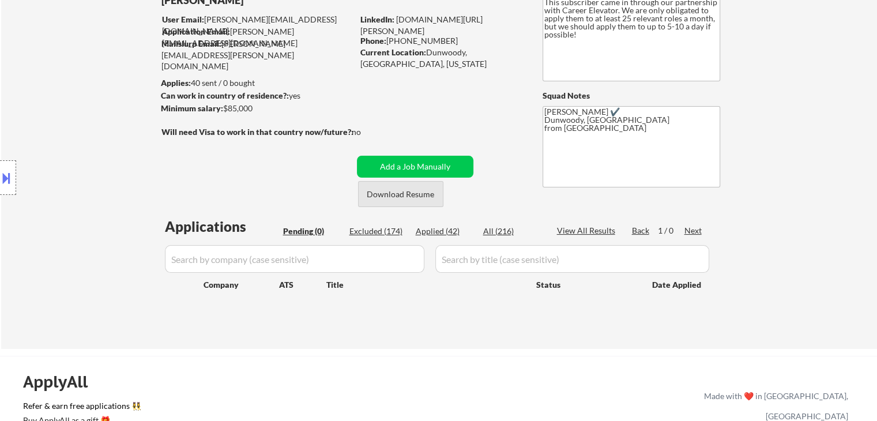
scroll to position [58, 0]
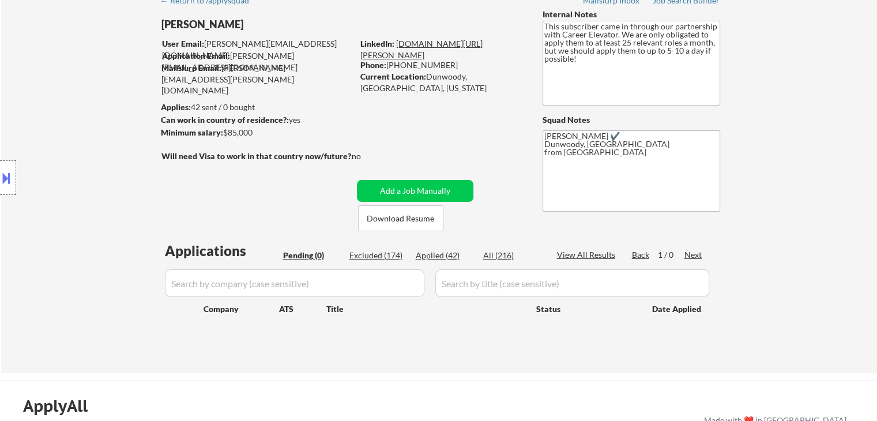
drag, startPoint x: 441, startPoint y: 259, endPoint x: 378, endPoint y: 51, distance: 216.7
click at [441, 259] on div "Applied (42)" at bounding box center [445, 256] width 58 height 12
select select ""applied""
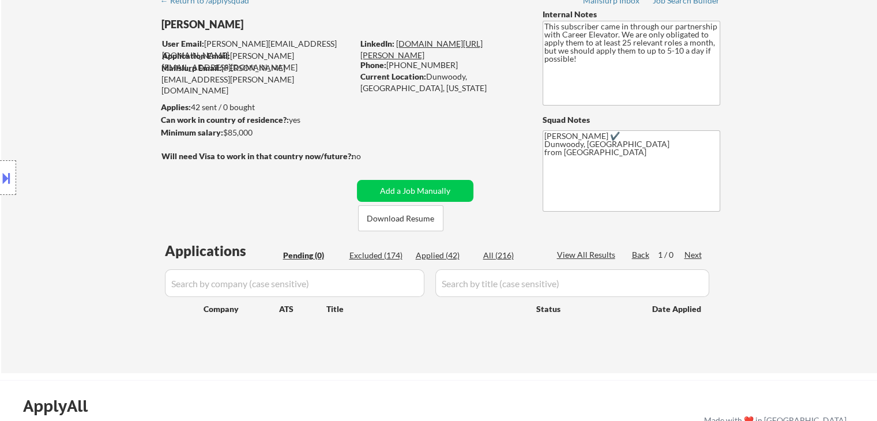
select select ""applied""
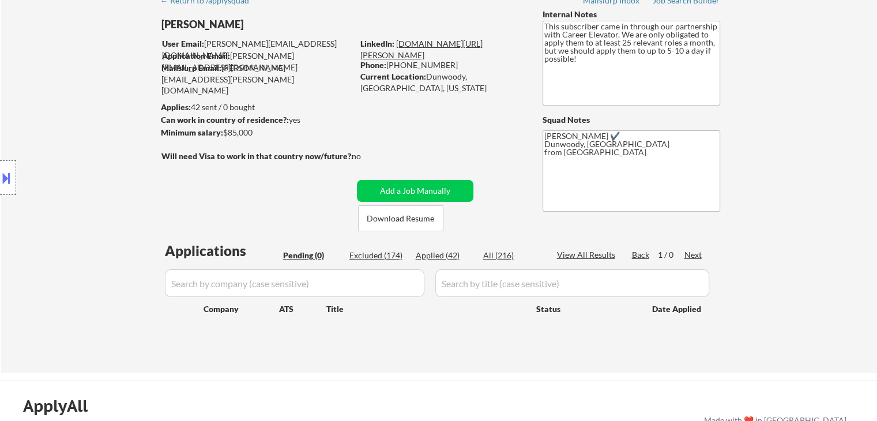
select select ""applied""
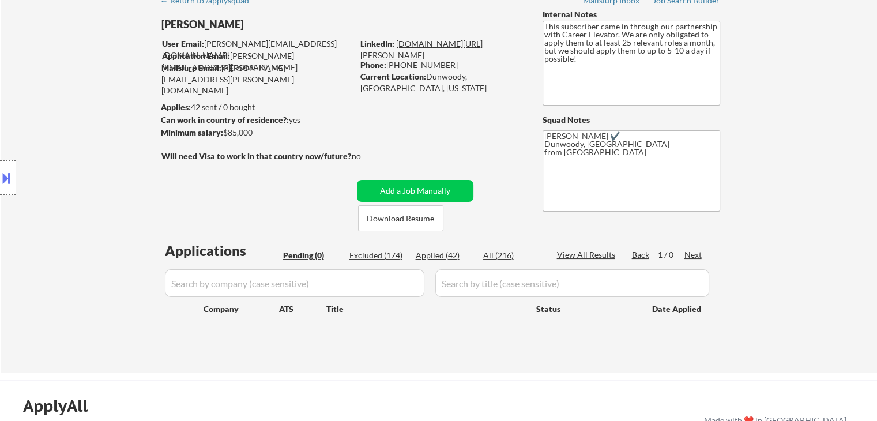
select select ""applied""
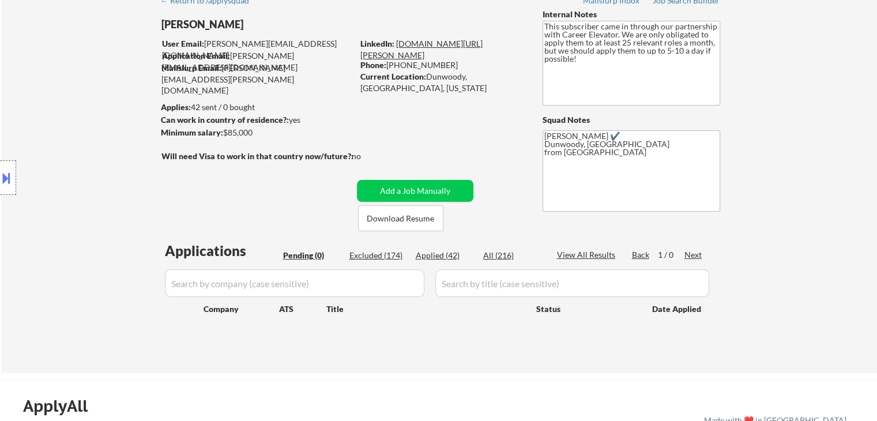
select select ""applied""
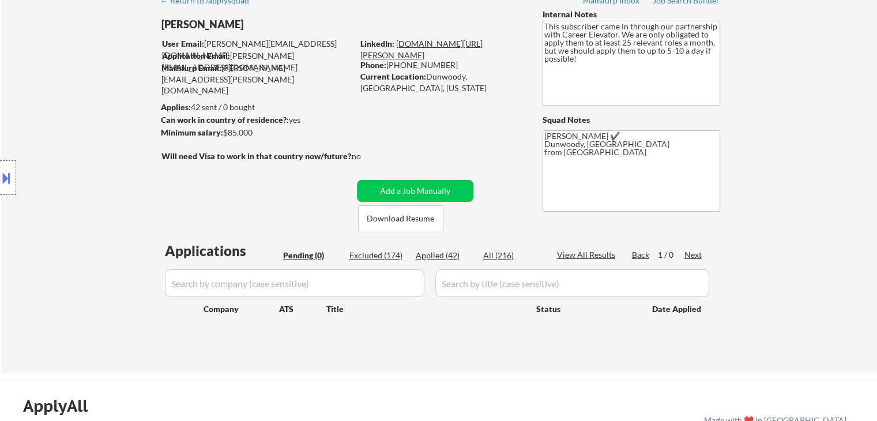
select select ""applied""
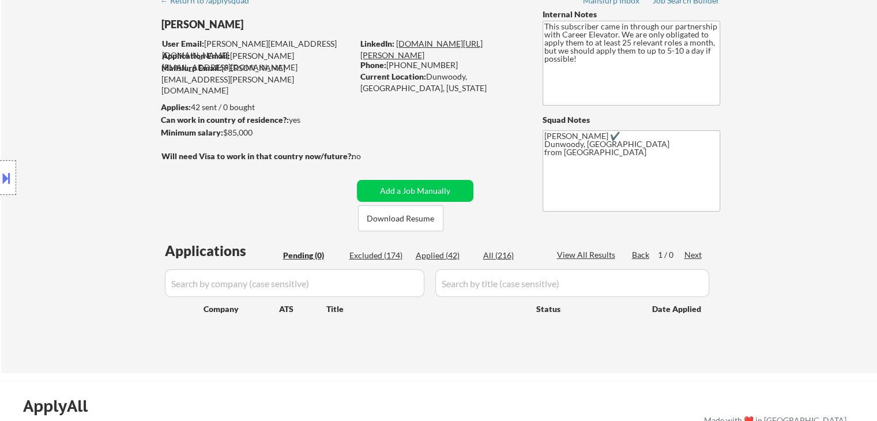
select select ""applied""
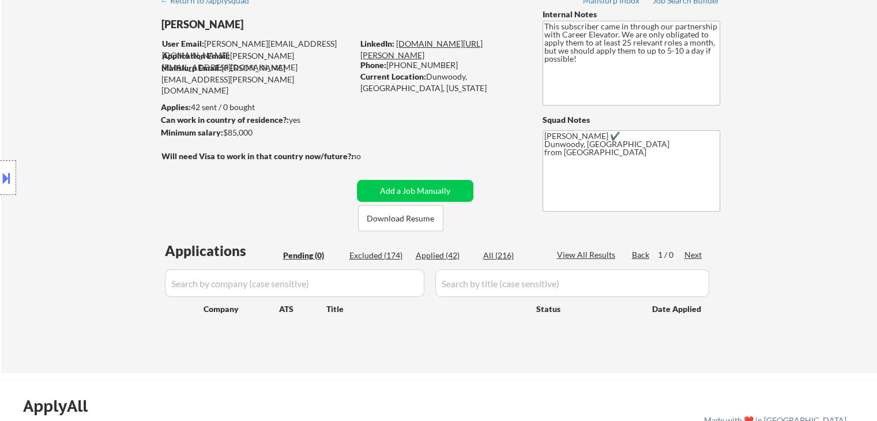
select select ""applied""
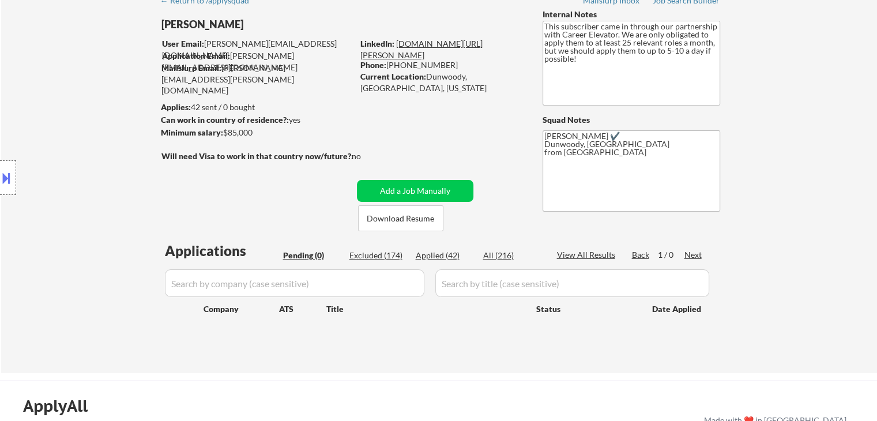
select select ""applied""
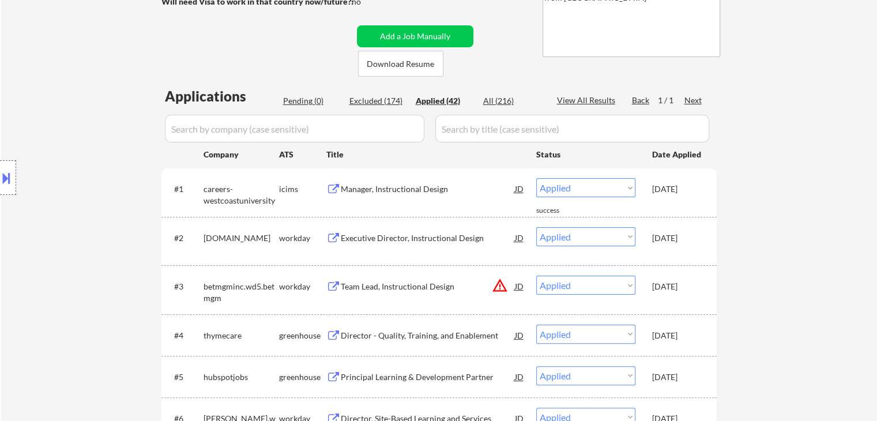
scroll to position [173, 0]
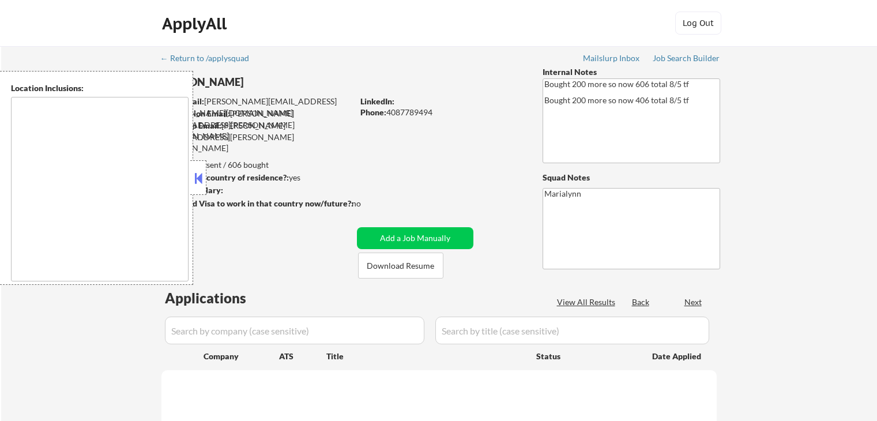
select select ""pending""
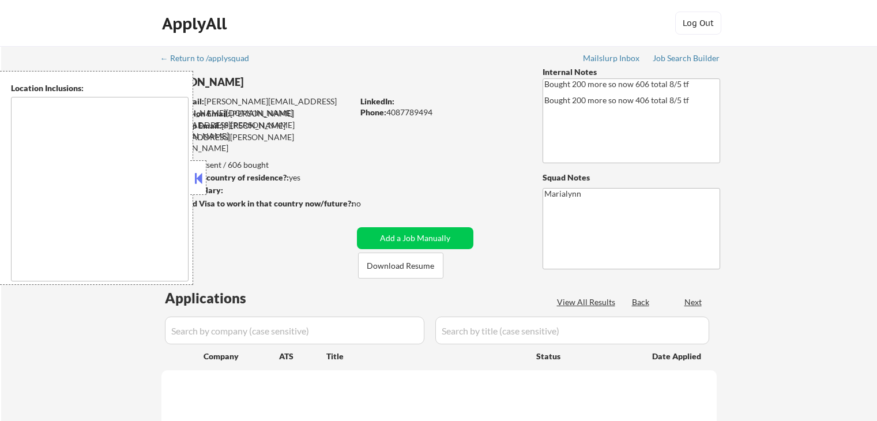
select select ""pending""
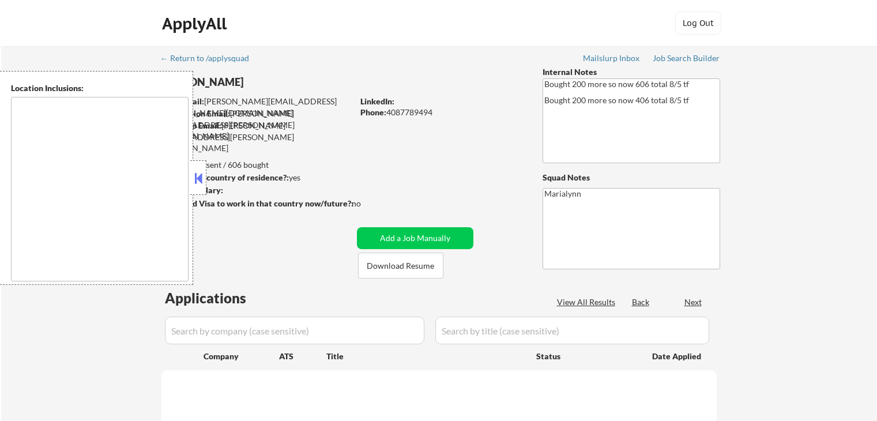
select select ""pending""
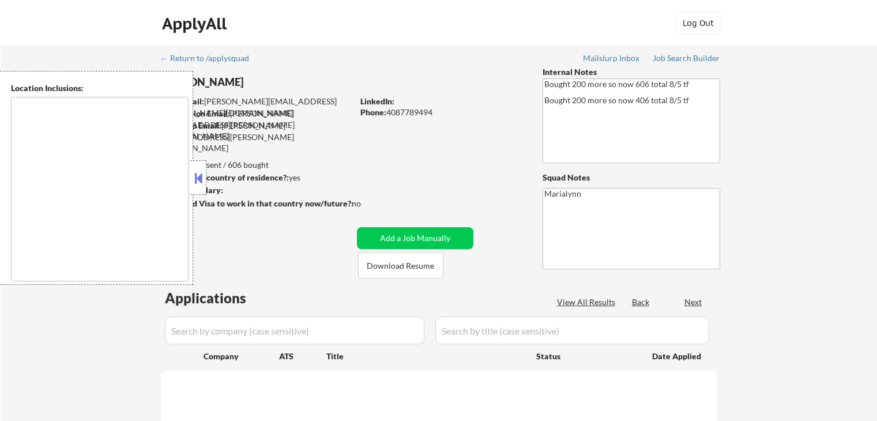
select select ""pending""
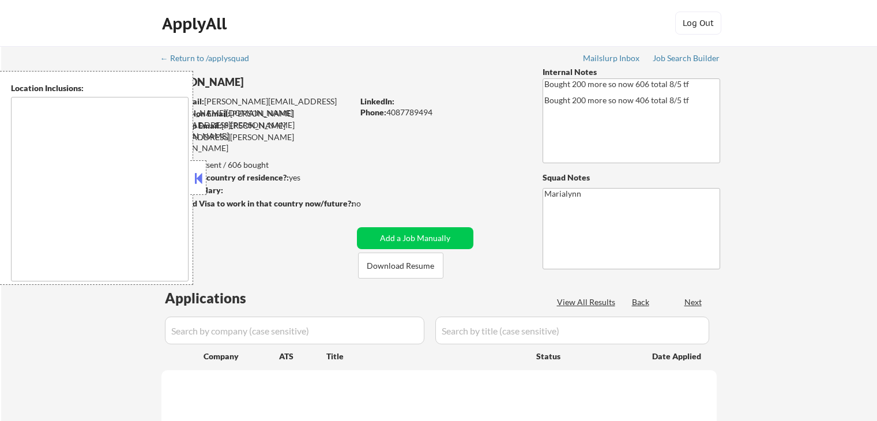
select select ""pending""
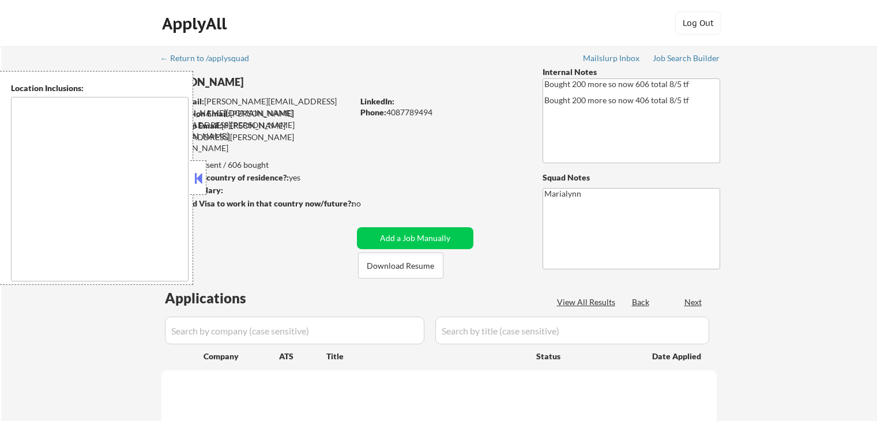
select select ""pending""
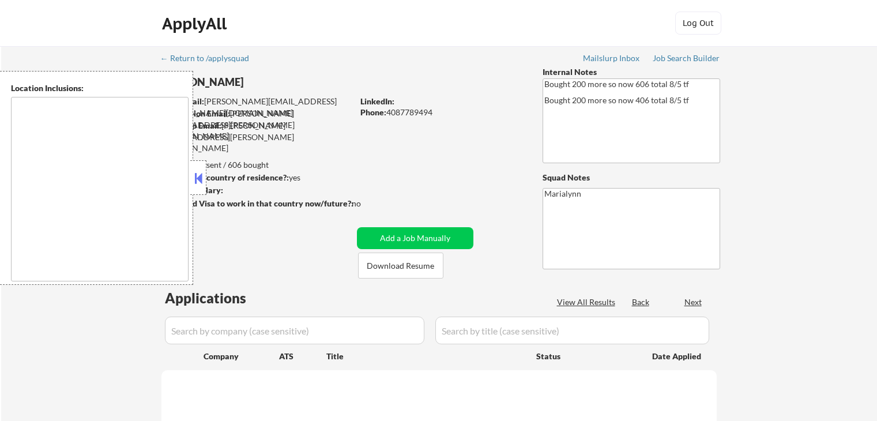
select select ""pending""
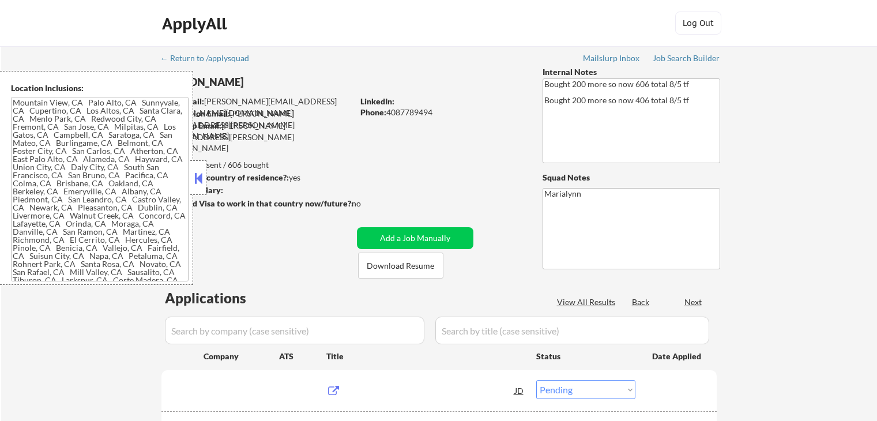
type textarea "[GEOGRAPHIC_DATA], [GEOGRAPHIC_DATA] [GEOGRAPHIC_DATA], [GEOGRAPHIC_DATA] [GEOG…"
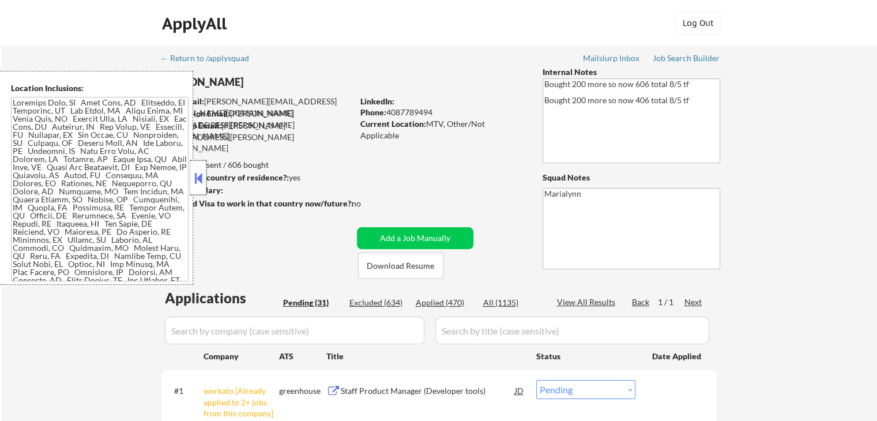
drag, startPoint x: 198, startPoint y: 168, endPoint x: 205, endPoint y: 169, distance: 6.4
click at [199, 168] on div at bounding box center [198, 177] width 16 height 35
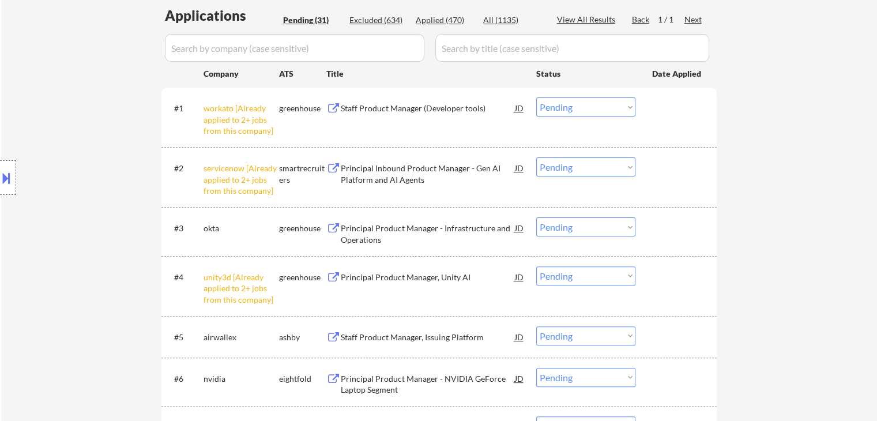
scroll to position [231, 0]
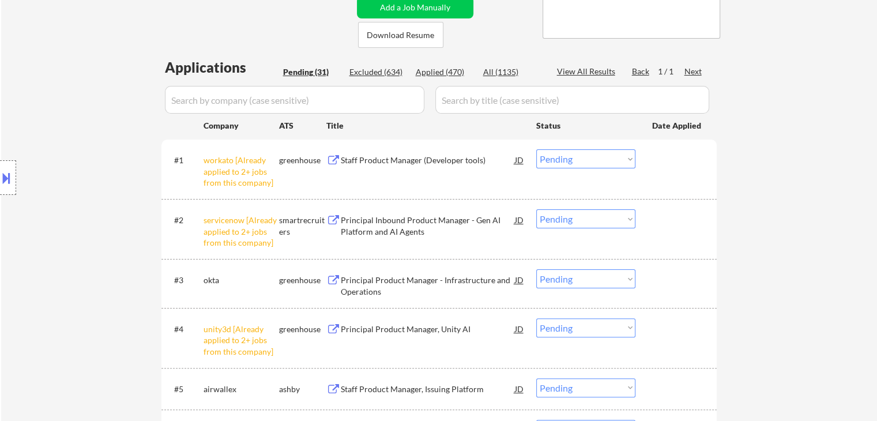
drag, startPoint x: 584, startPoint y: 156, endPoint x: 590, endPoint y: 167, distance: 12.9
click at [586, 156] on select "Choose an option... Pending Applied Excluded (Questions) Excluded (Expired) Exc…" at bounding box center [585, 158] width 99 height 19
click at [536, 149] on select "Choose an option... Pending Applied Excluded (Questions) Excluded (Expired) Exc…" at bounding box center [585, 158] width 99 height 19
click at [592, 222] on select "Choose an option... Pending Applied Excluded (Questions) Excluded (Expired) Exc…" at bounding box center [585, 218] width 99 height 19
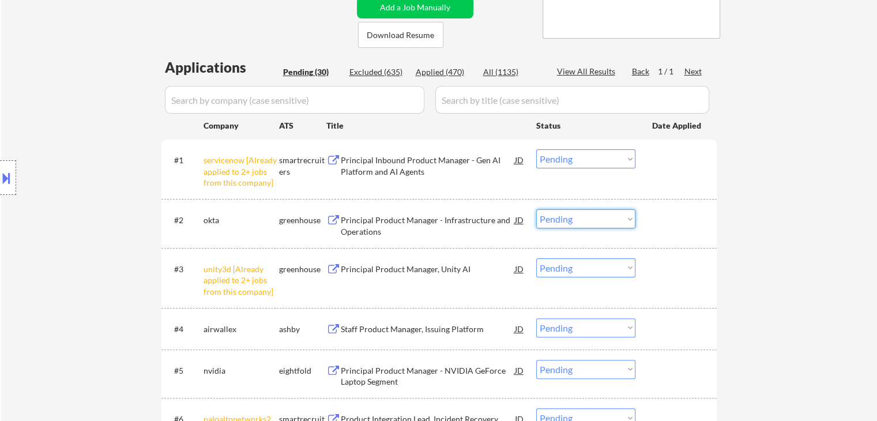
click at [592, 155] on select "Choose an option... Pending Applied Excluded (Questions) Excluded (Expired) Exc…" at bounding box center [585, 158] width 99 height 19
click at [536, 149] on select "Choose an option... Pending Applied Excluded (Questions) Excluded (Expired) Exc…" at bounding box center [585, 158] width 99 height 19
select select ""pending""
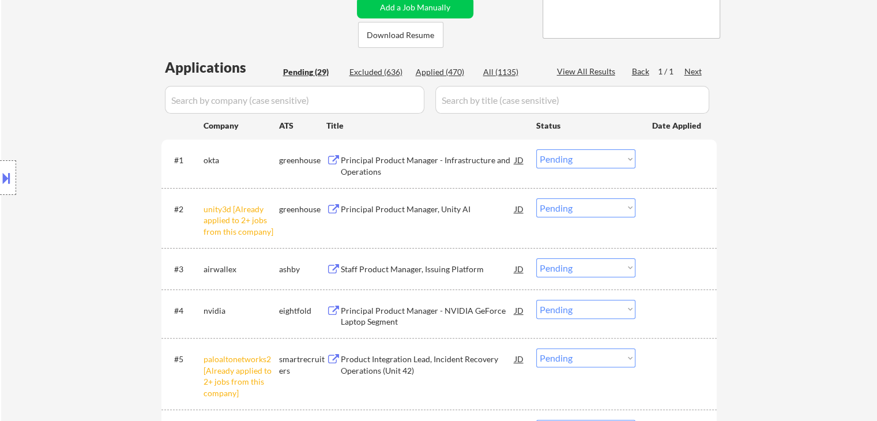
click at [585, 210] on select "Choose an option... Pending Applied Excluded (Questions) Excluded (Expired) Exc…" at bounding box center [585, 207] width 99 height 19
click at [536, 198] on select "Choose an option... Pending Applied Excluded (Questions) Excluded (Expired) Exc…" at bounding box center [585, 207] width 99 height 19
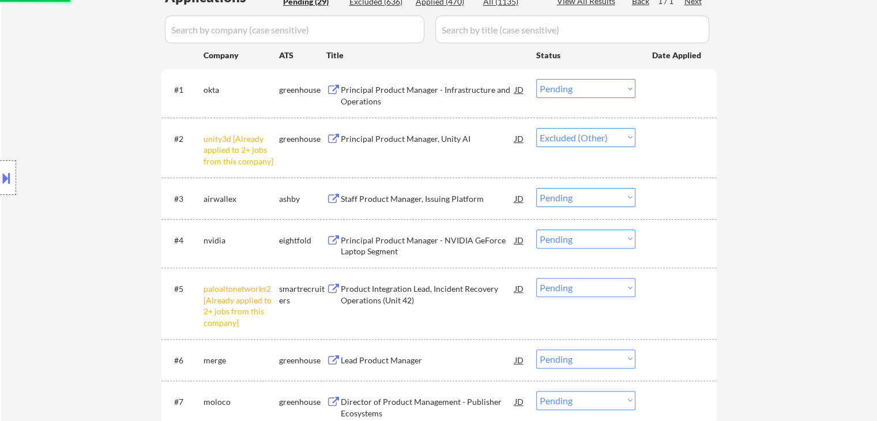
scroll to position [346, 0]
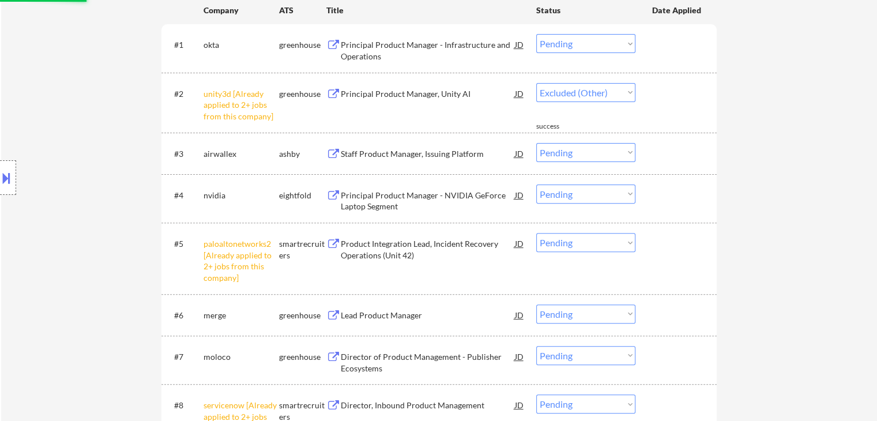
select select ""pending""
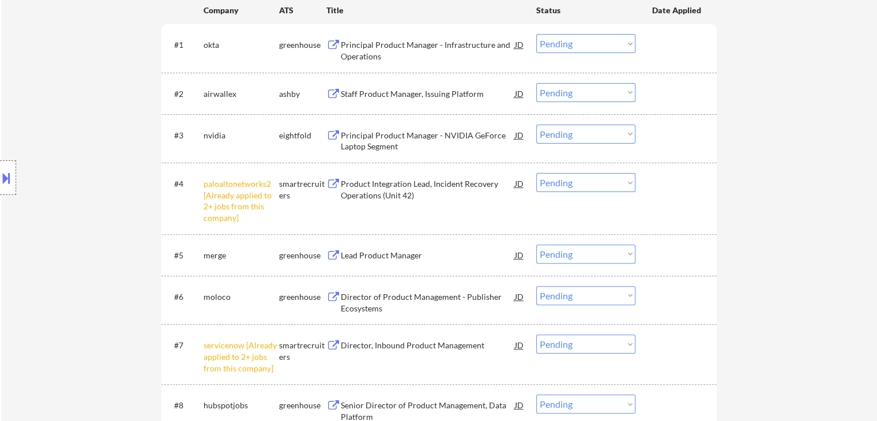
click at [594, 182] on select "Choose an option... Pending Applied Excluded (Questions) Excluded (Expired) Exc…" at bounding box center [585, 182] width 99 height 19
click at [536, 173] on select "Choose an option... Pending Applied Excluded (Questions) Excluded (Expired) Exc…" at bounding box center [585, 182] width 99 height 19
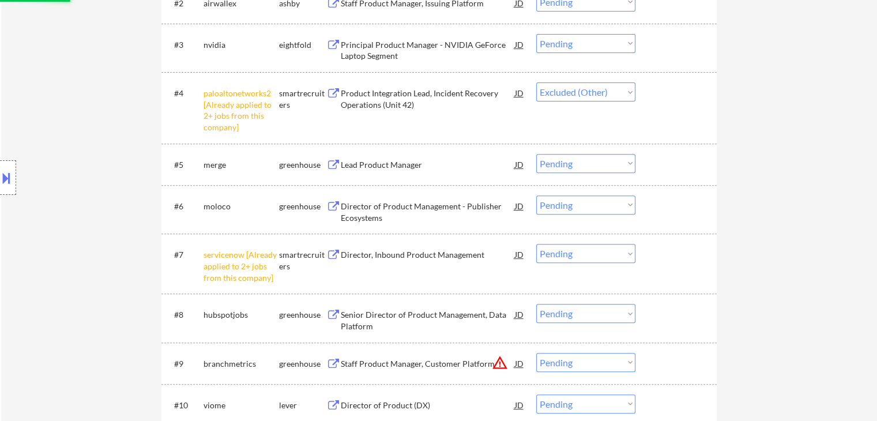
scroll to position [461, 0]
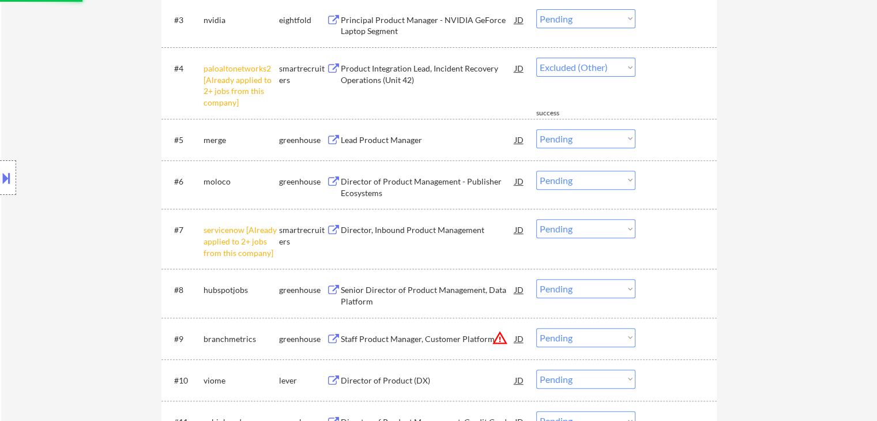
select select ""pending""
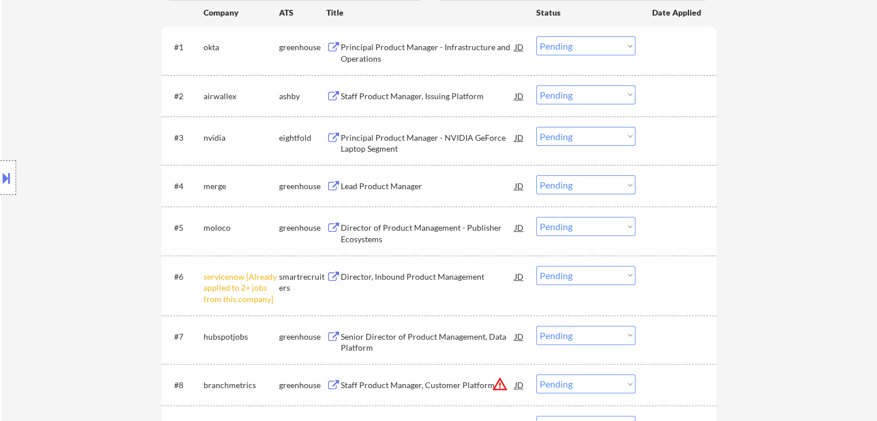
scroll to position [346, 0]
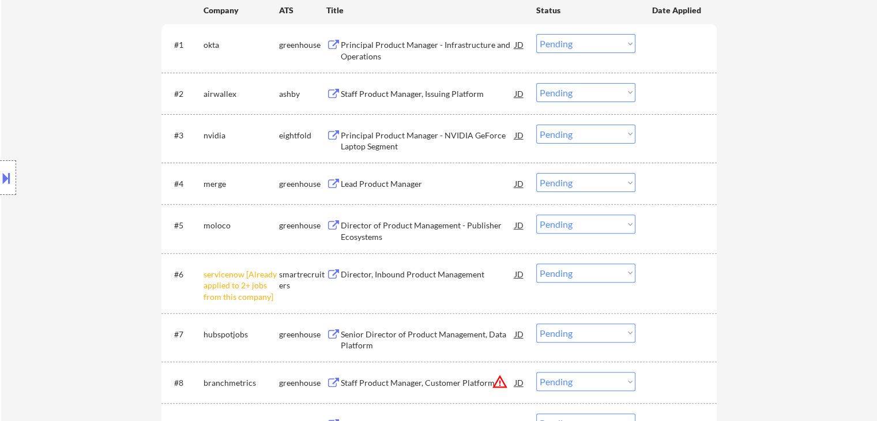
click at [558, 273] on select "Choose an option... Pending Applied Excluded (Questions) Excluded (Expired) Exc…" at bounding box center [585, 273] width 99 height 19
click at [536, 264] on select "Choose an option... Pending Applied Excluded (Questions) Excluded (Expired) Exc…" at bounding box center [585, 273] width 99 height 19
select select ""pending""
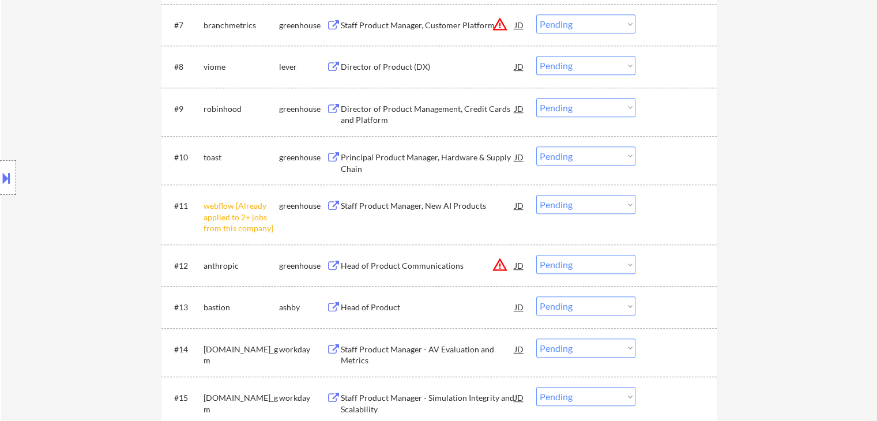
scroll to position [692, 0]
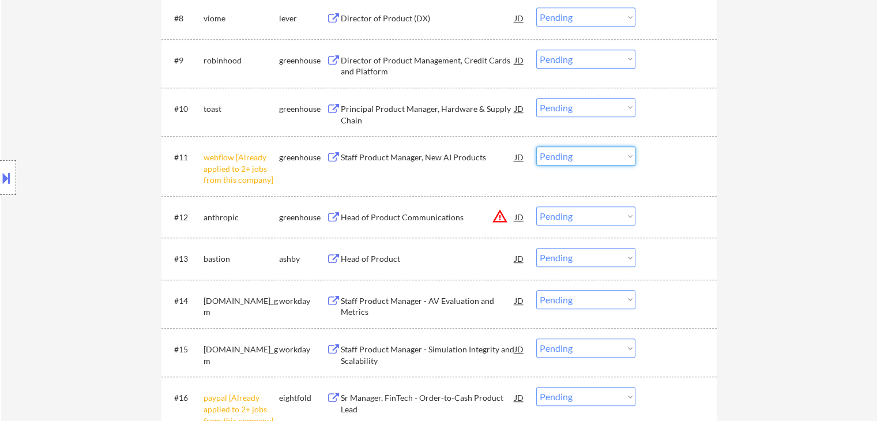
click at [578, 155] on select "Choose an option... Pending Applied Excluded (Questions) Excluded (Expired) Exc…" at bounding box center [585, 155] width 99 height 19
click at [536, 146] on select "Choose an option... Pending Applied Excluded (Questions) Excluded (Expired) Exc…" at bounding box center [585, 155] width 99 height 19
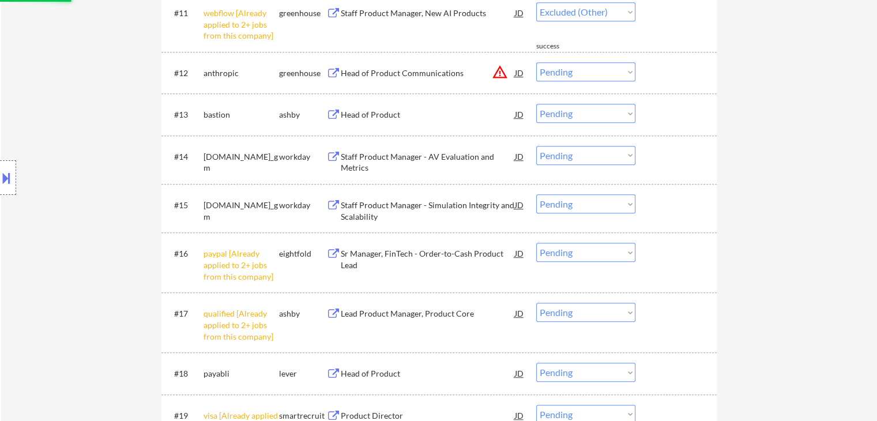
select select ""pending""
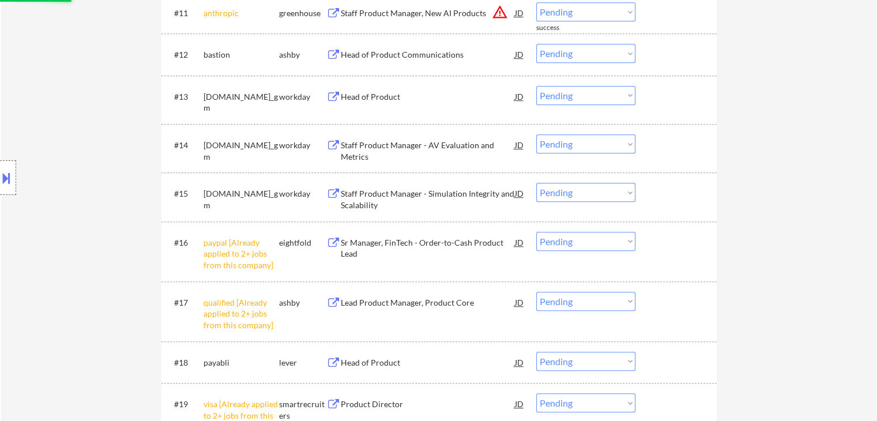
scroll to position [865, 0]
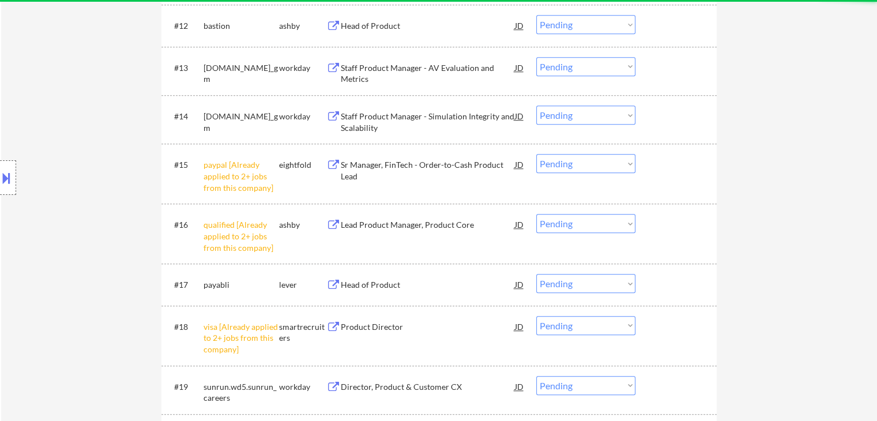
click at [596, 160] on select "Choose an option... Pending Applied Excluded (Questions) Excluded (Expired) Exc…" at bounding box center [585, 163] width 99 height 19
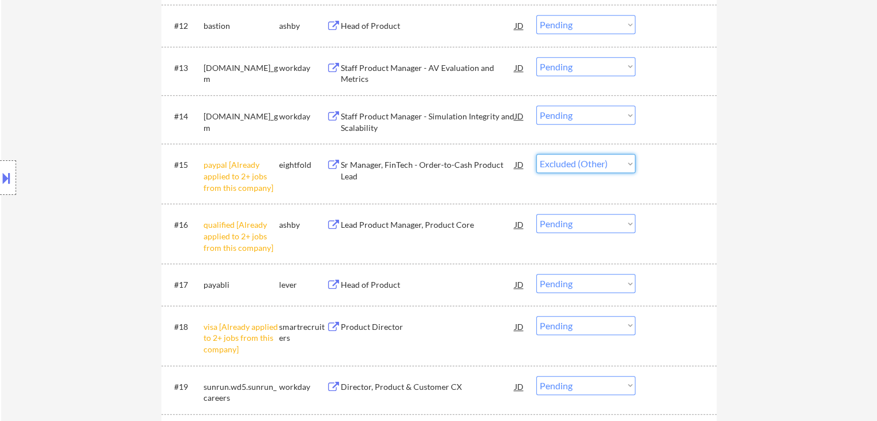
click at [536, 154] on select "Choose an option... Pending Applied Excluded (Questions) Excluded (Expired) Exc…" at bounding box center [585, 163] width 99 height 19
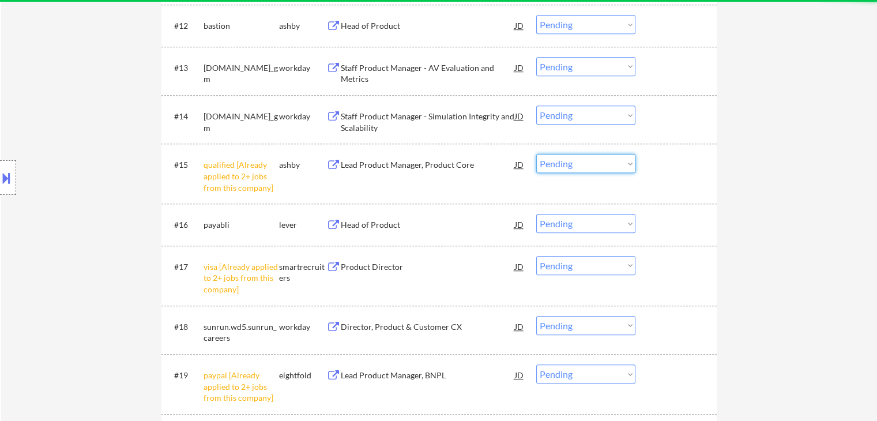
click at [593, 164] on select "Choose an option... Pending Applied Excluded (Questions) Excluded (Expired) Exc…" at bounding box center [585, 163] width 99 height 19
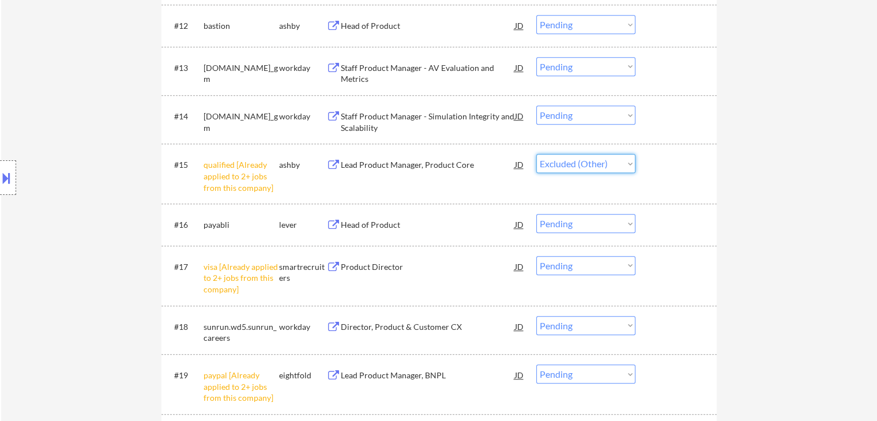
click at [536, 154] on select "Choose an option... Pending Applied Excluded (Questions) Excluded (Expired) Exc…" at bounding box center [585, 163] width 99 height 19
select select ""pending""
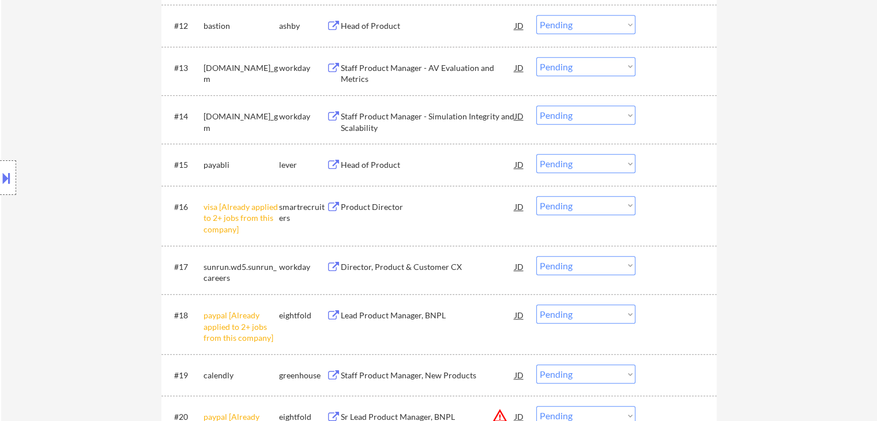
click at [593, 209] on select "Choose an option... Pending Applied Excluded (Questions) Excluded (Expired) Exc…" at bounding box center [585, 205] width 99 height 19
click at [536, 196] on select "Choose an option... Pending Applied Excluded (Questions) Excluded (Expired) Exc…" at bounding box center [585, 205] width 99 height 19
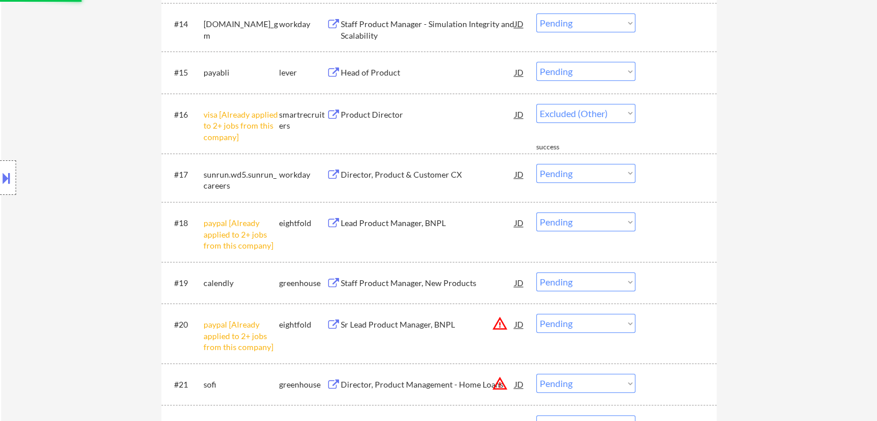
scroll to position [980, 0]
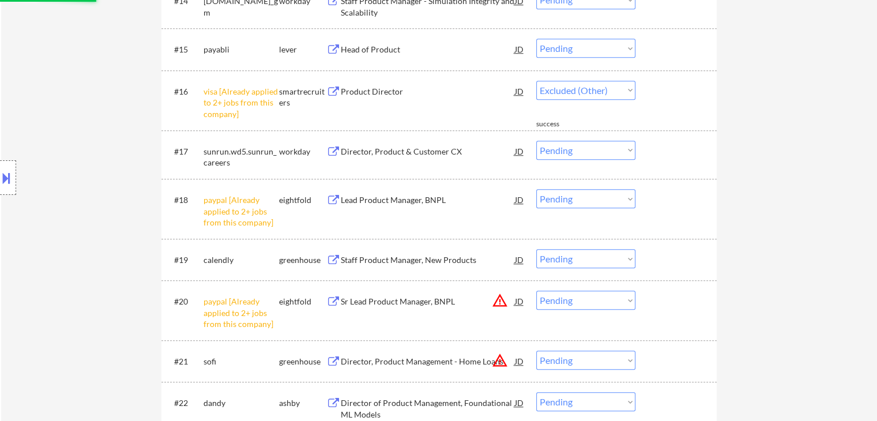
select select ""pending""
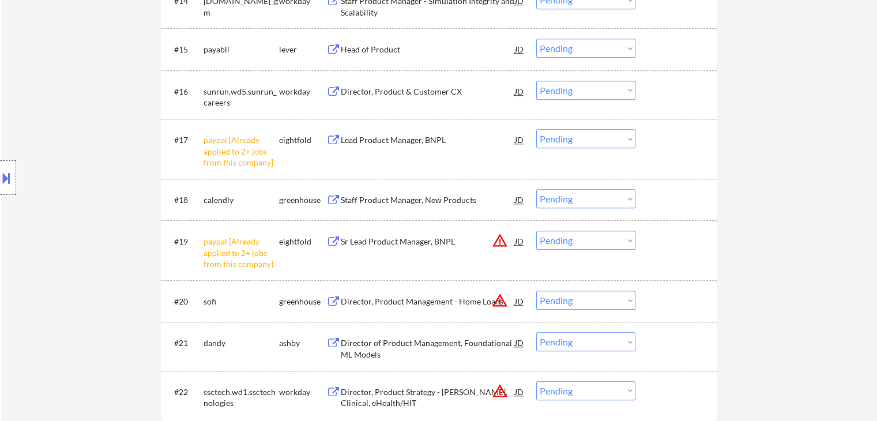
click at [620, 134] on select "Choose an option... Pending Applied Excluded (Questions) Excluded (Expired) Exc…" at bounding box center [585, 138] width 99 height 19
click at [536, 129] on select "Choose an option... Pending Applied Excluded (Questions) Excluded (Expired) Exc…" at bounding box center [585, 138] width 99 height 19
select select ""pending""
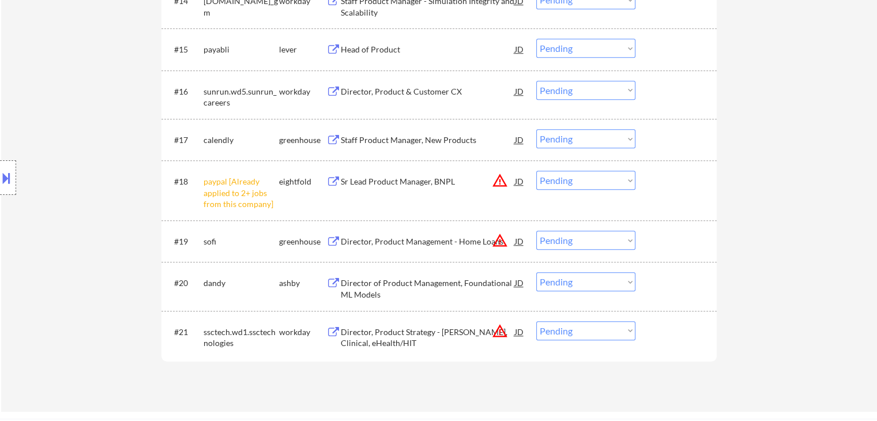
click at [578, 182] on select "Choose an option... Pending Applied Excluded (Questions) Excluded (Expired) Exc…" at bounding box center [585, 180] width 99 height 19
click at [536, 171] on select "Choose an option... Pending Applied Excluded (Questions) Excluded (Expired) Exc…" at bounding box center [585, 180] width 99 height 19
select select ""pending""
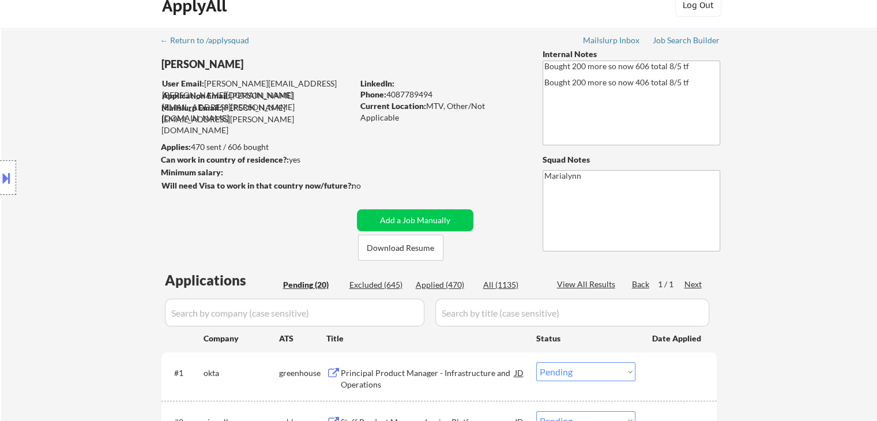
scroll to position [0, 0]
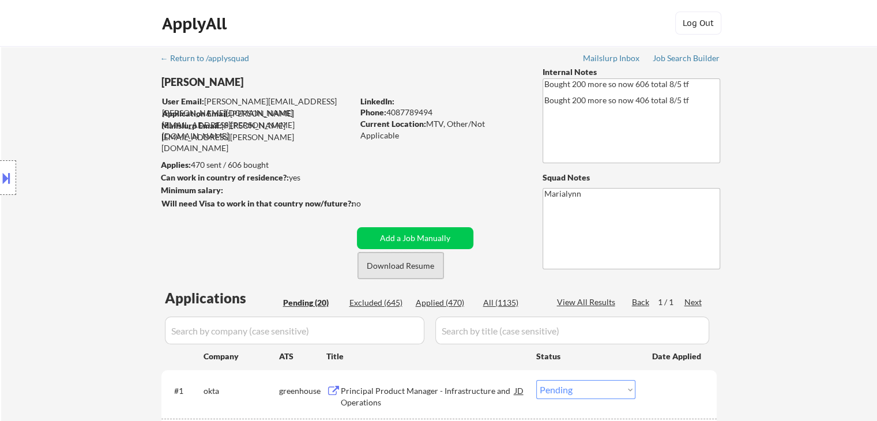
click at [401, 264] on button "Download Resume" at bounding box center [400, 266] width 85 height 26
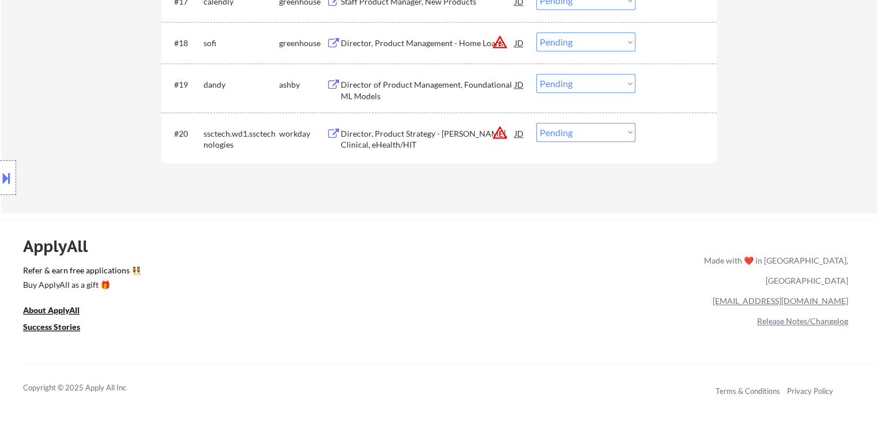
scroll to position [1003, 0]
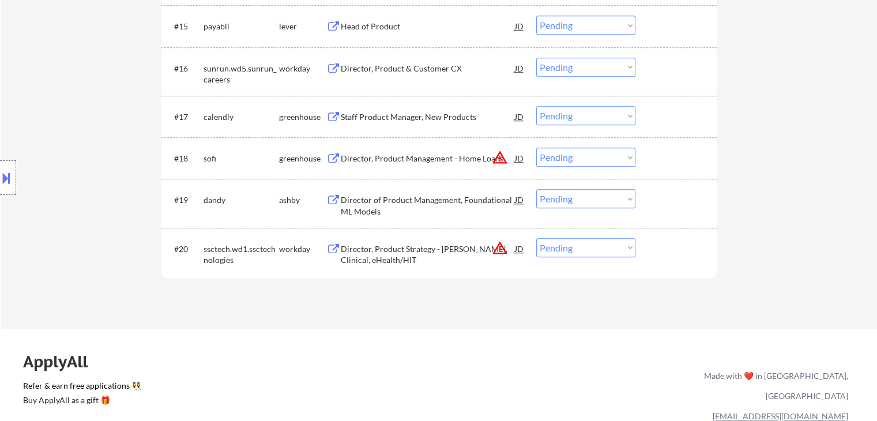
click at [394, 199] on div "Director of Product Management, Foundational ML Models" at bounding box center [428, 205] width 174 height 22
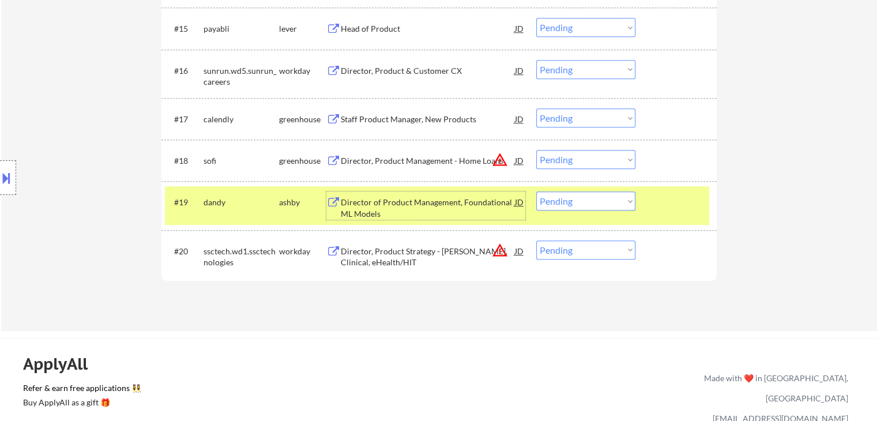
scroll to position [1096, 0]
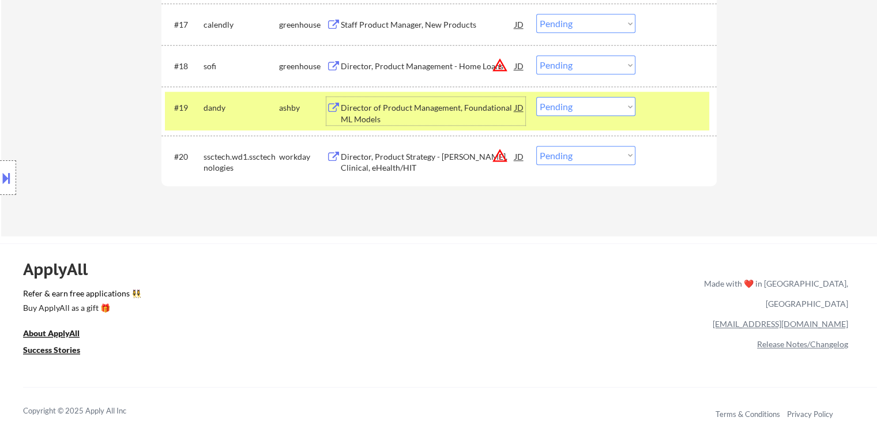
click at [586, 106] on select "Choose an option... Pending Applied Excluded (Questions) Excluded (Expired) Exc…" at bounding box center [585, 106] width 99 height 19
click at [536, 97] on select "Choose an option... Pending Applied Excluded (Questions) Excluded (Expired) Exc…" at bounding box center [585, 106] width 99 height 19
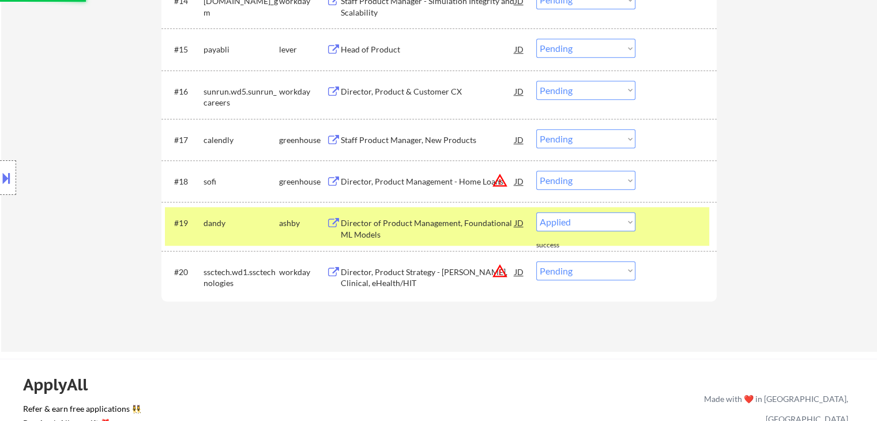
select select ""pending""
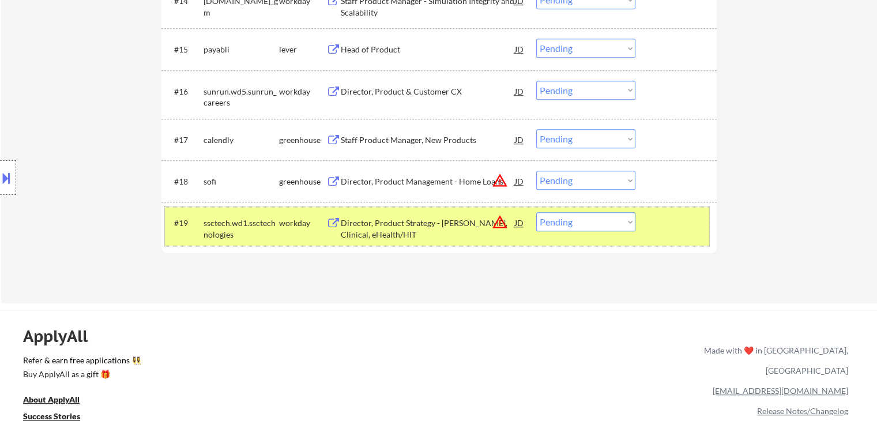
drag, startPoint x: 277, startPoint y: 235, endPoint x: 334, endPoint y: 178, distance: 81.5
click at [277, 234] on div "ssctech.wd1.ssctechnologies" at bounding box center [242, 228] width 76 height 22
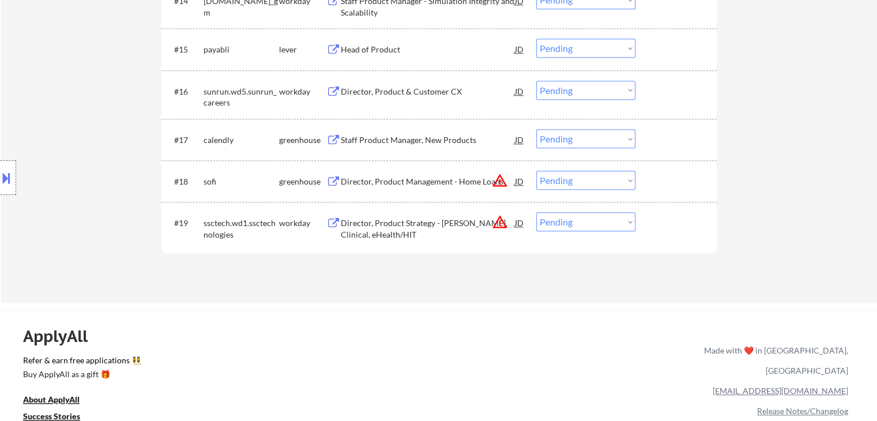
click at [392, 131] on div "Staff Product Manager, New Products" at bounding box center [428, 139] width 174 height 21
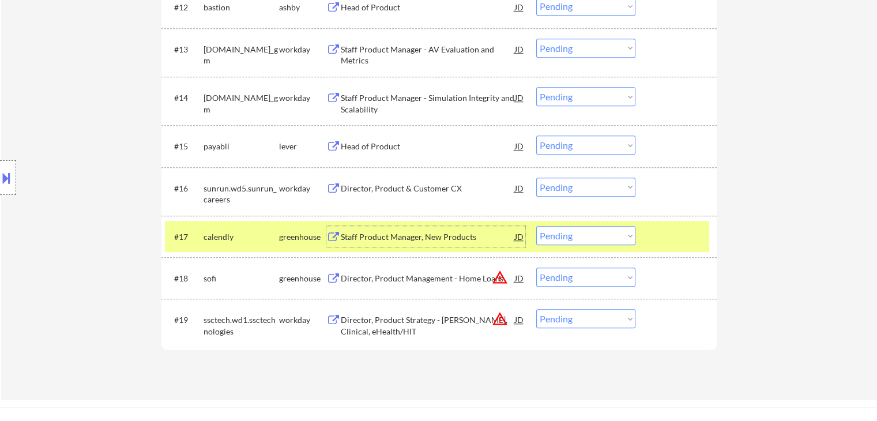
scroll to position [865, 0]
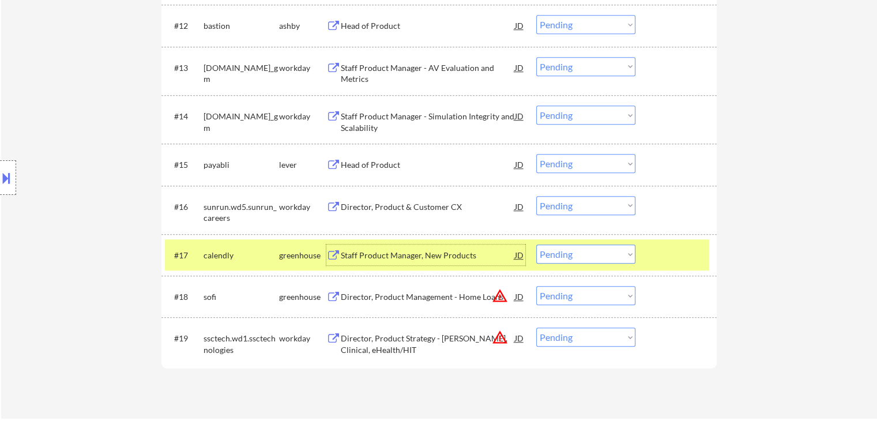
click at [14, 171] on div at bounding box center [8, 177] width 16 height 35
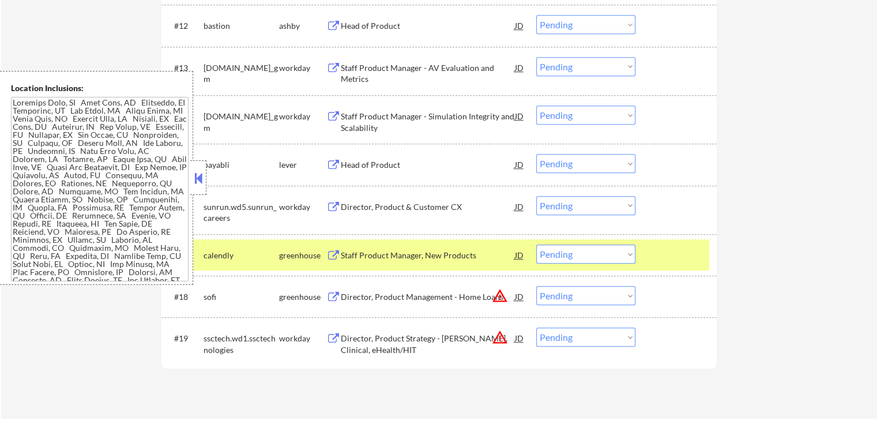
click at [201, 176] on button at bounding box center [198, 178] width 13 height 17
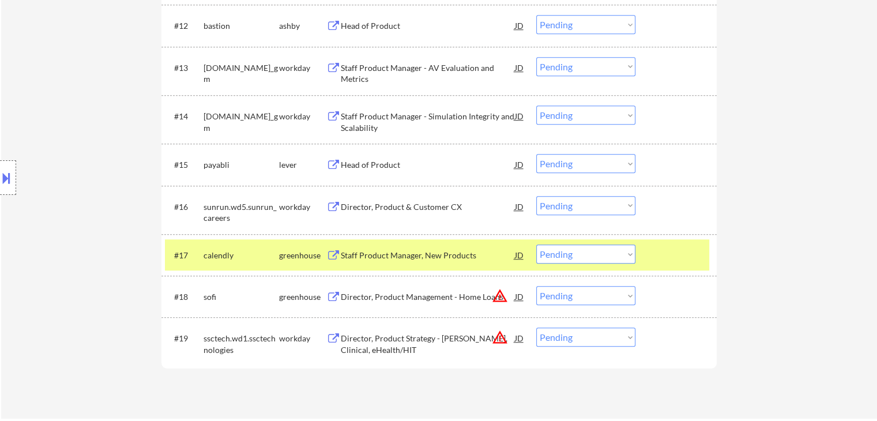
click at [6, 173] on button at bounding box center [6, 177] width 13 height 19
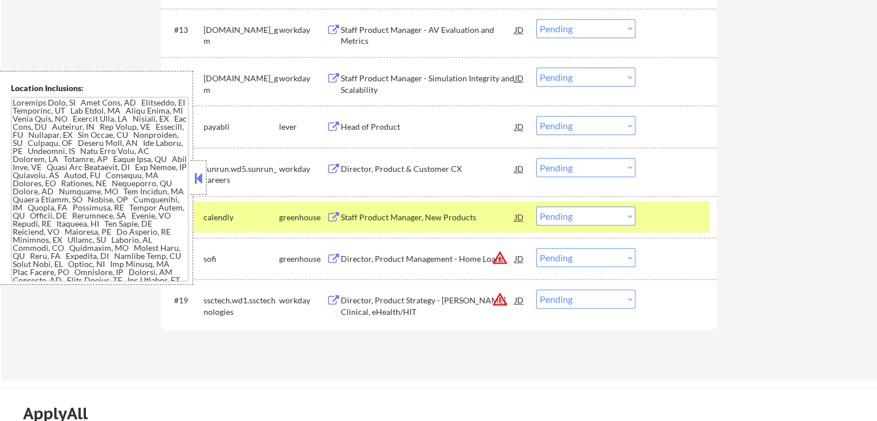
scroll to position [923, 0]
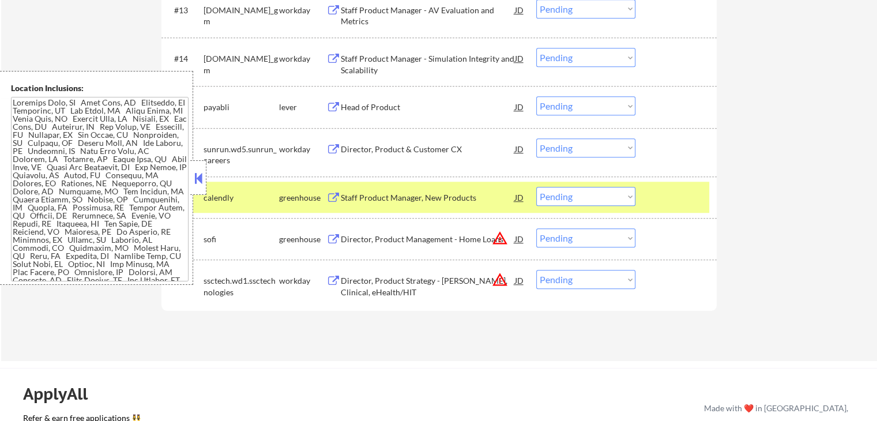
click at [194, 184] on button at bounding box center [198, 178] width 13 height 17
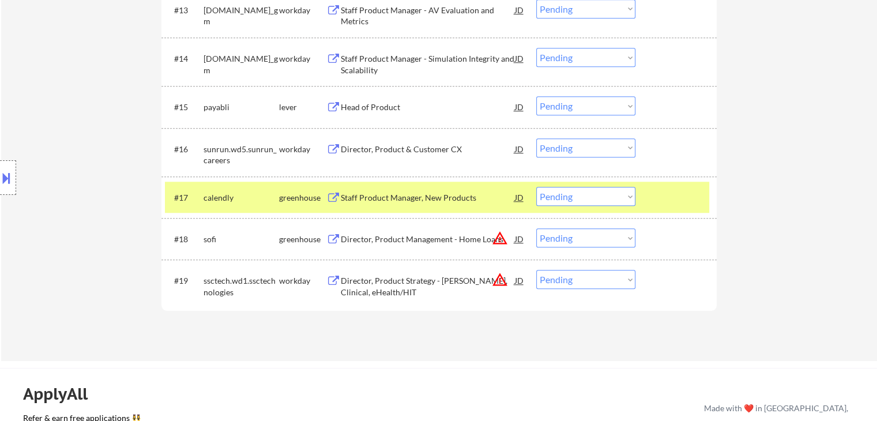
click at [597, 200] on select "Choose an option... Pending Applied Excluded (Questions) Excluded (Expired) Exc…" at bounding box center [585, 196] width 99 height 19
click at [536, 187] on select "Choose an option... Pending Applied Excluded (Questions) Excluded (Expired) Exc…" at bounding box center [585, 196] width 99 height 19
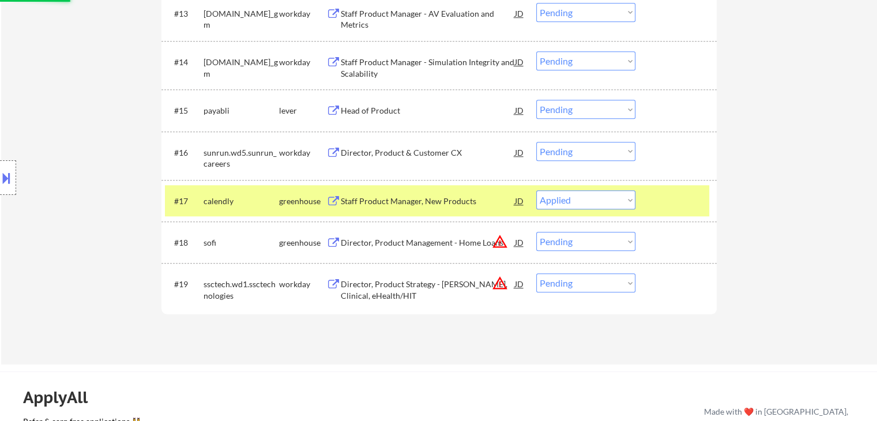
scroll to position [865, 0]
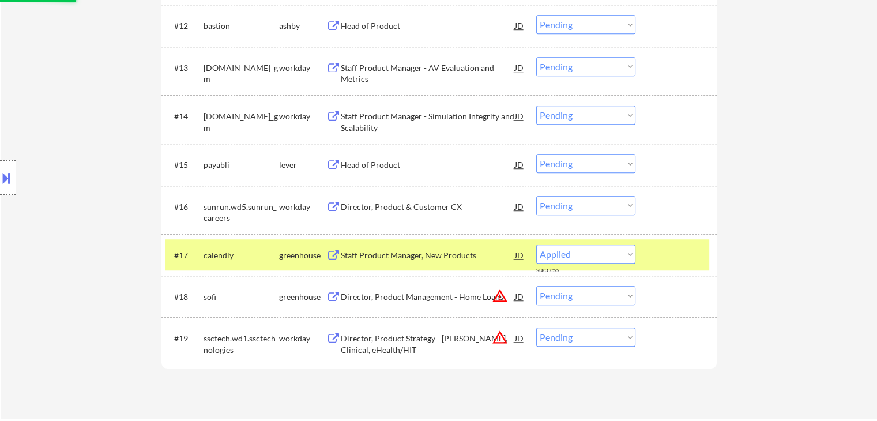
select select ""pending""
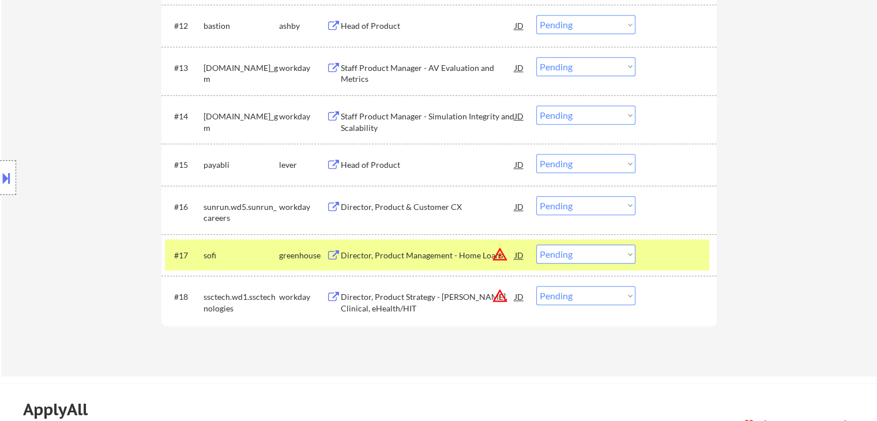
click at [201, 261] on div "Location Inclusions:" at bounding box center [103, 178] width 206 height 214
click at [245, 254] on div "sofi" at bounding box center [242, 256] width 76 height 12
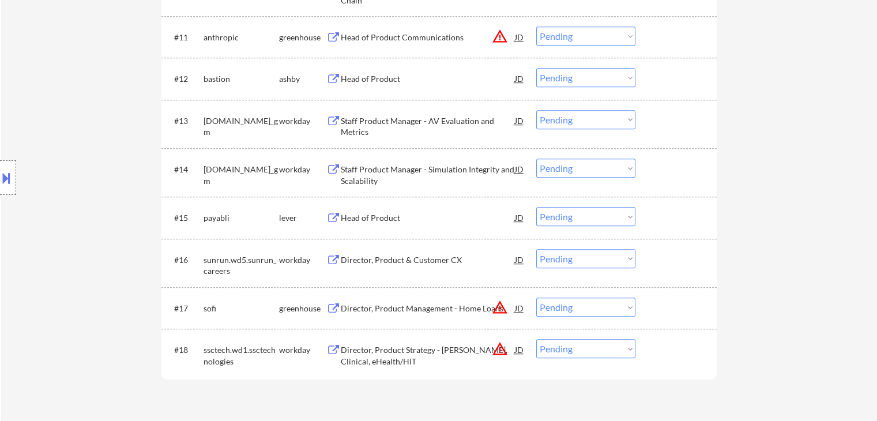
scroll to position [750, 0]
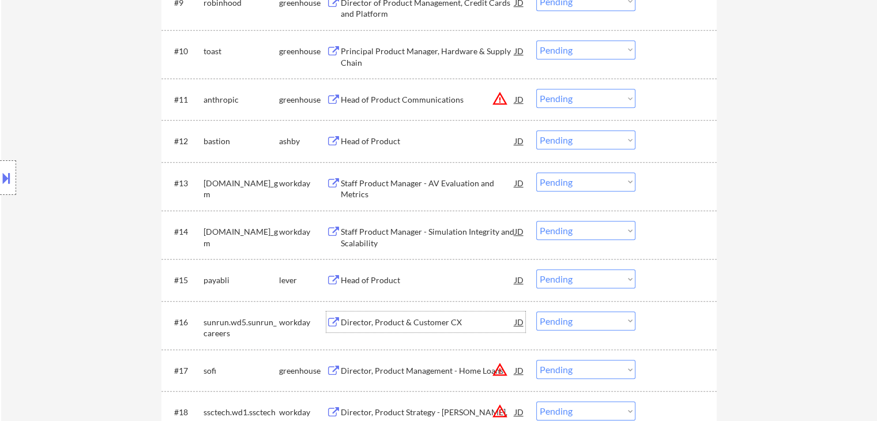
click at [391, 321] on div "Director, Product & Customer CX" at bounding box center [428, 323] width 174 height 12
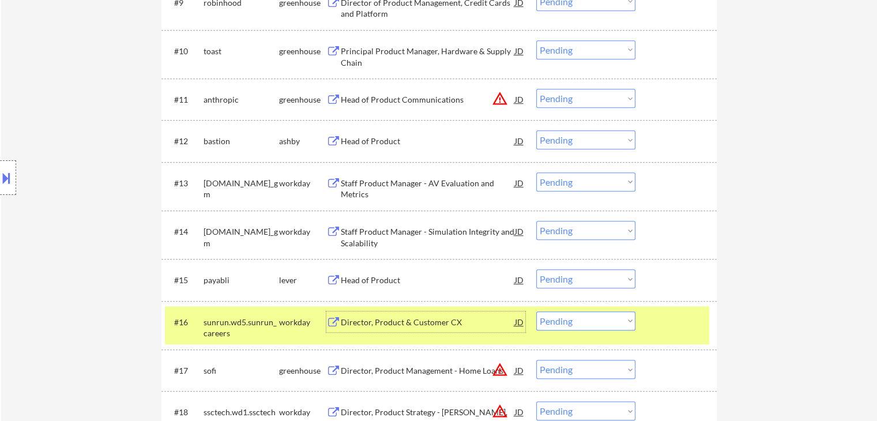
click at [587, 326] on select "Choose an option... Pending Applied Excluded (Questions) Excluded (Expired) Exc…" at bounding box center [585, 320] width 99 height 19
click at [536, 311] on select "Choose an option... Pending Applied Excluded (Questions) Excluded (Expired) Exc…" at bounding box center [585, 320] width 99 height 19
select select ""pending""
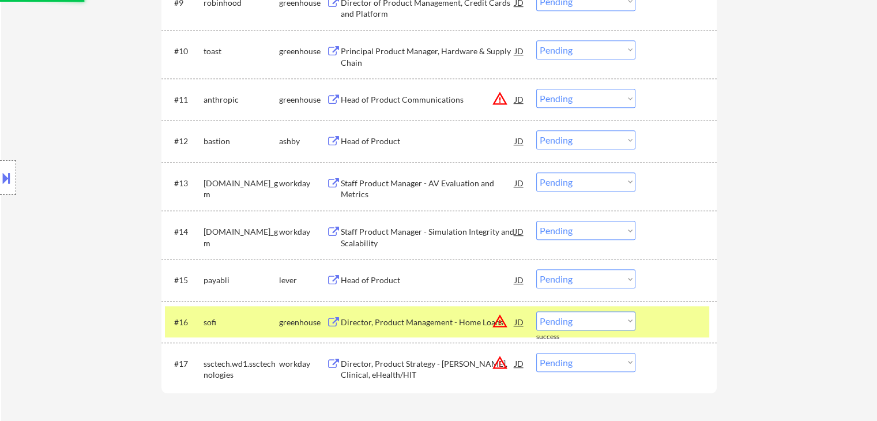
click at [272, 333] on div "#16 [PERSON_NAME] Director, Product Management - Home Loans JD warning_amber Ch…" at bounding box center [437, 321] width 544 height 31
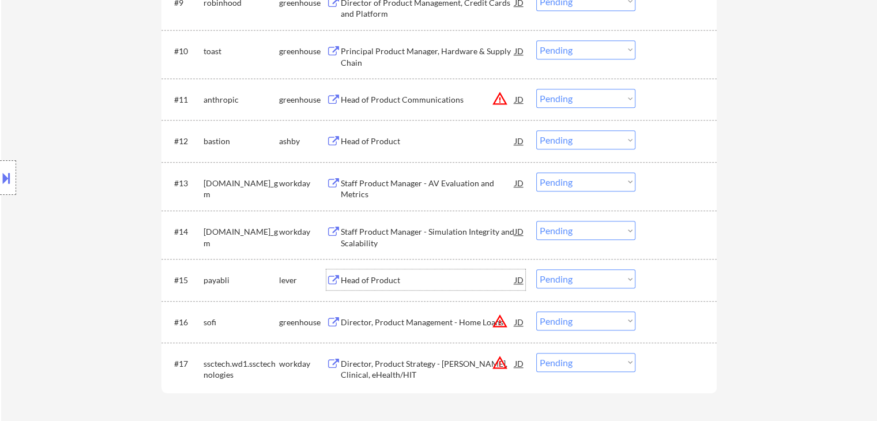
click at [378, 287] on div "Head of Product" at bounding box center [428, 279] width 174 height 21
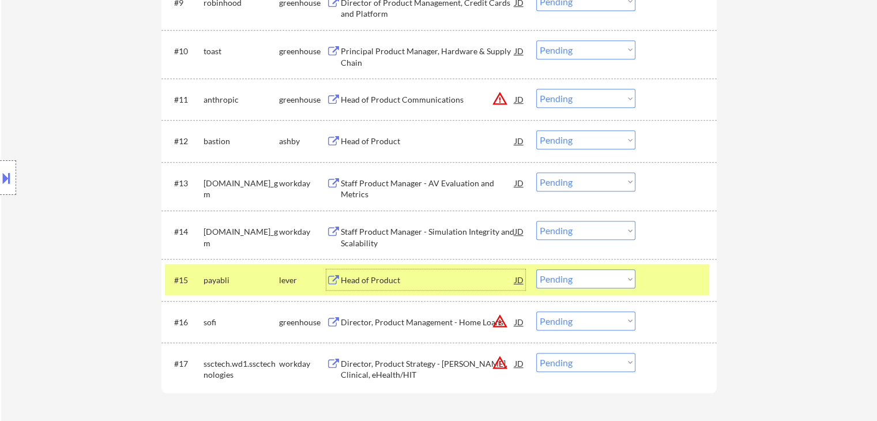
click at [572, 279] on select "Choose an option... Pending Applied Excluded (Questions) Excluded (Expired) Exc…" at bounding box center [585, 278] width 99 height 19
click at [536, 269] on select "Choose an option... Pending Applied Excluded (Questions) Excluded (Expired) Exc…" at bounding box center [585, 278] width 99 height 19
select select ""pending""
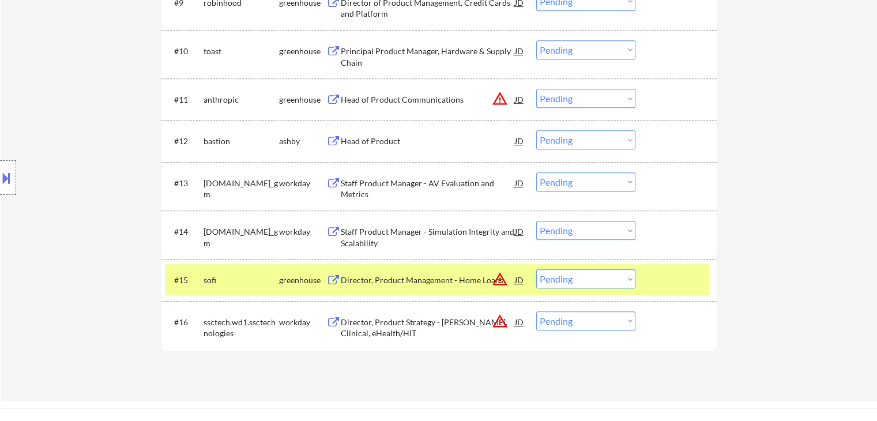
click at [304, 275] on div "greenhouse" at bounding box center [302, 280] width 47 height 12
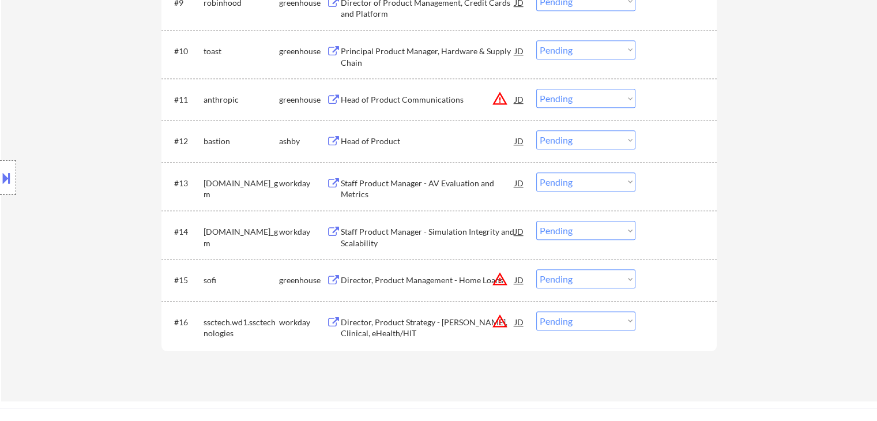
click at [445, 246] on div "Staff Product Manager - Simulation Integrity and Scalability" at bounding box center [428, 237] width 174 height 22
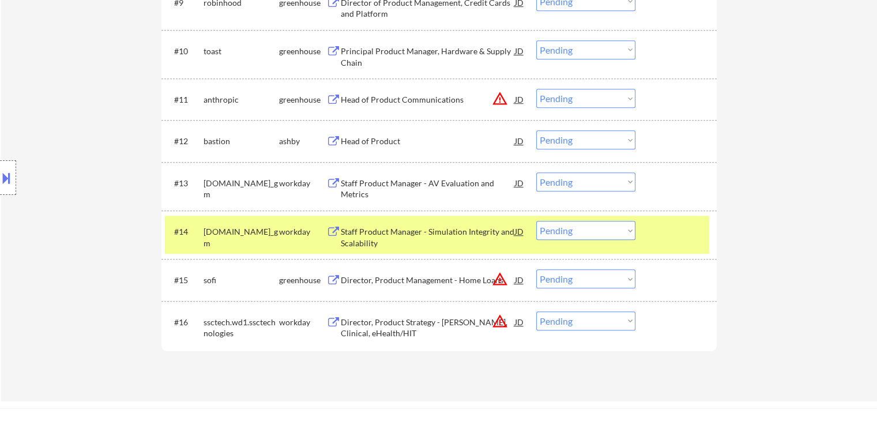
select select ""pending""
